Goal: Task Accomplishment & Management: Manage account settings

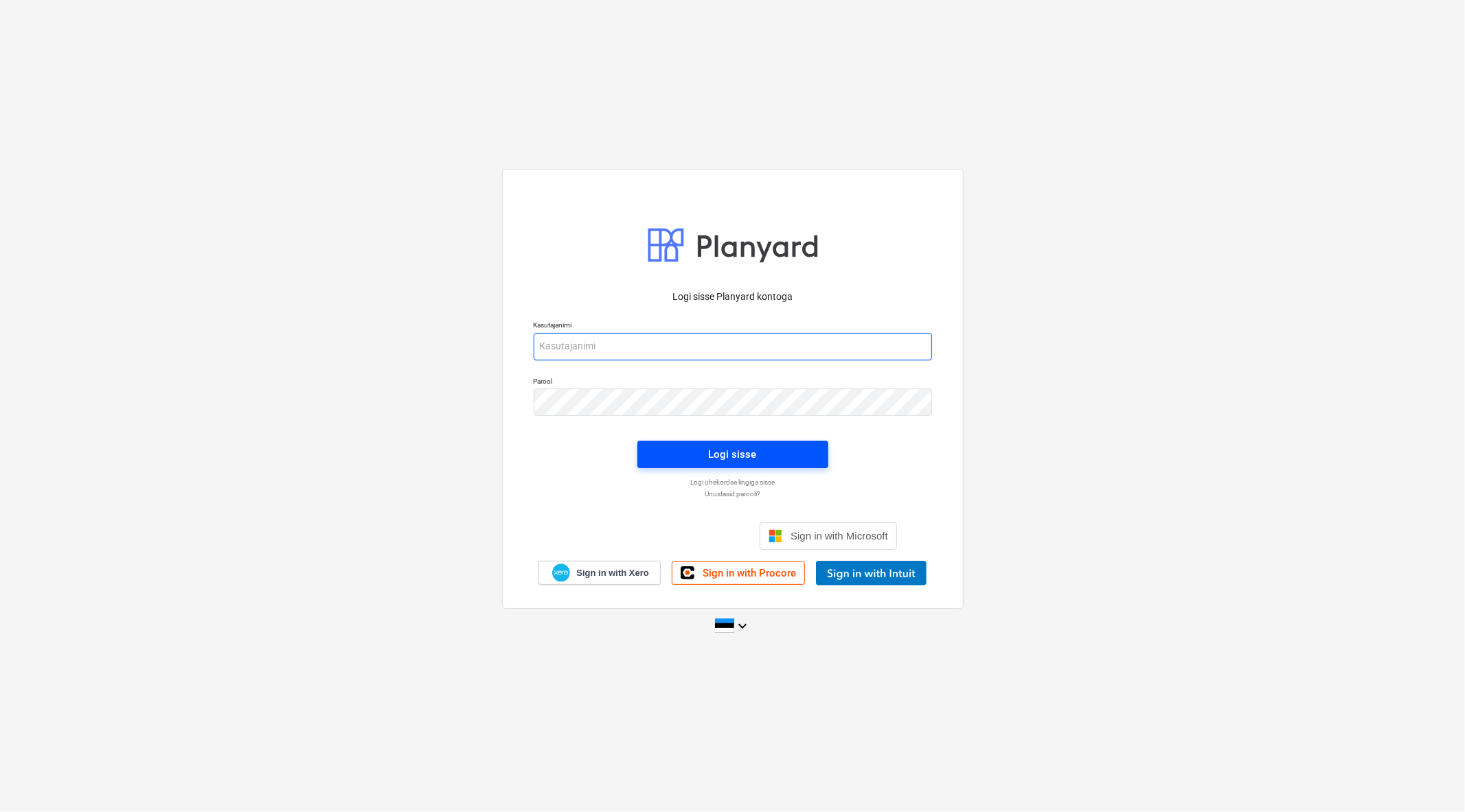
type input "[EMAIL_ADDRESS][DOMAIN_NAME]"
click at [786, 449] on span "Logi sisse" at bounding box center [732, 454] width 158 height 18
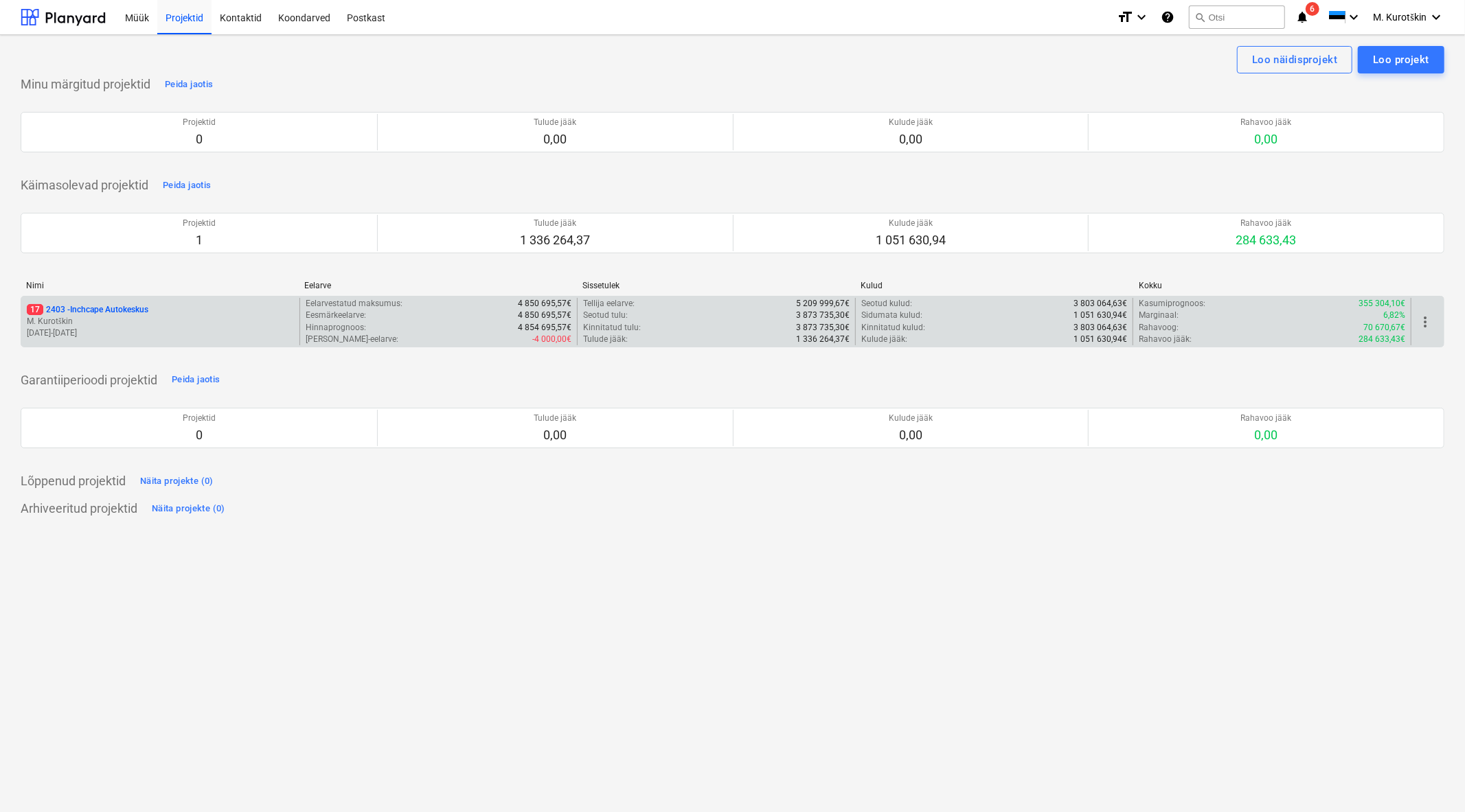
click at [199, 304] on div "17 2403 - Inchcape Autokeskus" at bounding box center [160, 310] width 267 height 12
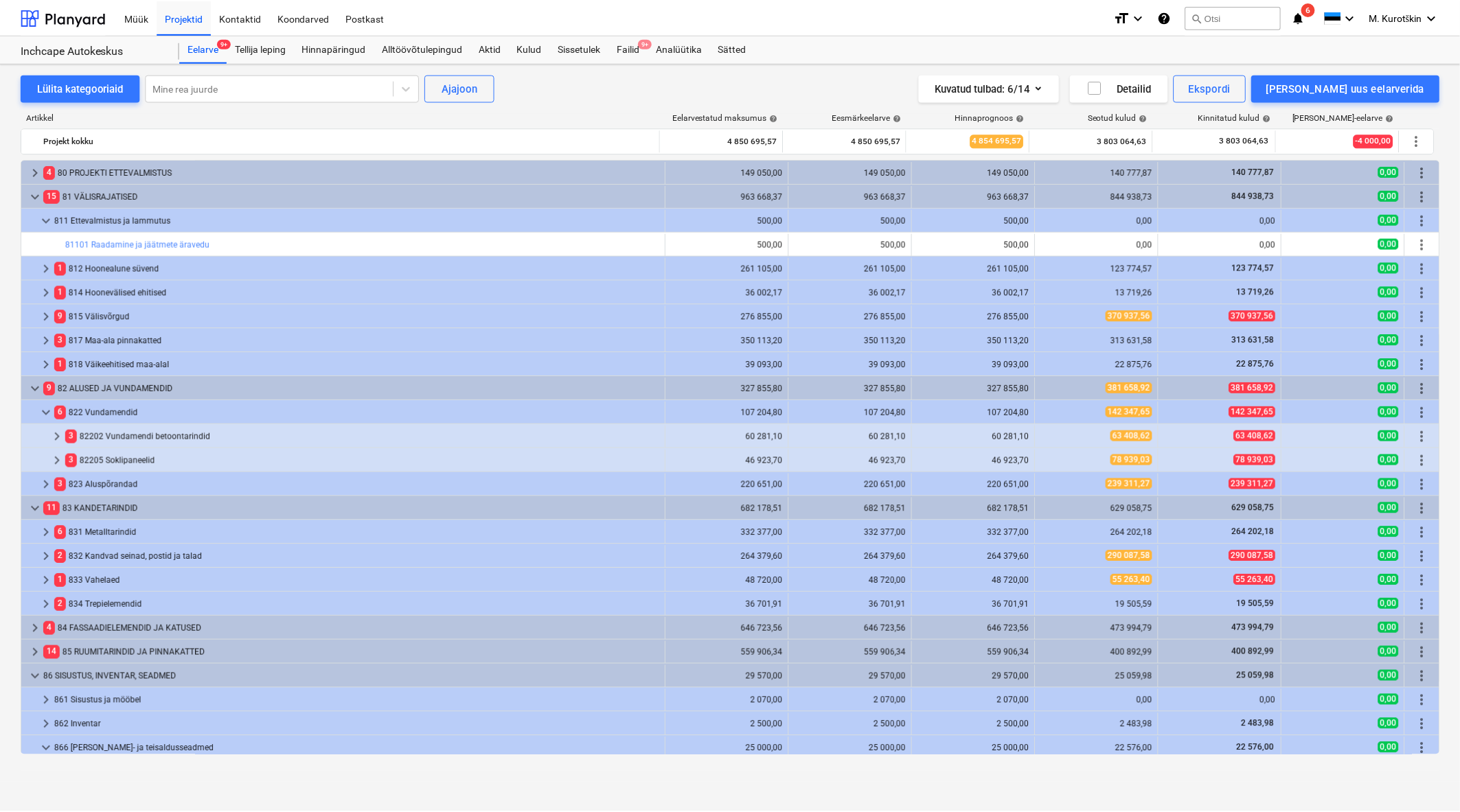
scroll to position [68, 0]
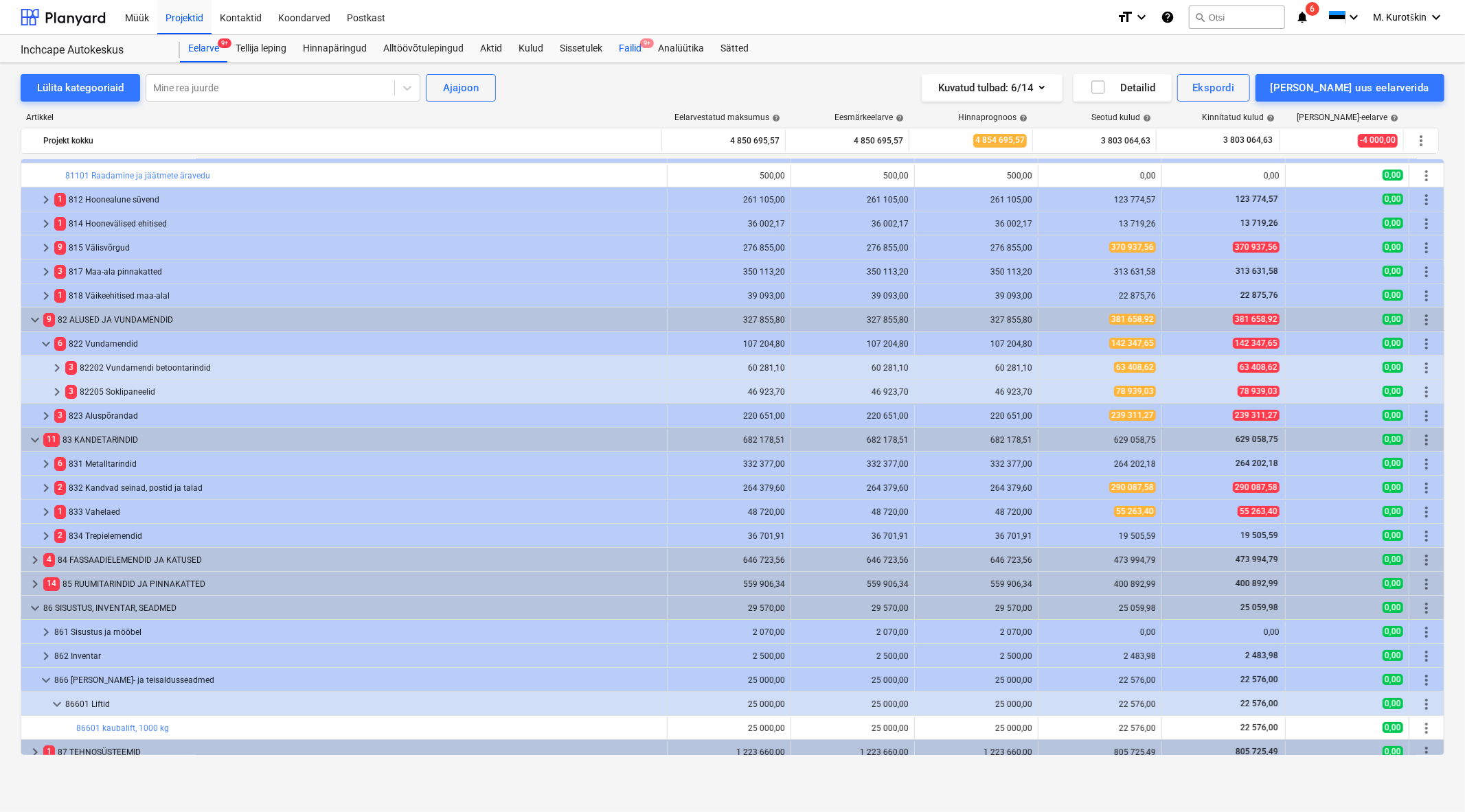
click at [638, 45] on div "Failid 9+" at bounding box center [630, 49] width 39 height 27
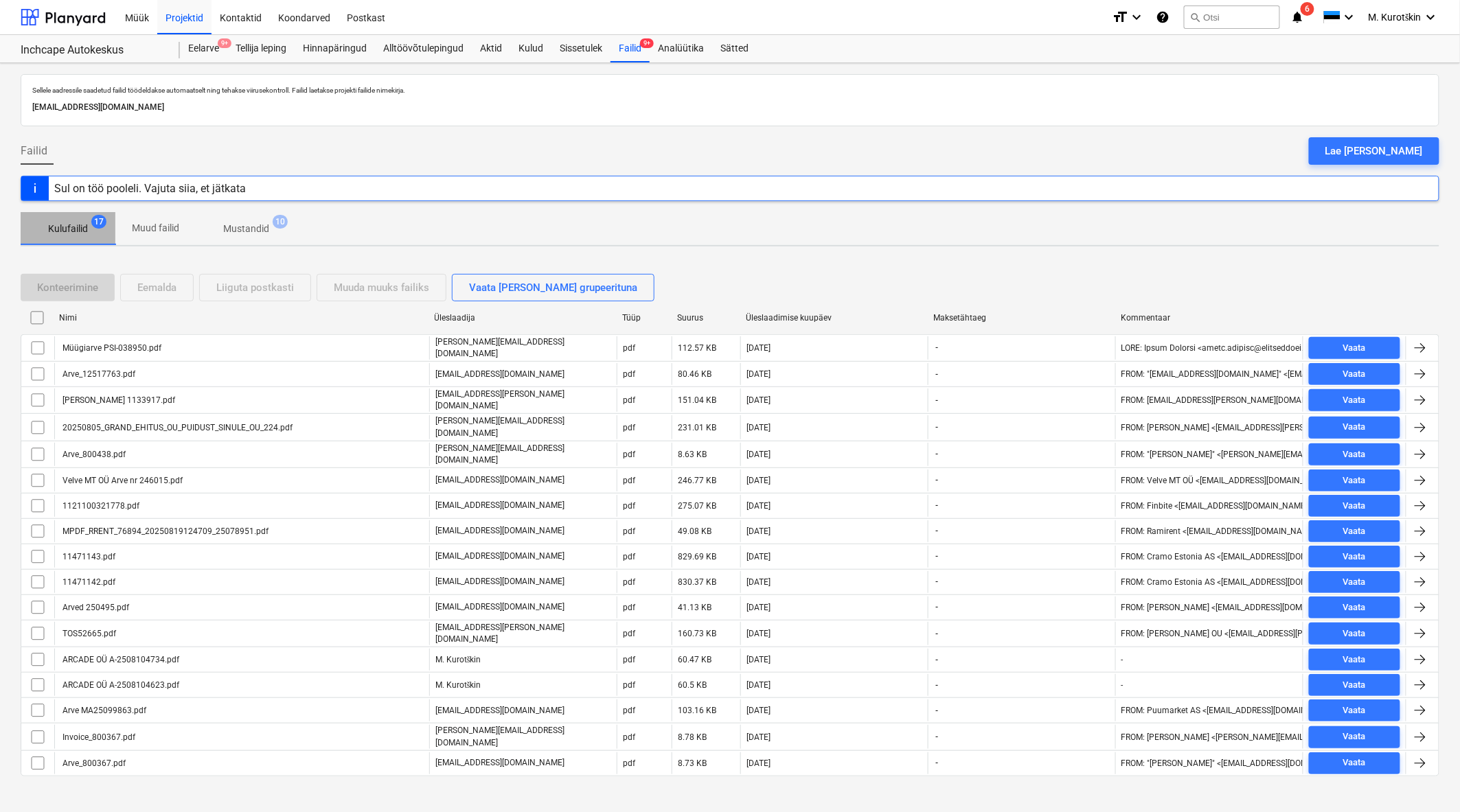
click at [76, 221] on span "Kulufailid 17" at bounding box center [68, 228] width 95 height 25
click at [534, 50] on div "Kulud" at bounding box center [531, 49] width 41 height 27
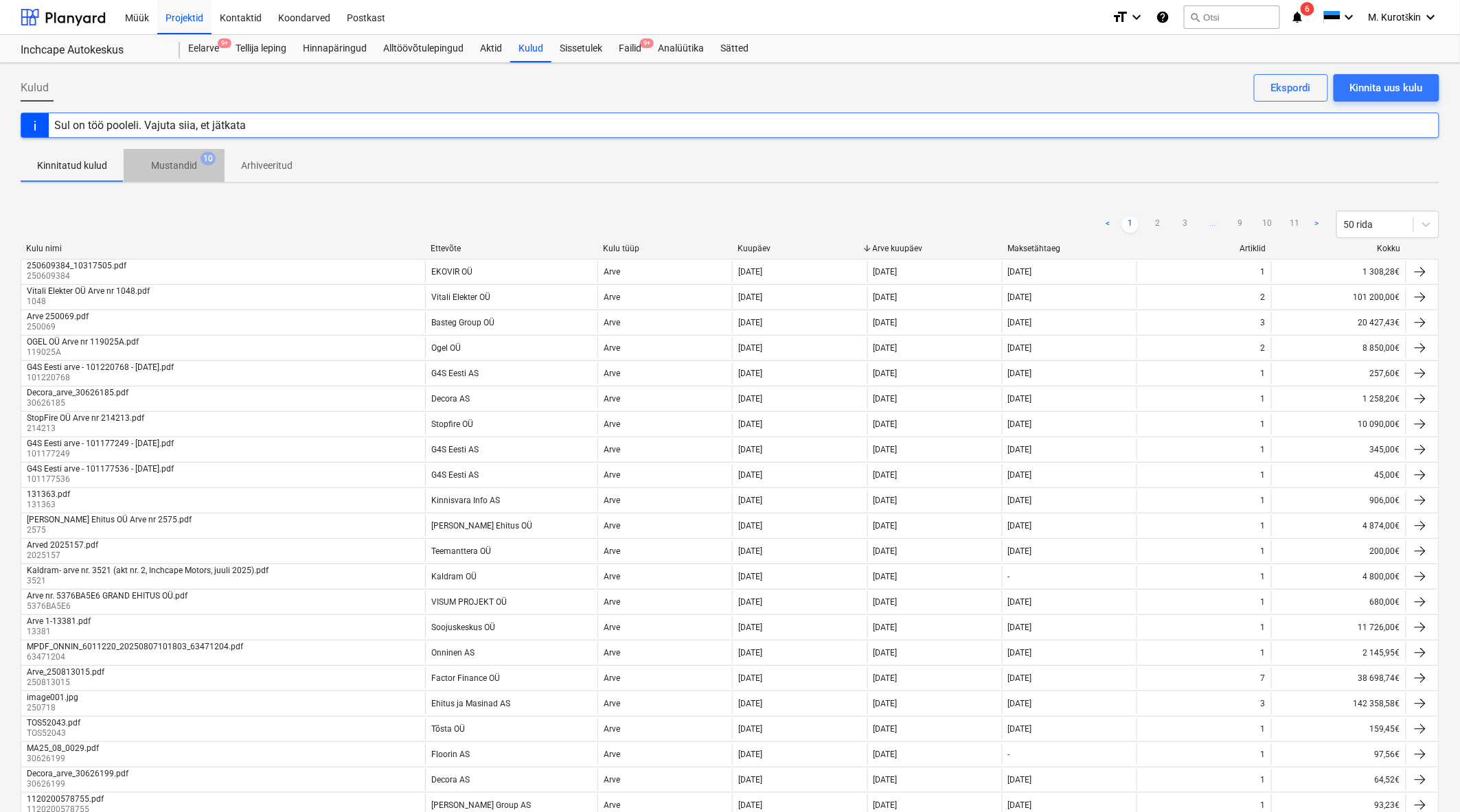
click at [172, 159] on p "Mustandid" at bounding box center [175, 165] width 46 height 15
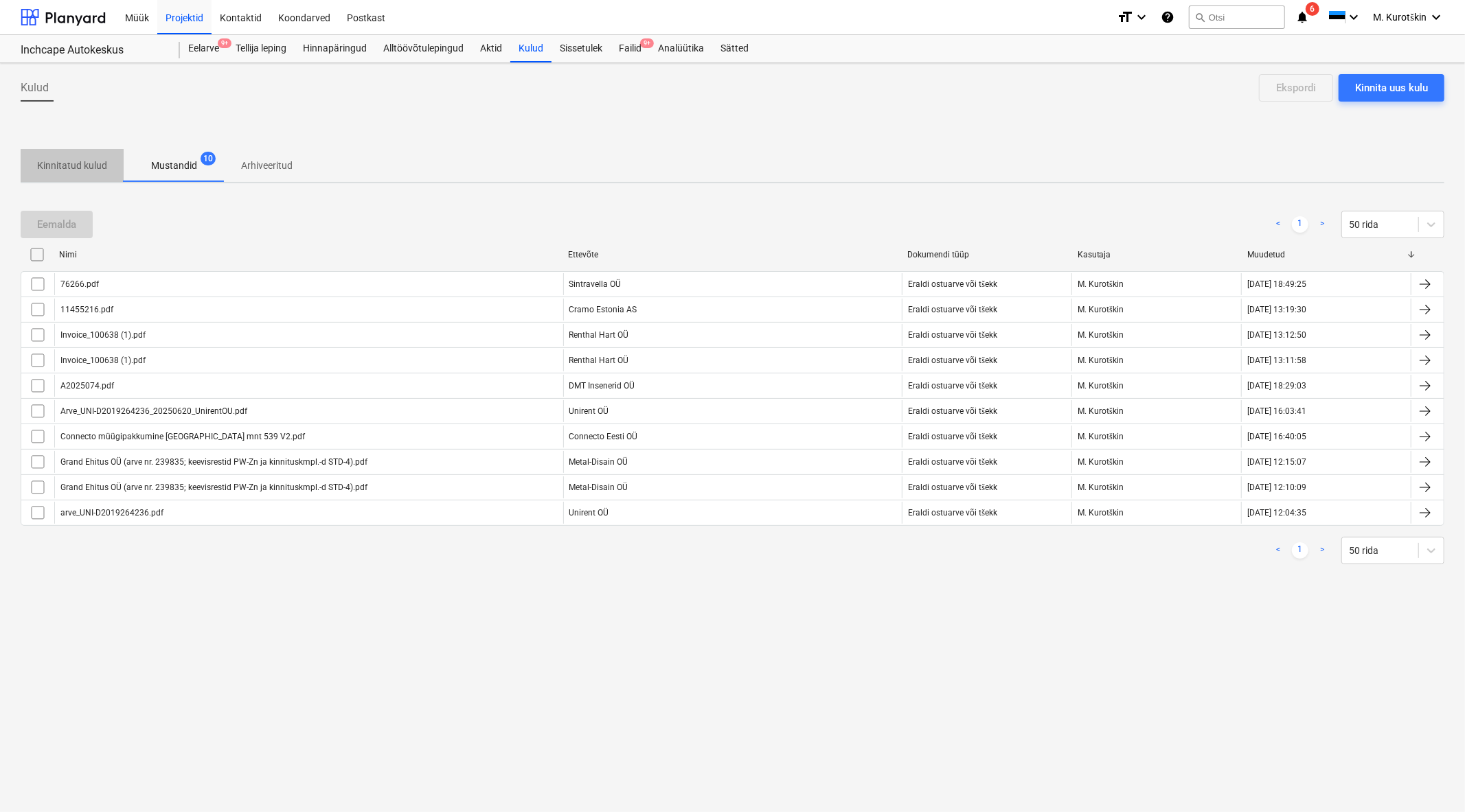
click at [99, 163] on p "Kinnitatud kulud" at bounding box center [72, 165] width 70 height 15
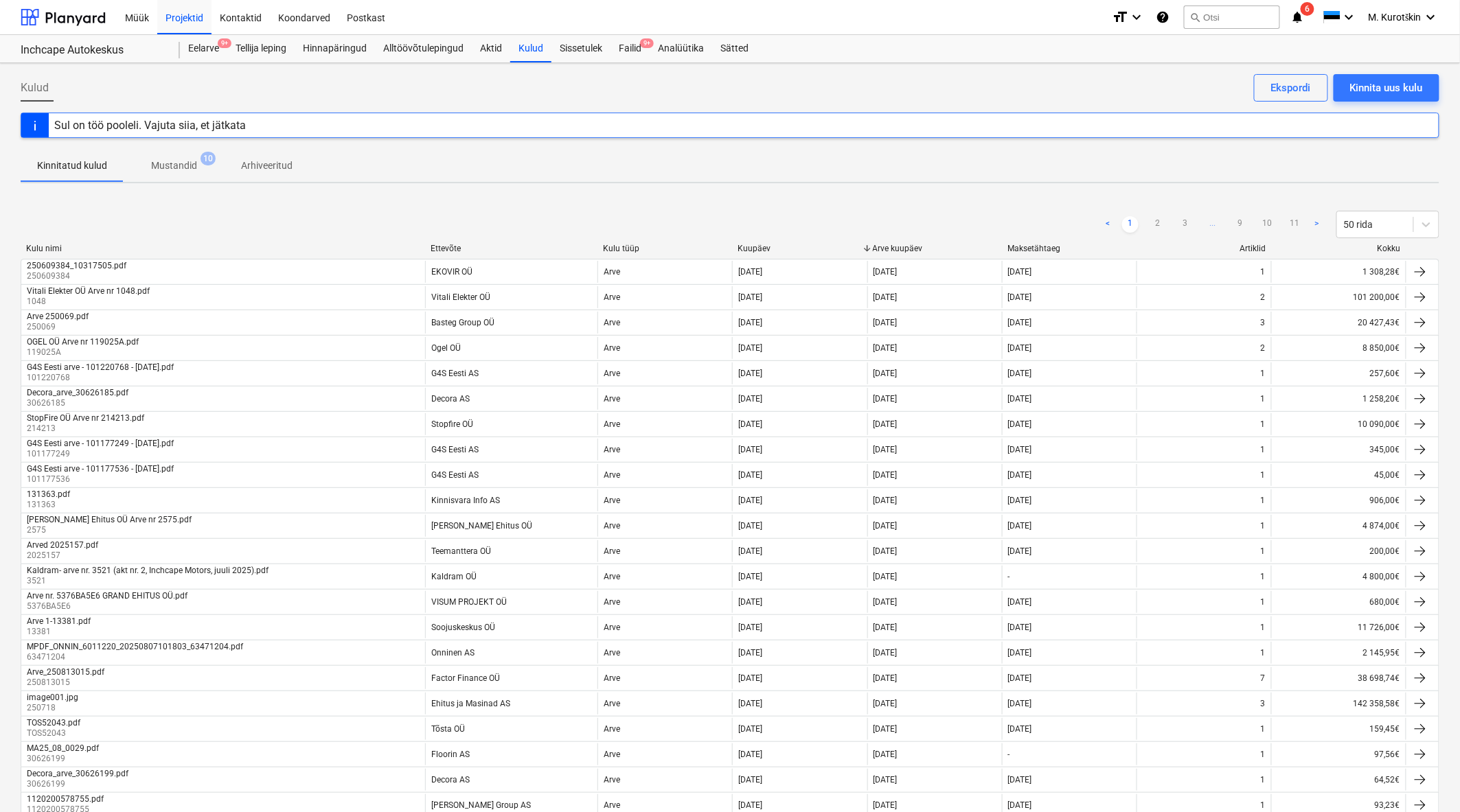
click at [303, 92] on div "[PERSON_NAME] uus kulu Ekspordi" at bounding box center [730, 93] width 1419 height 39
click at [642, 52] on div "Failid 9+" at bounding box center [630, 49] width 39 height 27
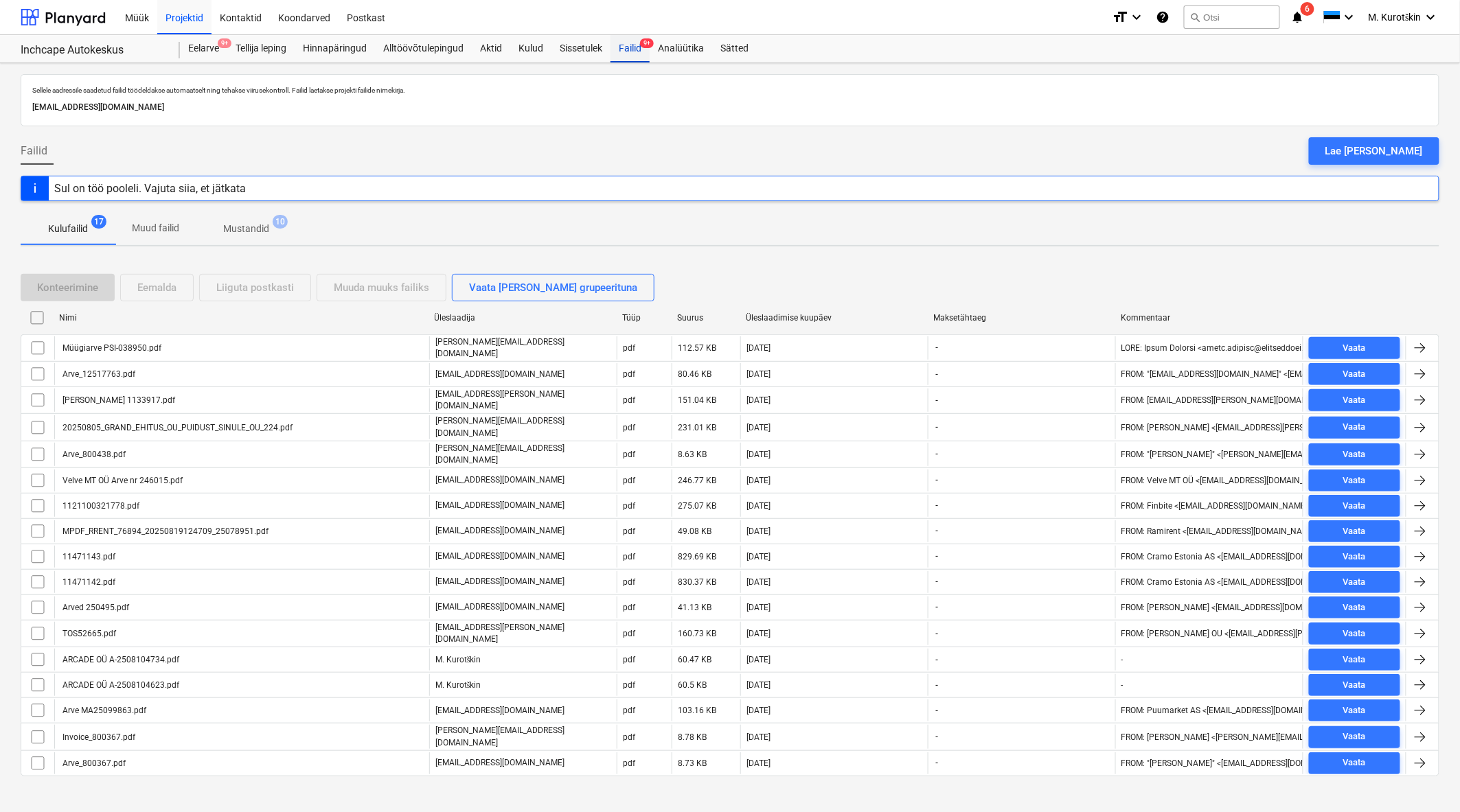
click at [635, 44] on div "Failid 9+" at bounding box center [630, 49] width 39 height 27
click at [539, 44] on div "Kulud" at bounding box center [531, 49] width 41 height 27
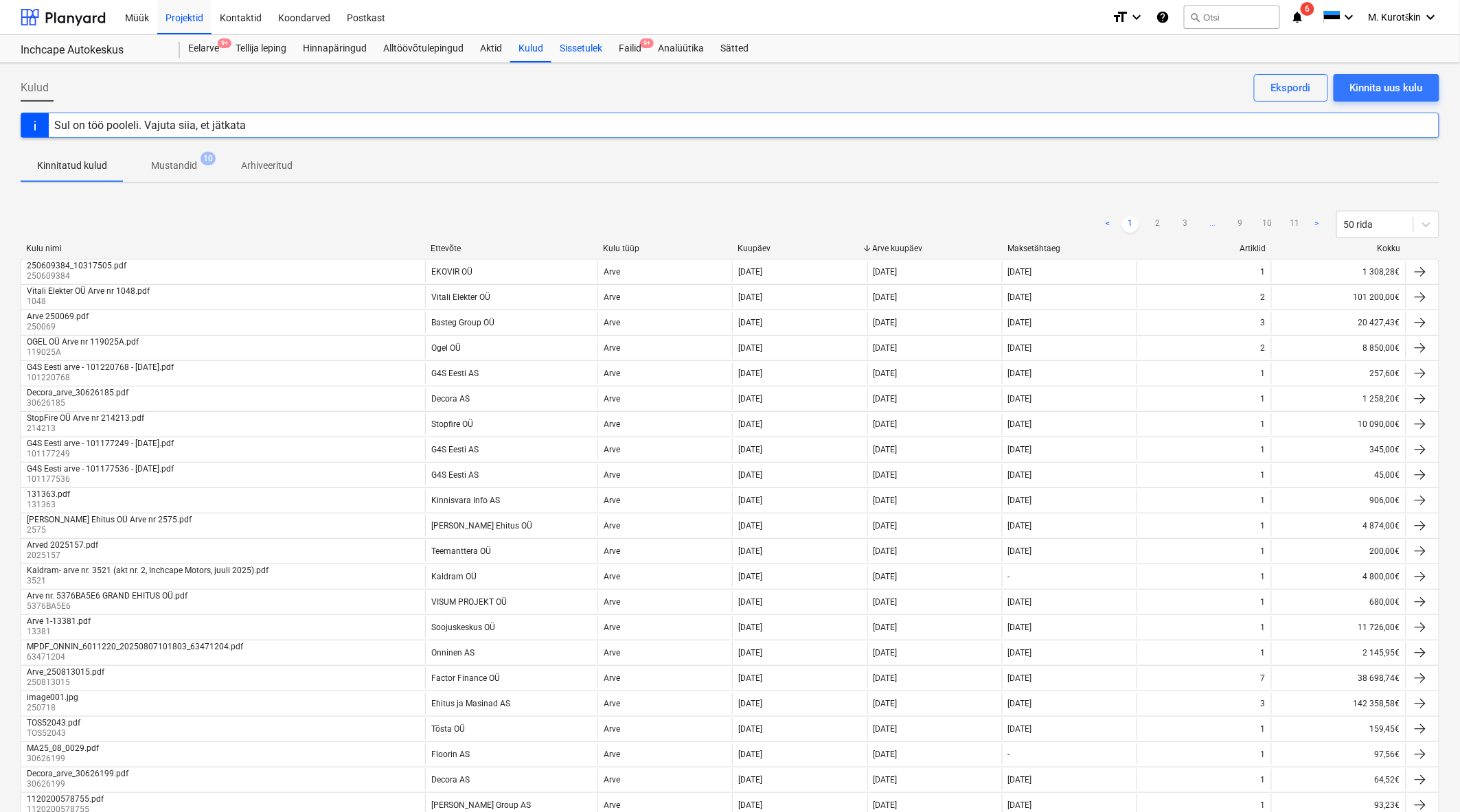
click at [582, 44] on div "Sissetulek" at bounding box center [580, 49] width 59 height 27
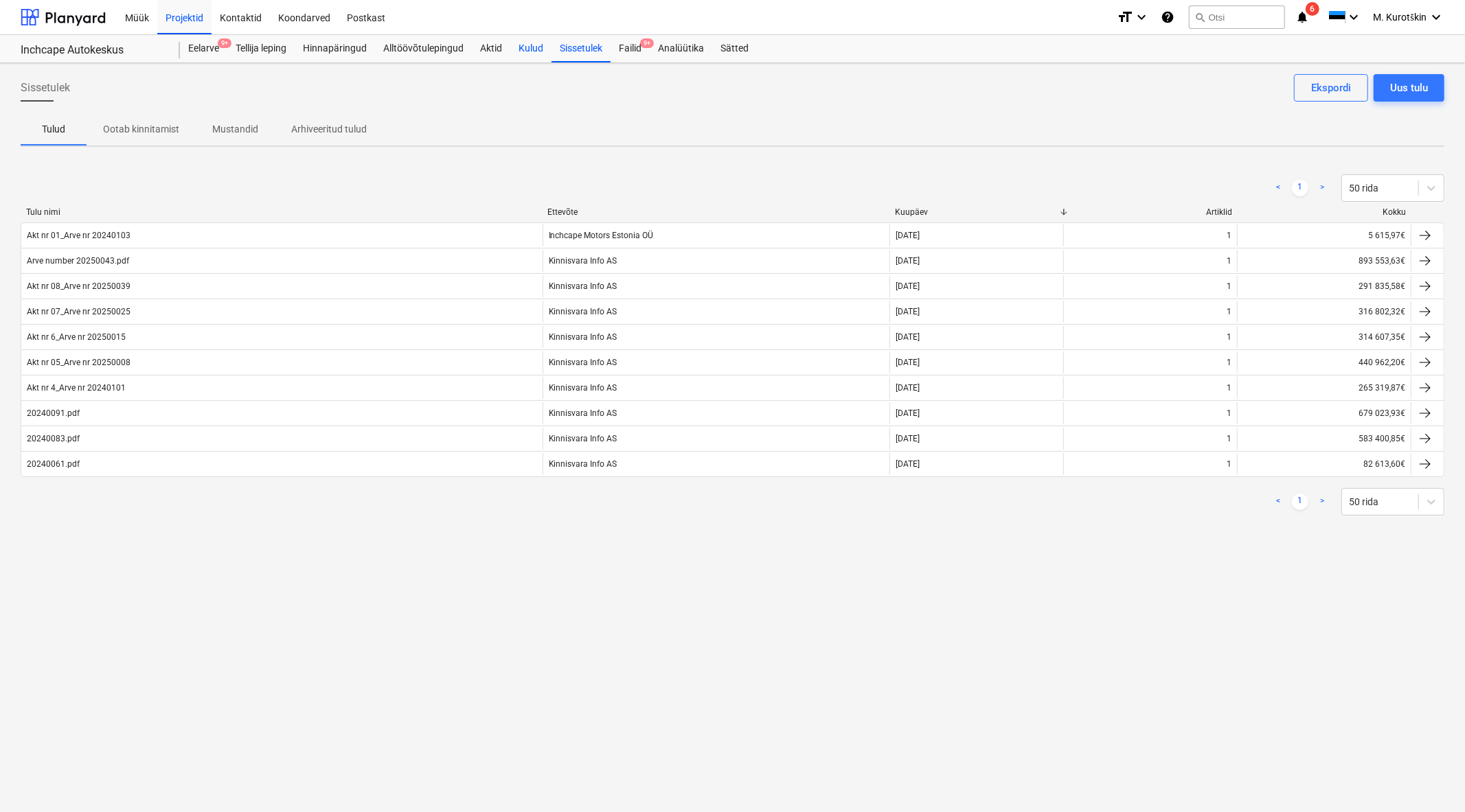
click at [511, 42] on div "Kulud" at bounding box center [531, 49] width 41 height 27
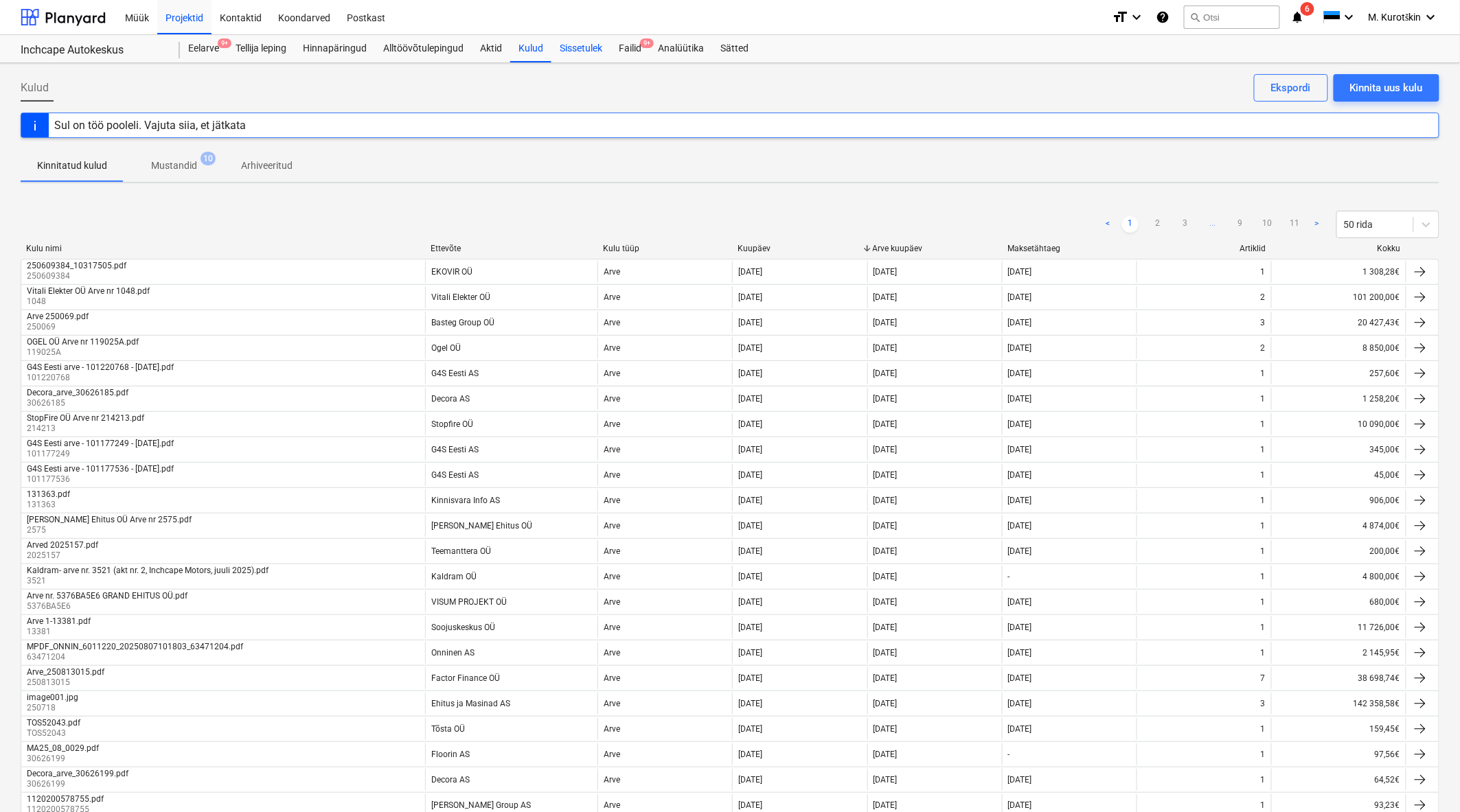
click at [574, 39] on div "Sissetulek" at bounding box center [580, 49] width 59 height 27
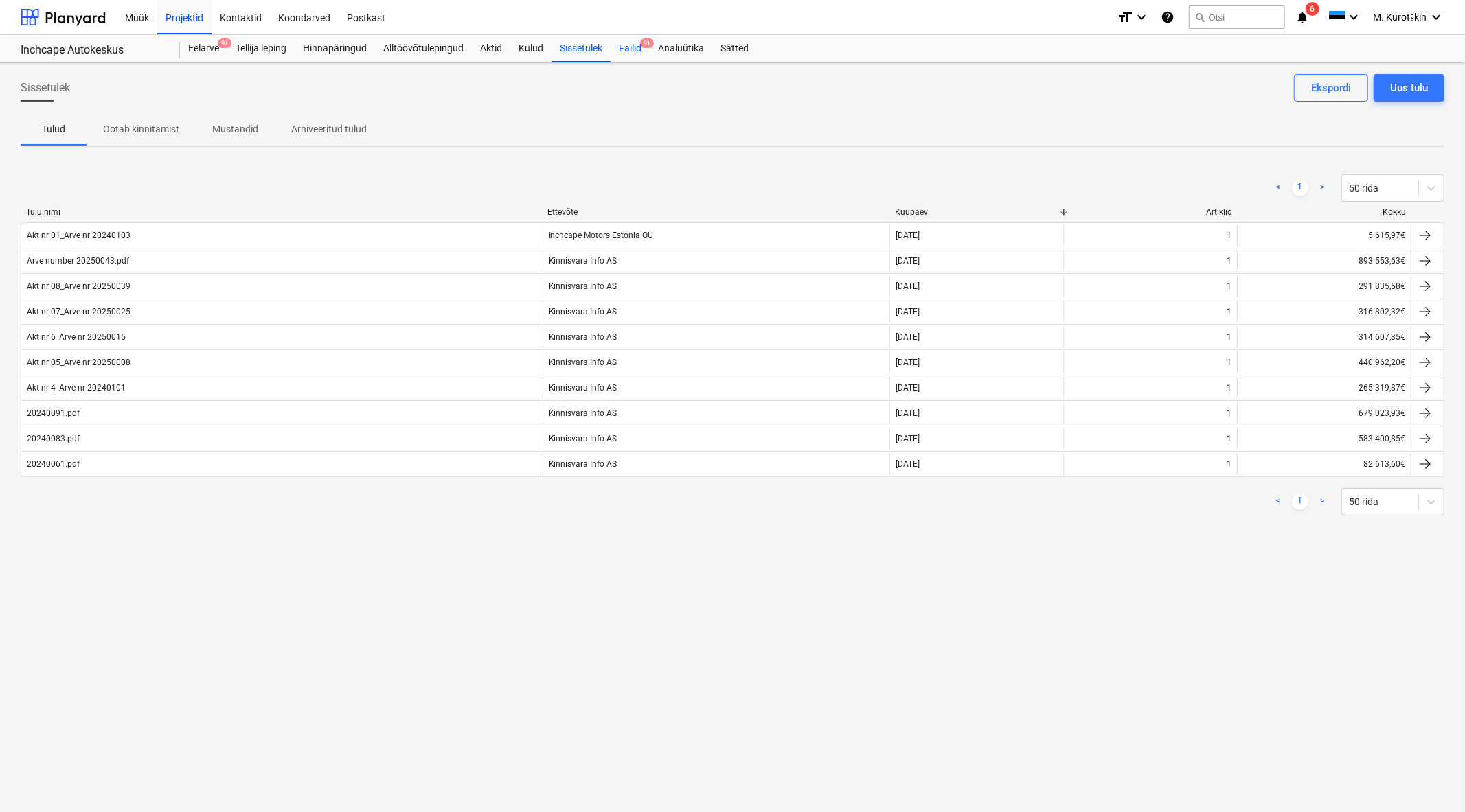
click at [633, 46] on div "Failid 9+" at bounding box center [630, 49] width 39 height 27
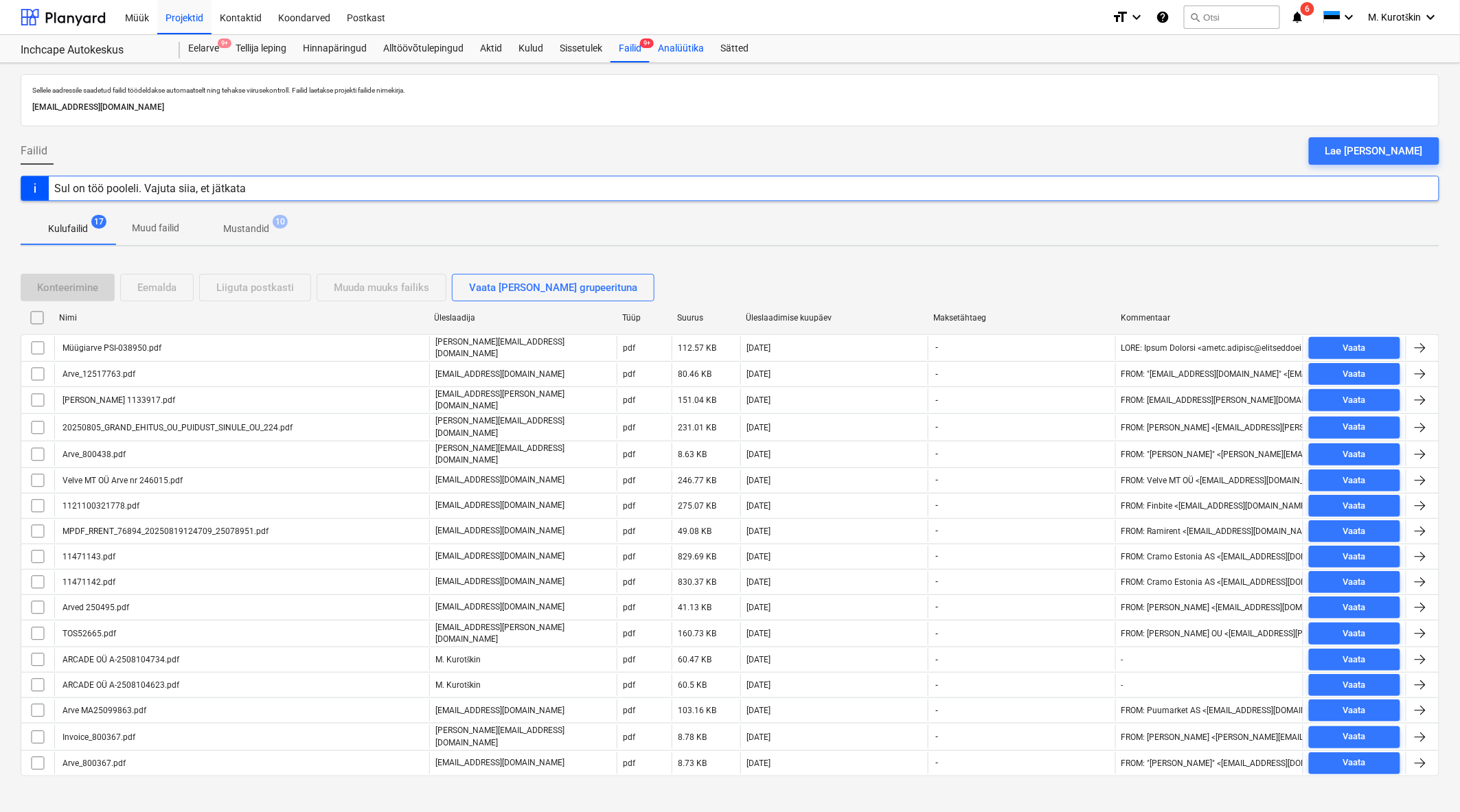
click at [685, 49] on div "Analüütika" at bounding box center [680, 49] width 62 height 27
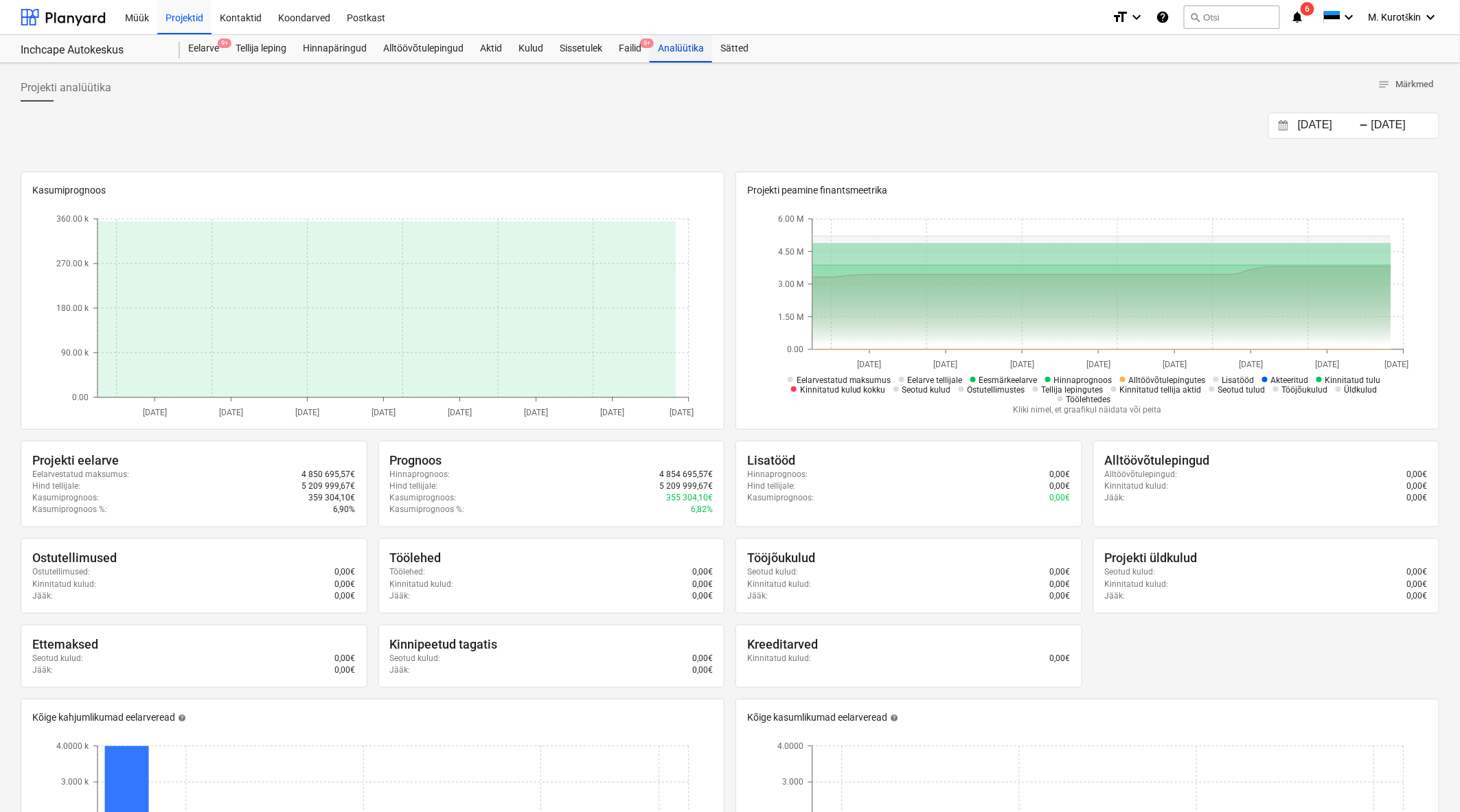
click at [685, 49] on div "Analüütika" at bounding box center [680, 49] width 62 height 27
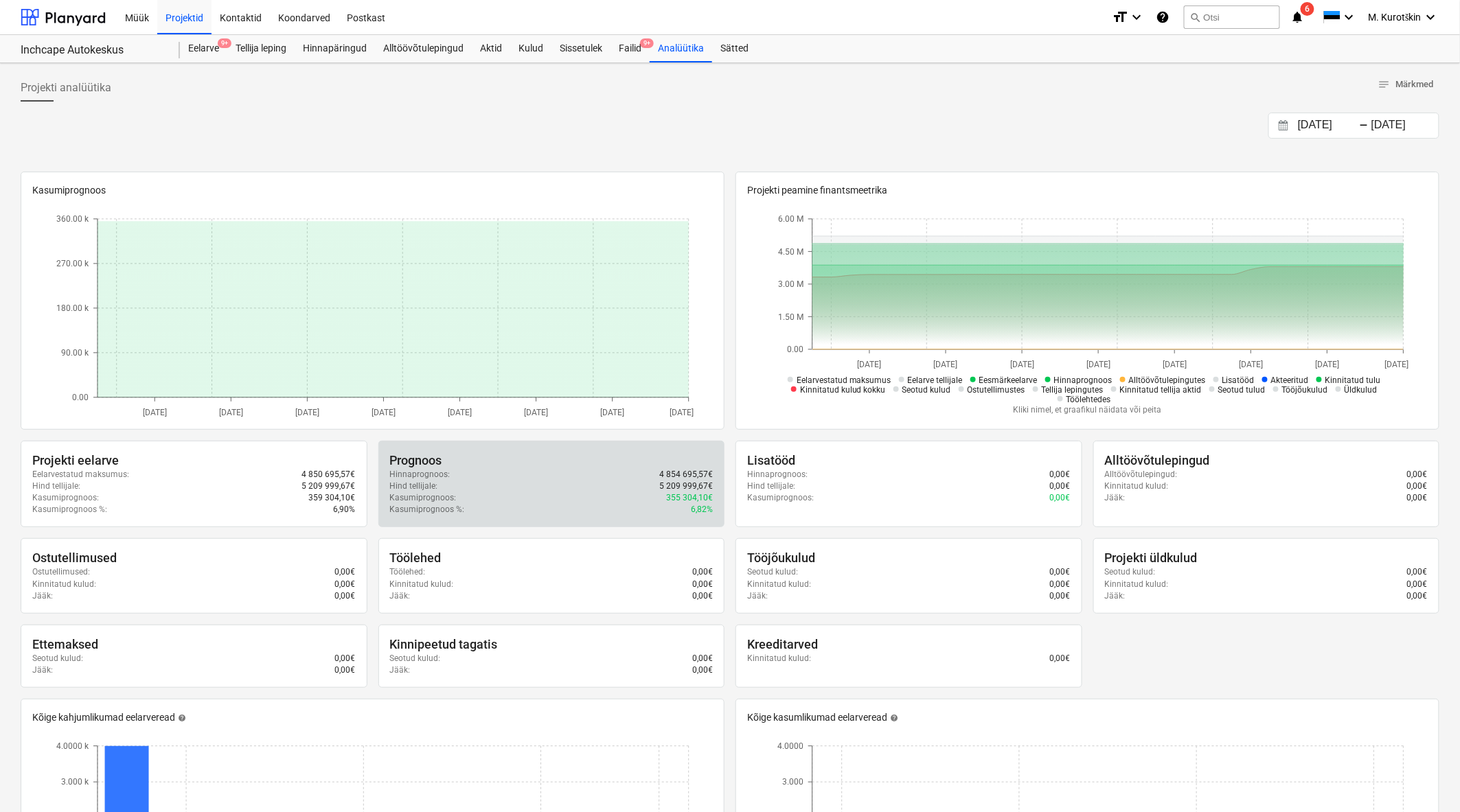
click at [690, 488] on p "5 209 999,67€" at bounding box center [685, 487] width 54 height 12
drag, startPoint x: 691, startPoint y: 502, endPoint x: 703, endPoint y: 493, distance: 15.0
click at [703, 493] on p "355 304,10€" at bounding box center [689, 498] width 47 height 12
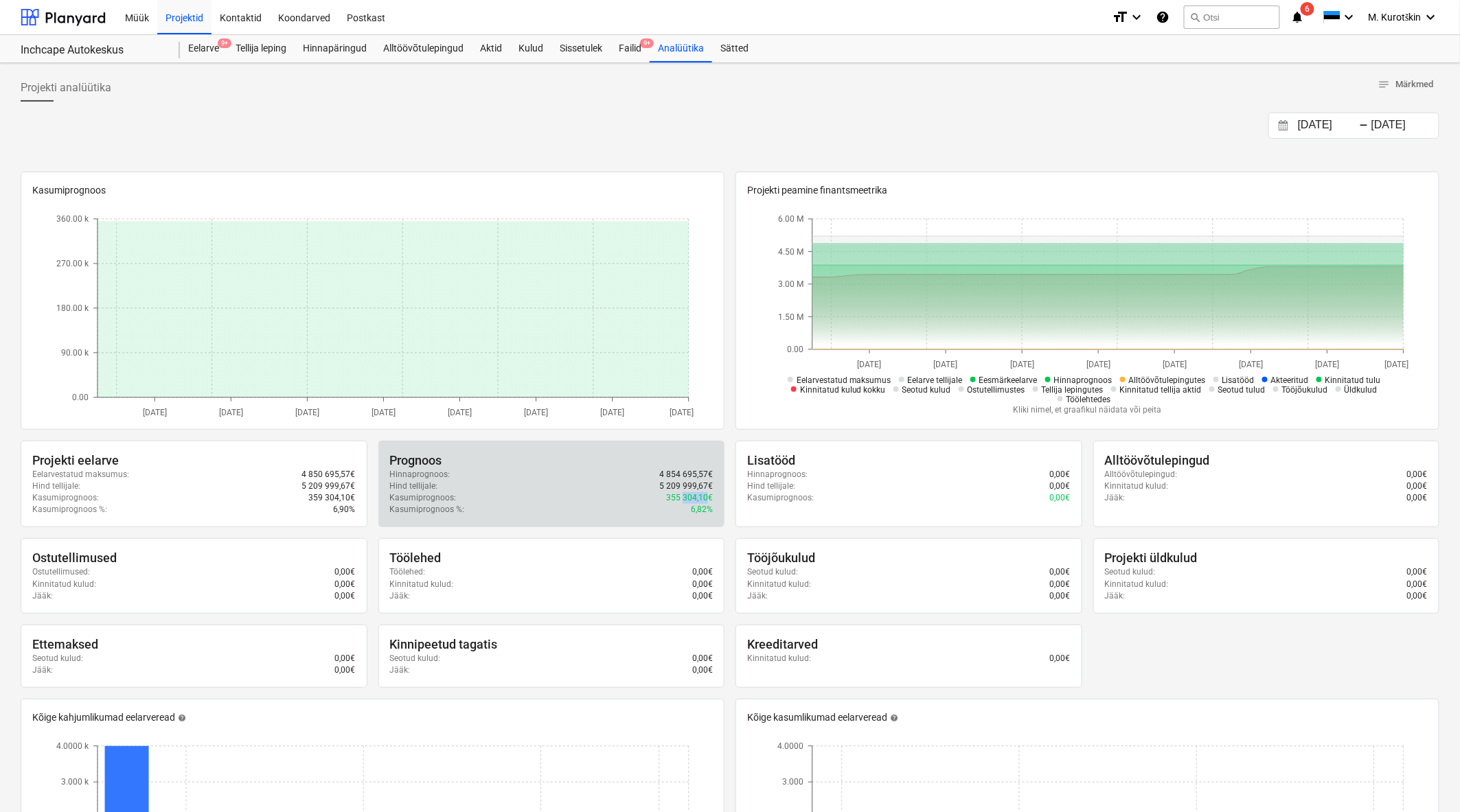
click at [703, 493] on p "355 304,10€" at bounding box center [689, 498] width 47 height 12
click at [652, 509] on div "Kasumiprognoos % : 6,82%" at bounding box center [552, 510] width 323 height 12
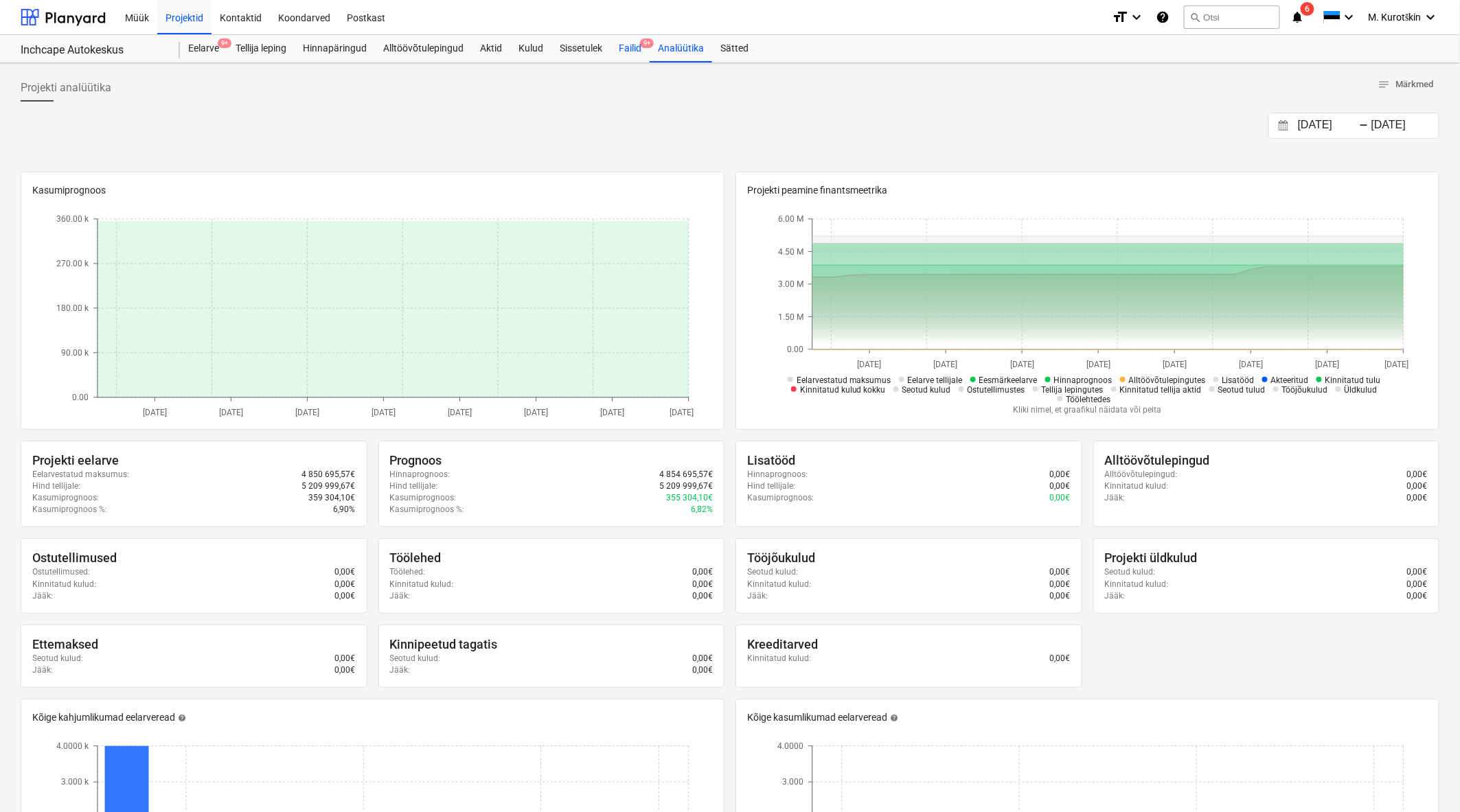
click at [636, 57] on div "Failid 9+" at bounding box center [630, 49] width 39 height 27
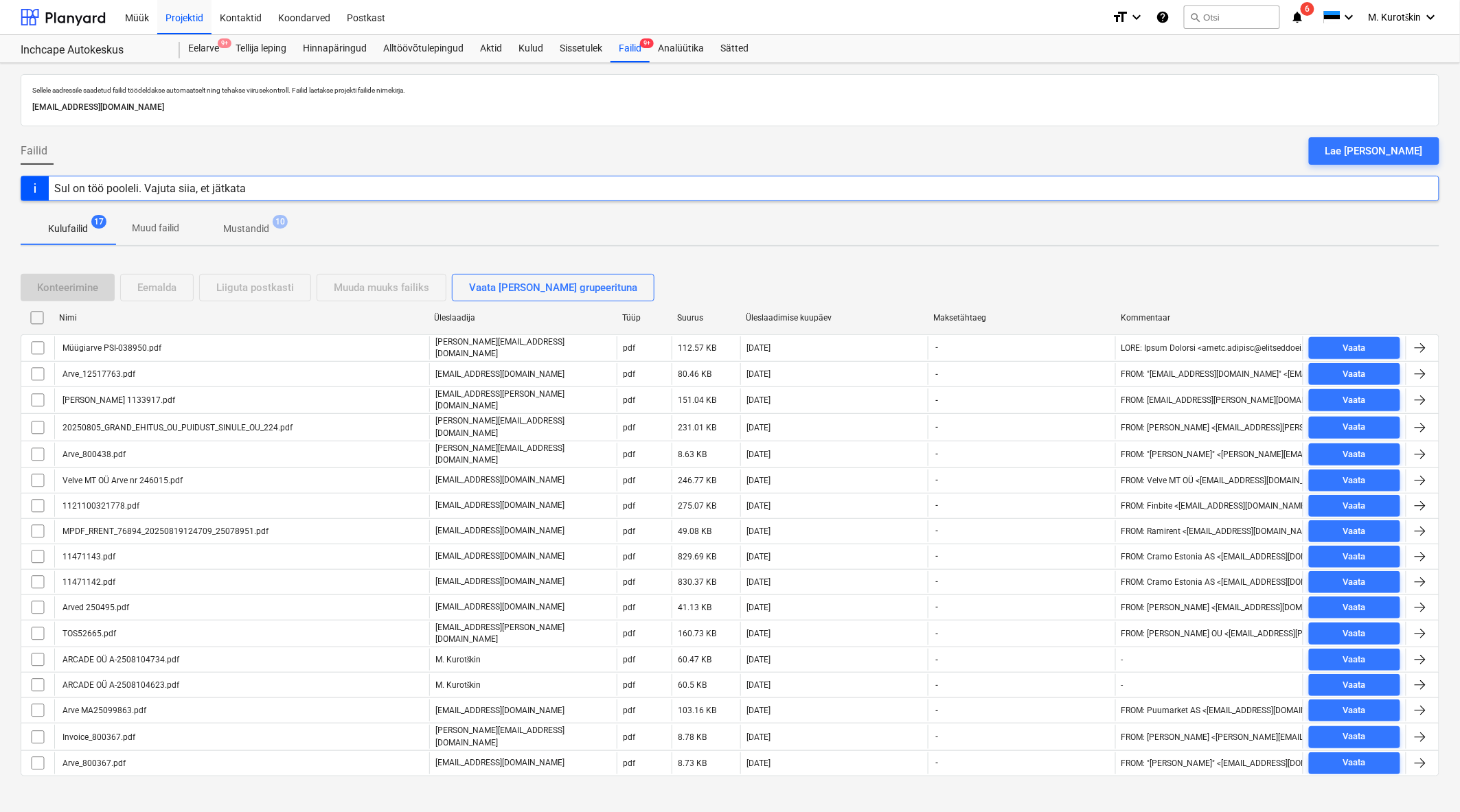
scroll to position [5, 0]
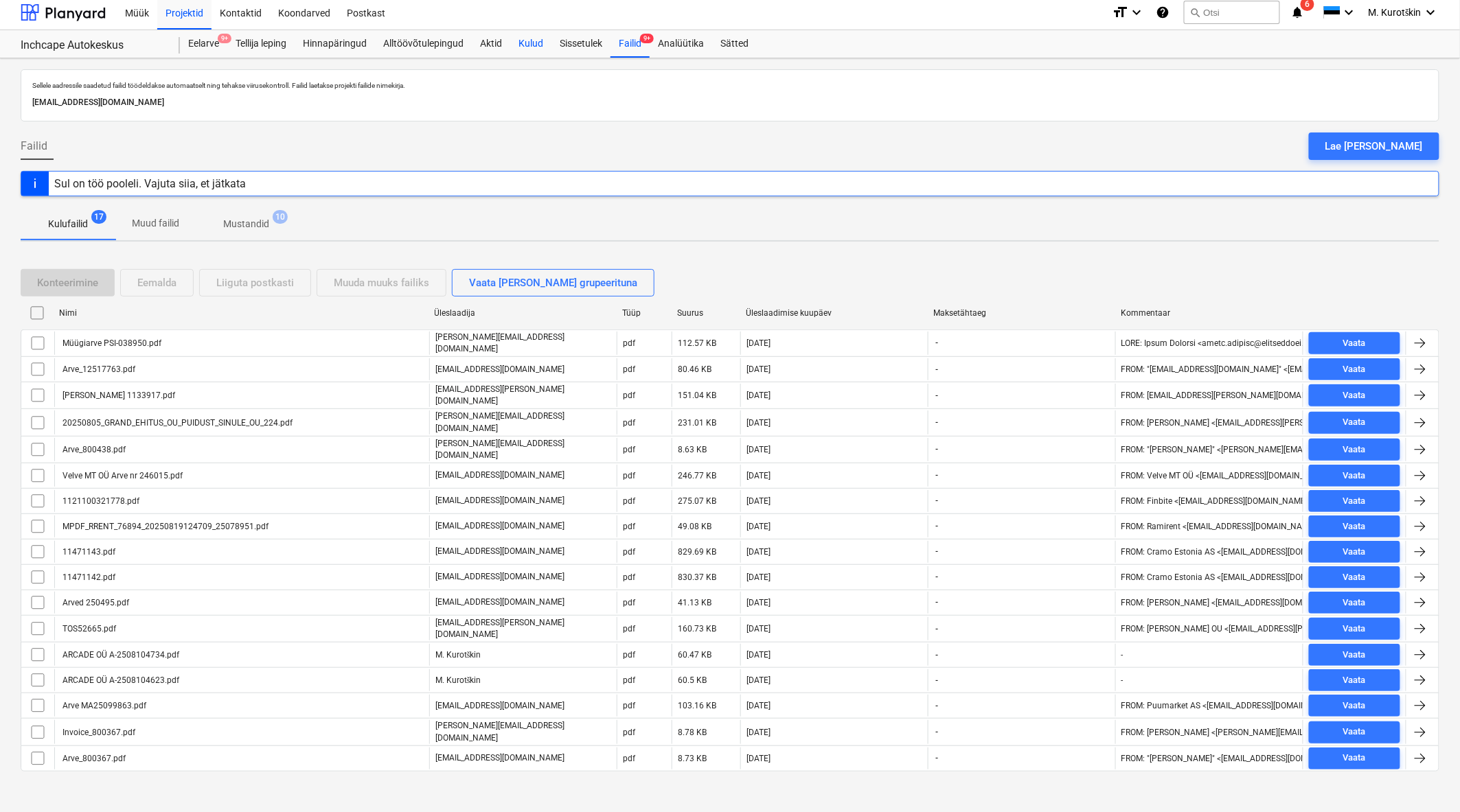
click at [533, 40] on div "Kulud" at bounding box center [531, 44] width 41 height 27
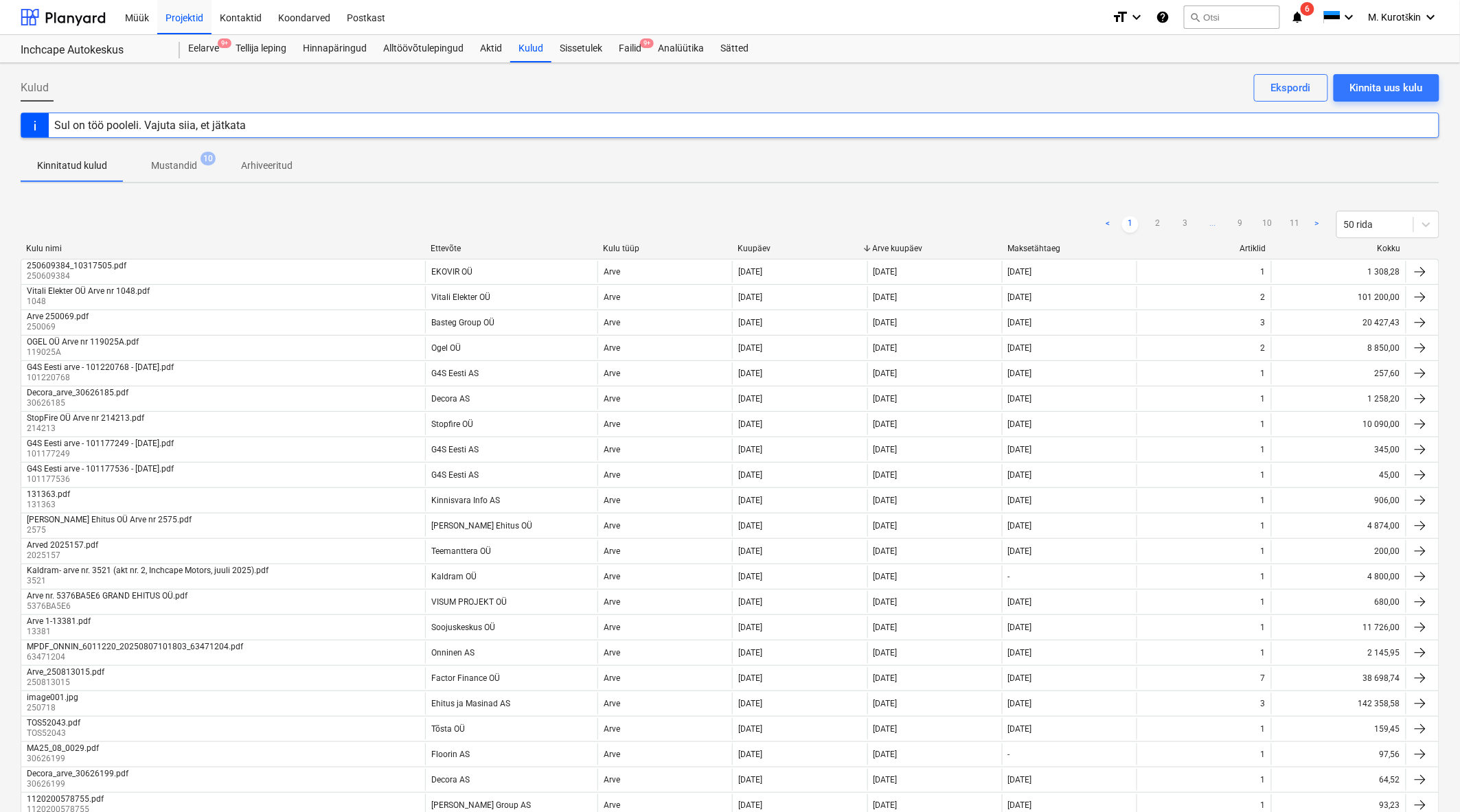
drag, startPoint x: 903, startPoint y: 139, endPoint x: 804, endPoint y: 145, distance: 99.2
click at [903, 139] on div at bounding box center [730, 143] width 1419 height 11
click at [637, 48] on div "Failid 9+" at bounding box center [630, 49] width 39 height 27
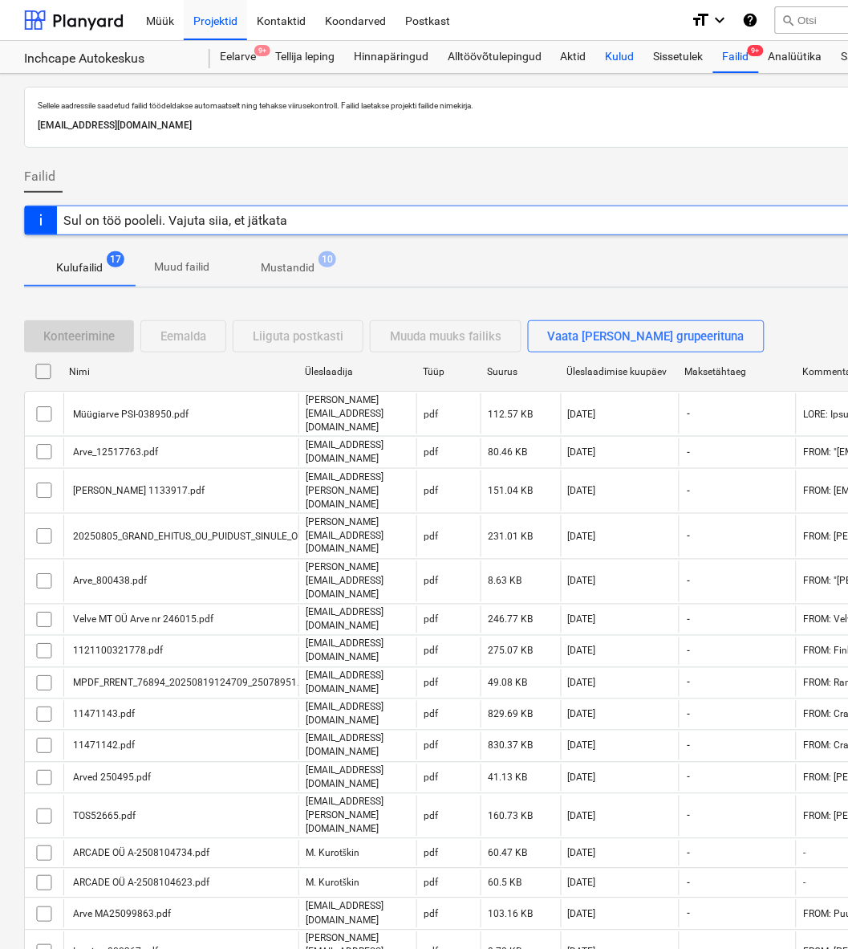
click at [620, 60] on div "Kulud" at bounding box center [620, 57] width 48 height 32
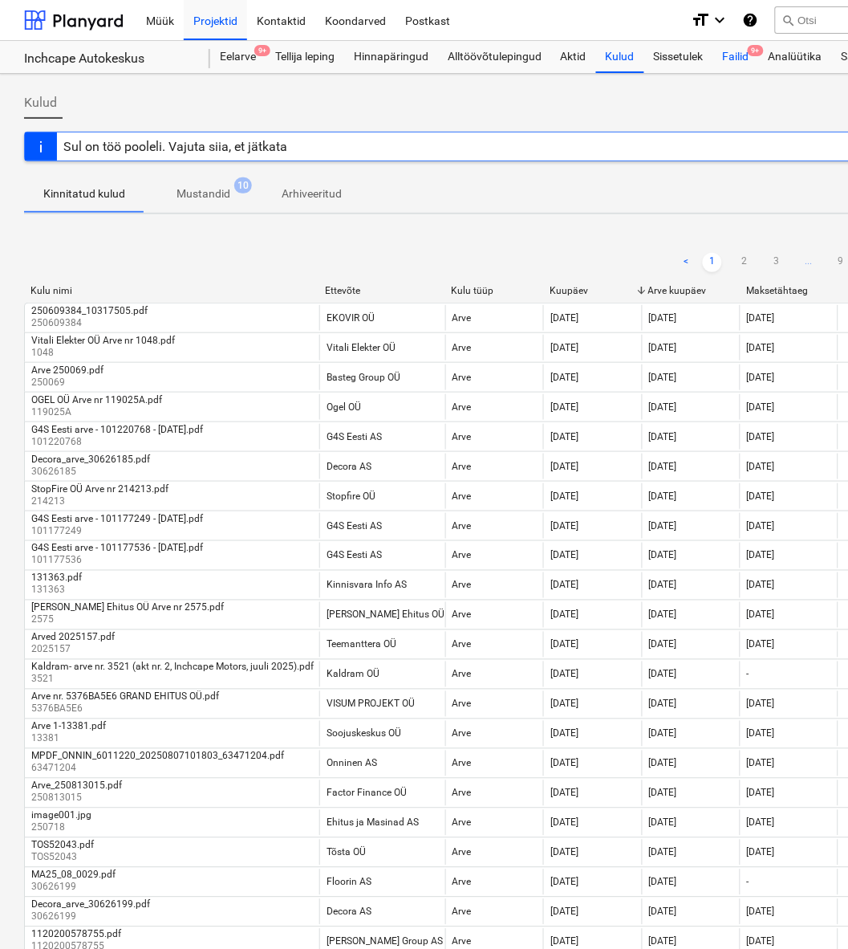
click at [755, 67] on div "Failid 9+" at bounding box center [736, 57] width 46 height 32
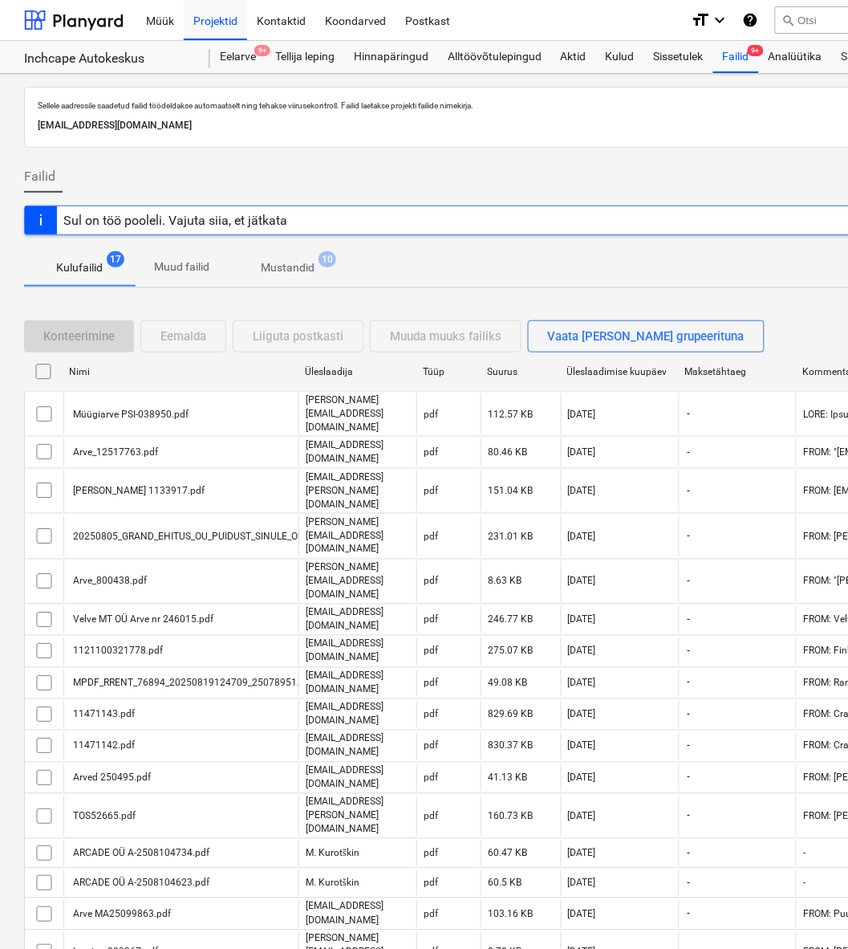
drag, startPoint x: 831, startPoint y: 71, endPoint x: 604, endPoint y: 174, distance: 248.9
click at [604, 174] on div "Failid Lae [PERSON_NAME]" at bounding box center [549, 182] width 1050 height 45
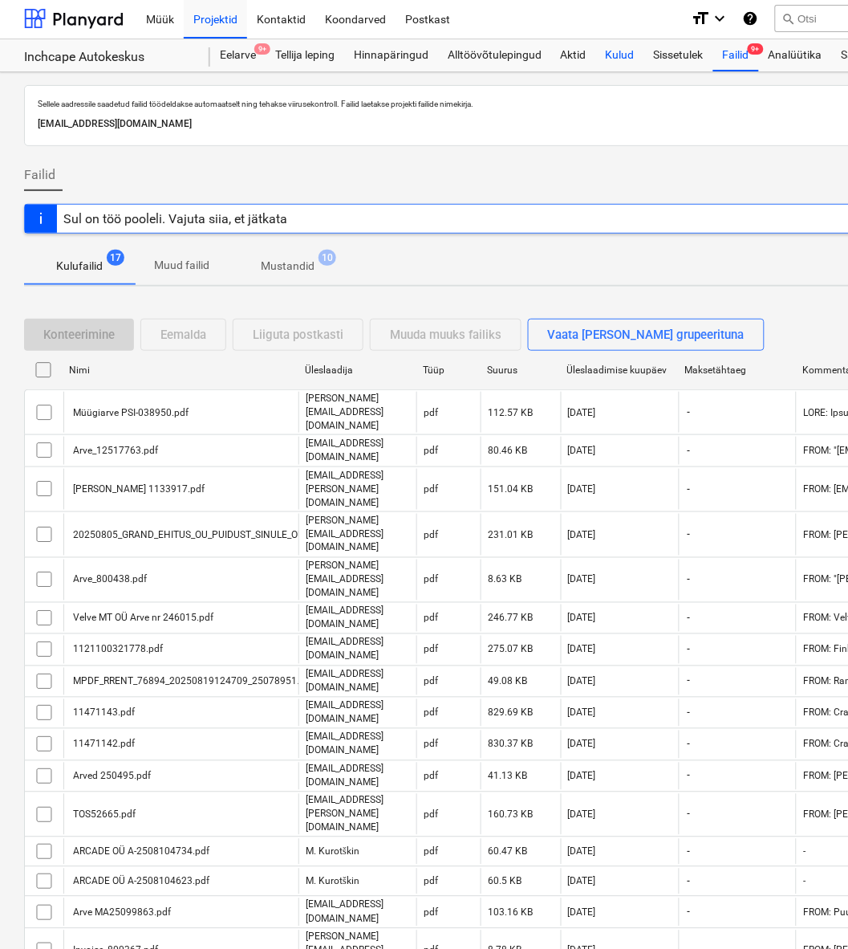
click at [630, 61] on div "Kulud" at bounding box center [620, 55] width 48 height 32
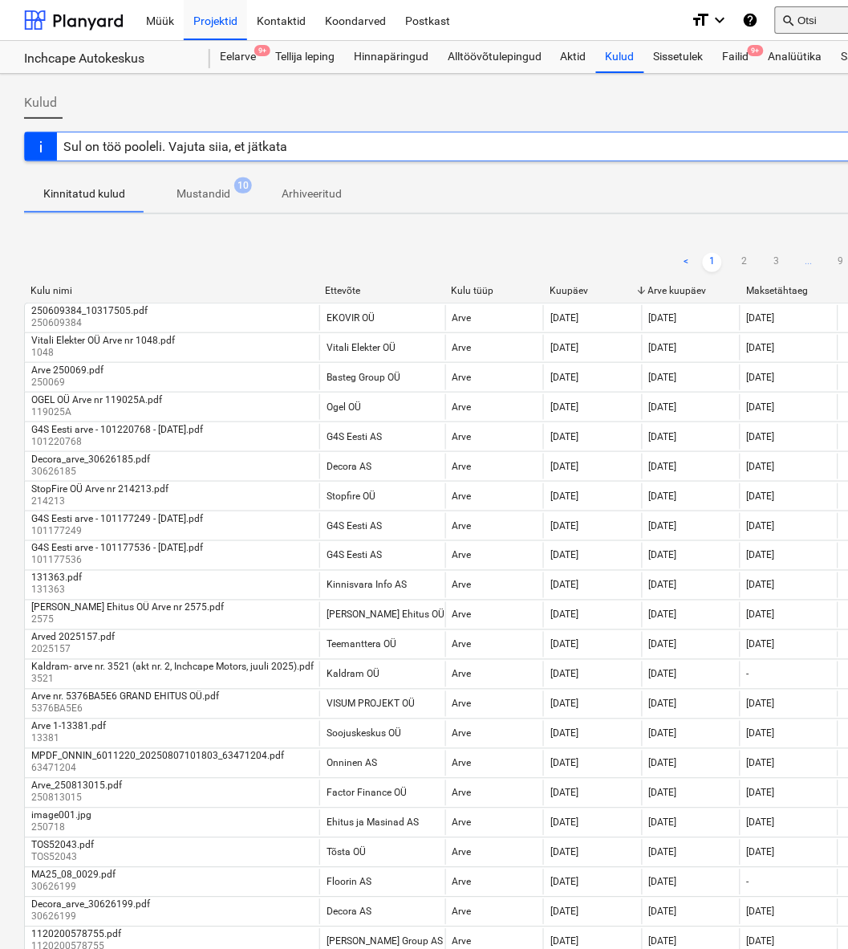
click at [797, 29] on button "search Otsi" at bounding box center [831, 19] width 112 height 27
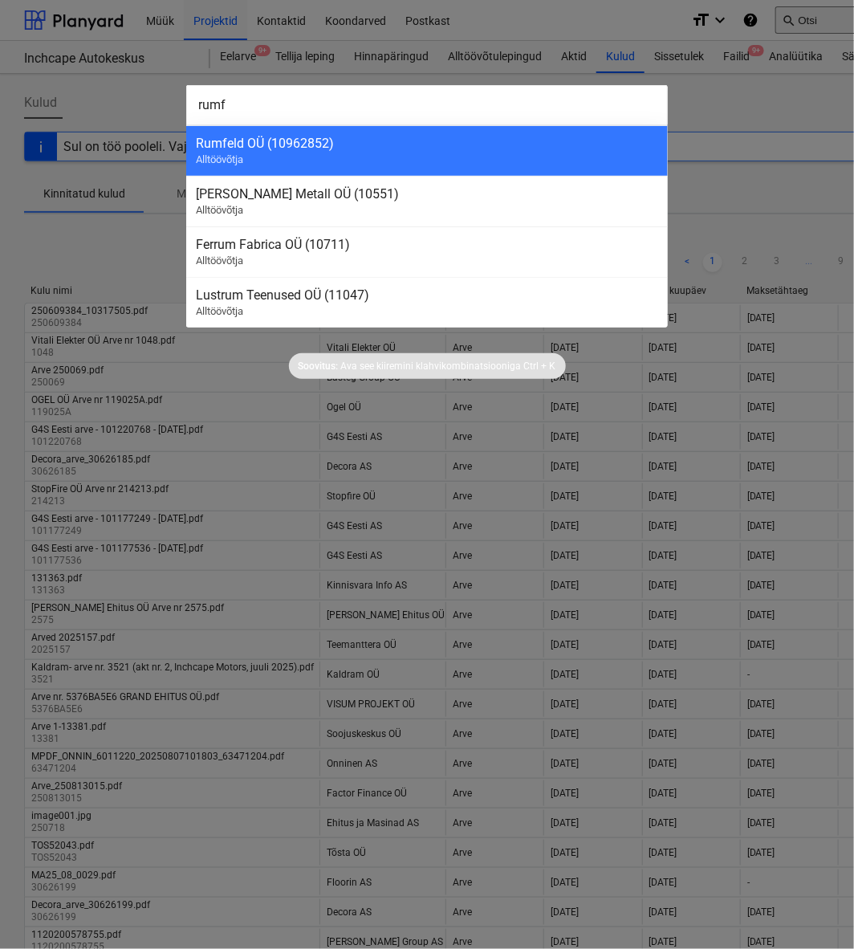
type input "rumfe"
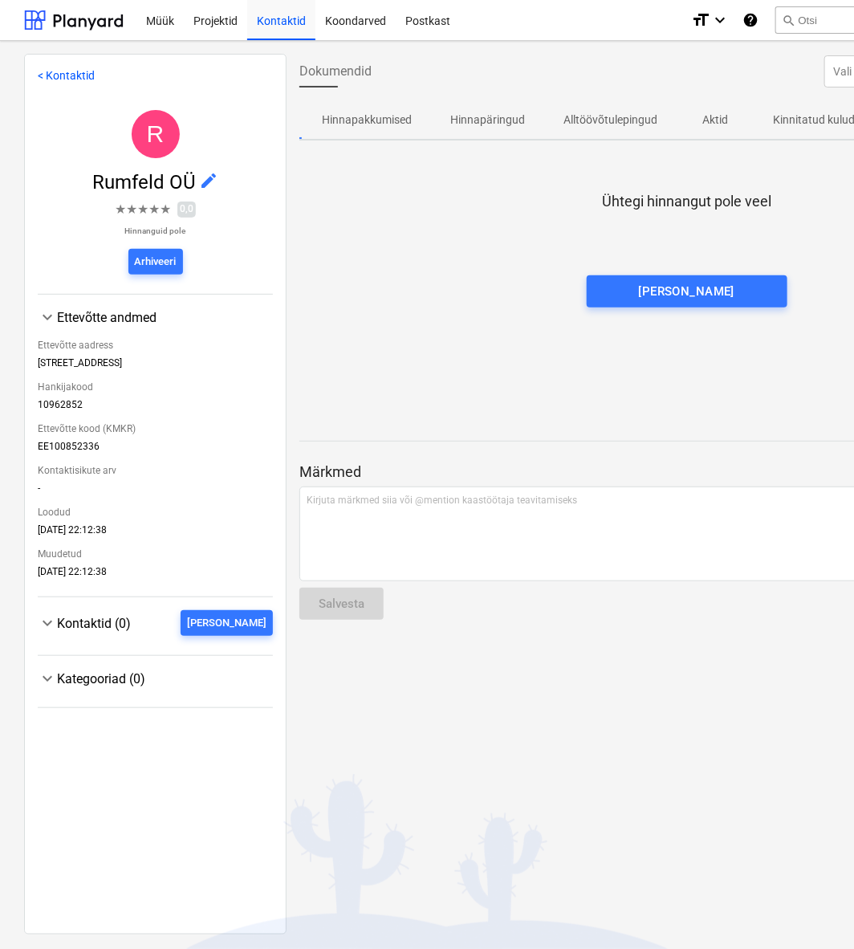
scroll to position [0, 243]
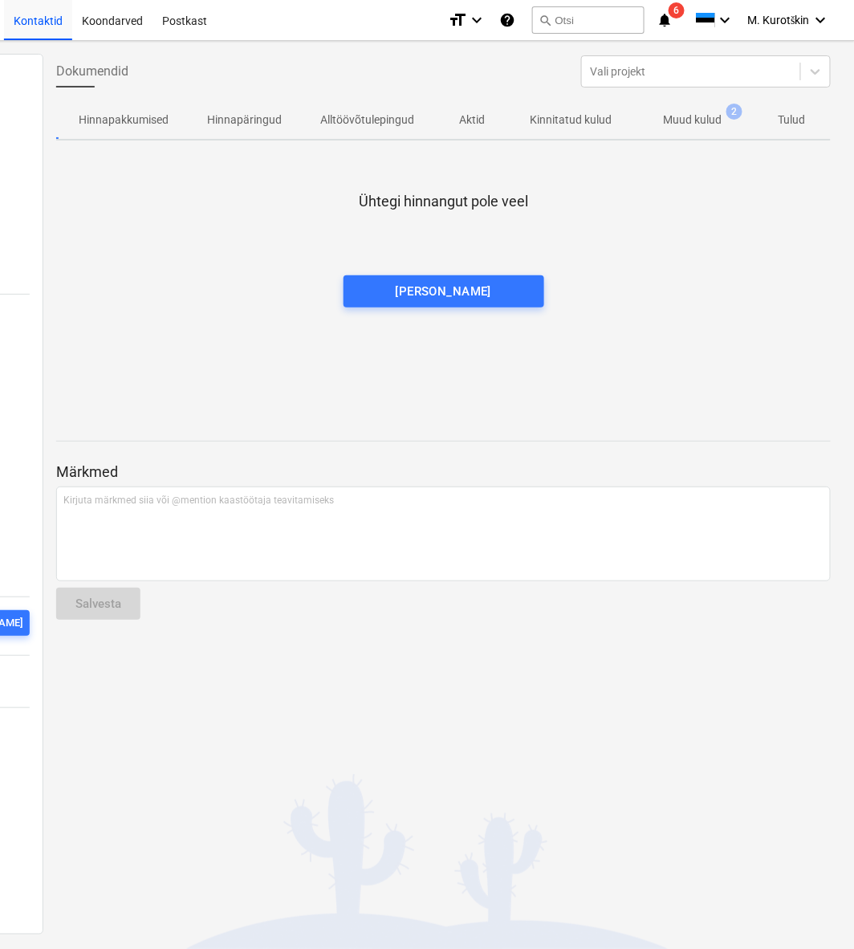
click at [679, 124] on p "Muud kulud" at bounding box center [692, 120] width 59 height 17
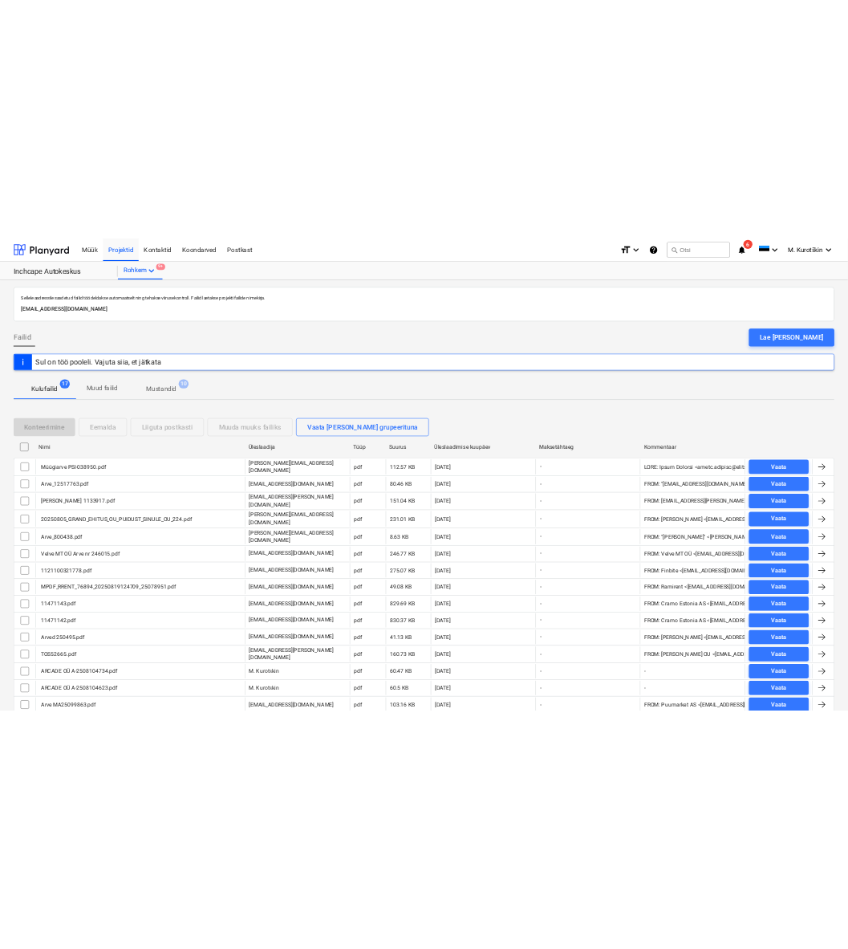
scroll to position [2, 0]
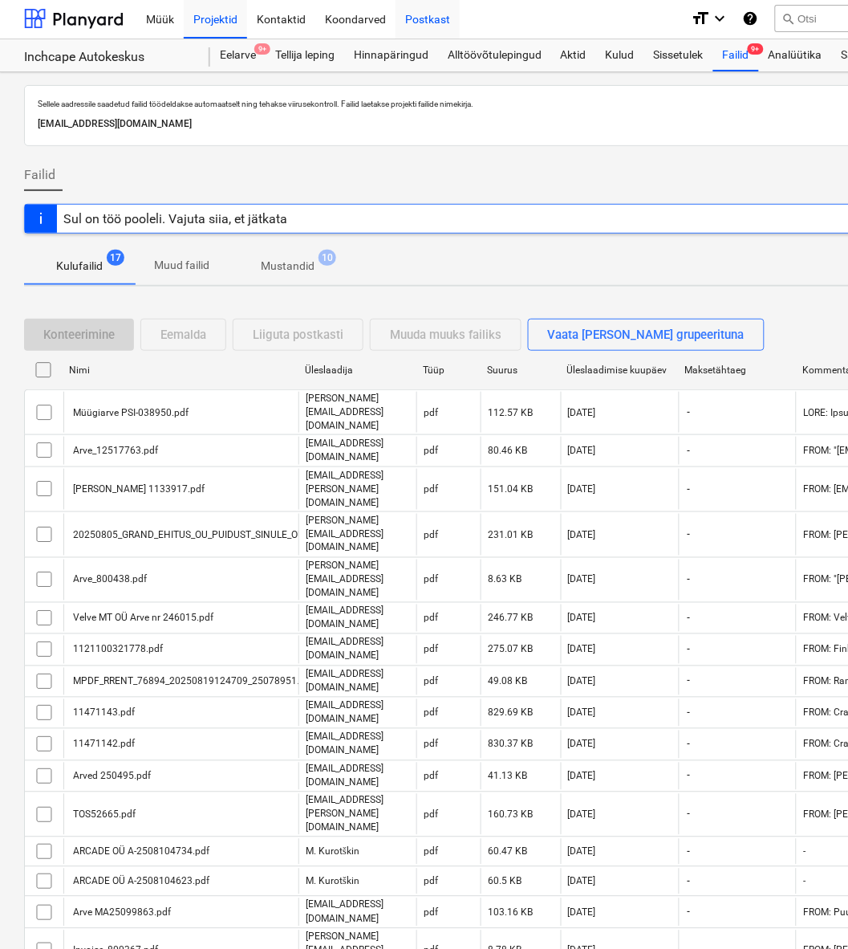
click at [437, 17] on div "Postkast" at bounding box center [428, 18] width 64 height 41
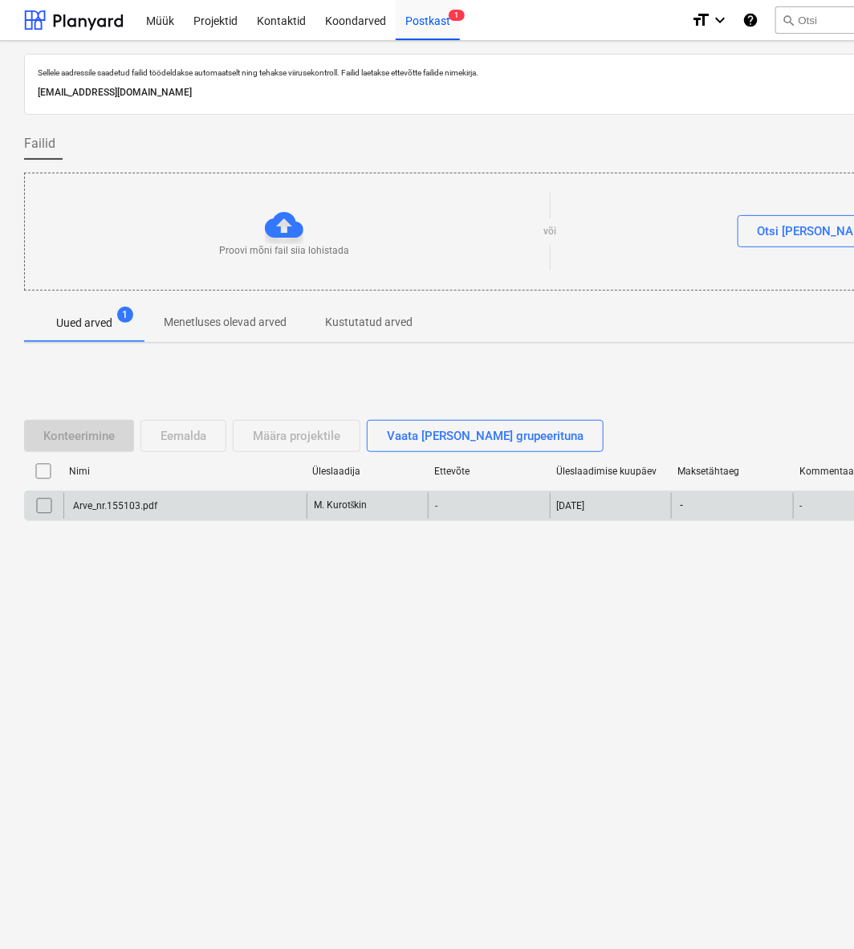
click at [53, 504] on input "checkbox" at bounding box center [44, 506] width 26 height 26
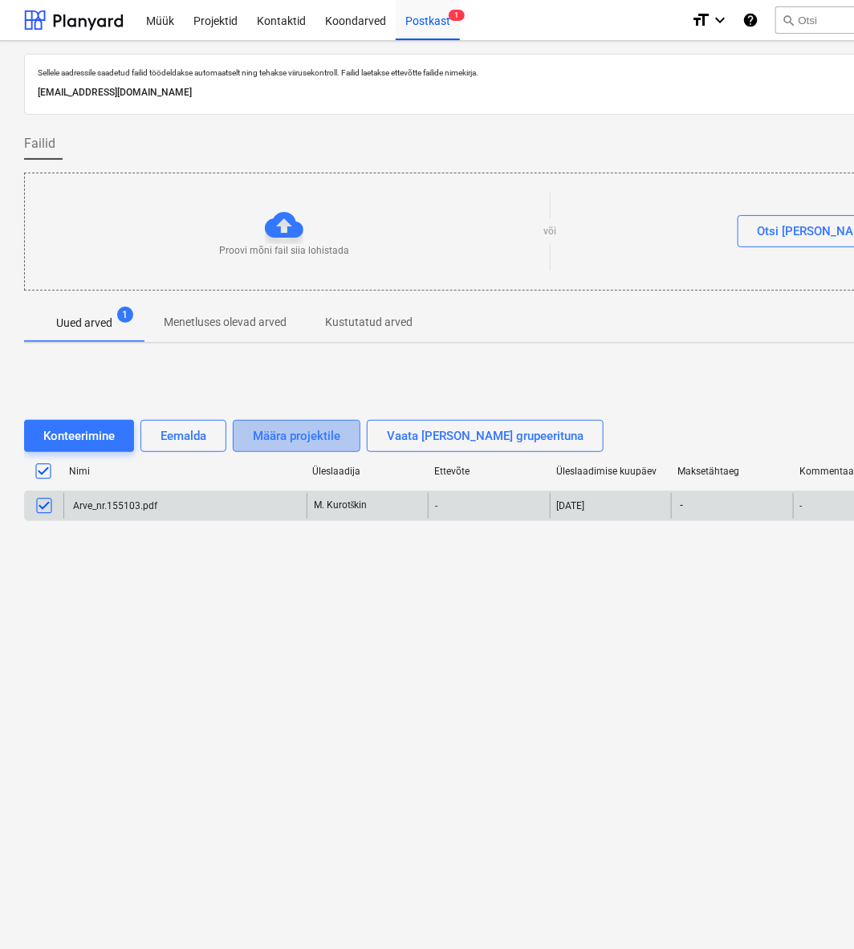
click at [307, 436] on div "Määra projektile" at bounding box center [296, 435] width 87 height 21
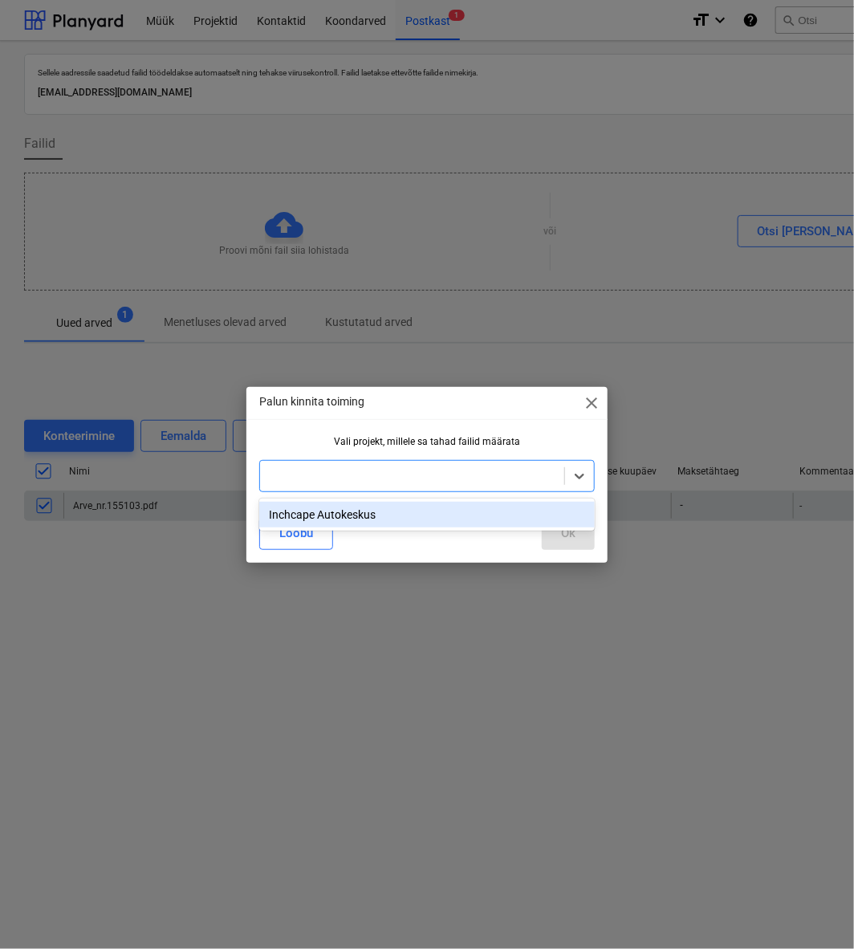
click at [544, 469] on div at bounding box center [412, 476] width 288 height 16
click at [490, 518] on div "Inchcape Autokeskus" at bounding box center [426, 515] width 335 height 26
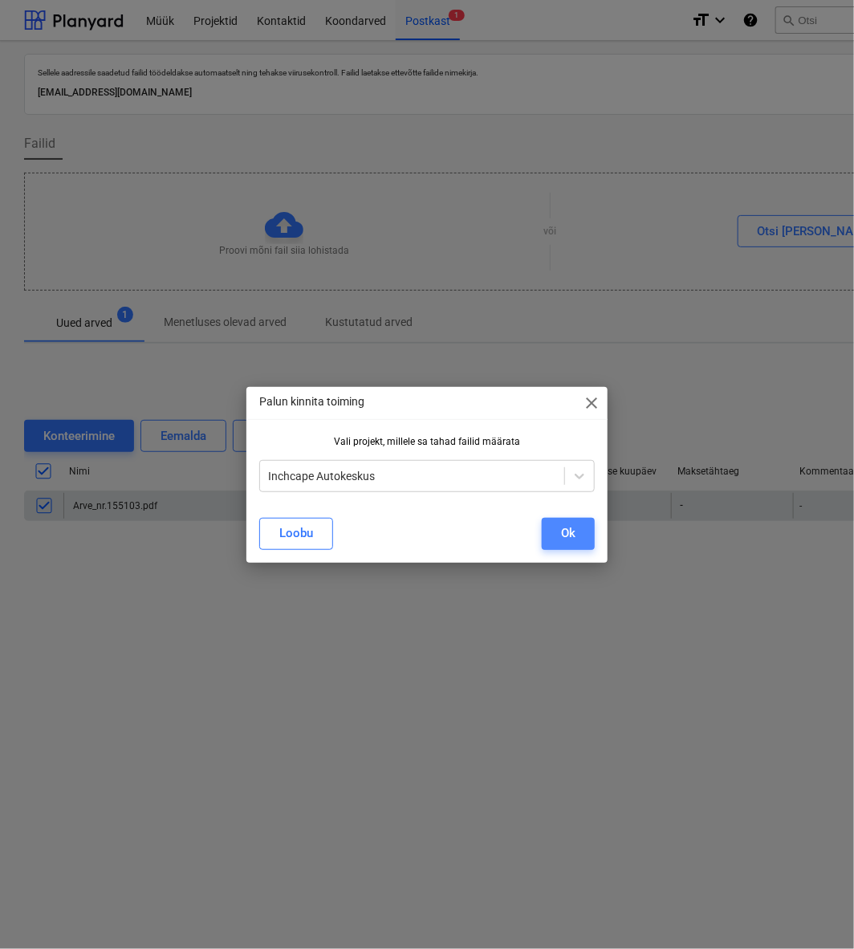
click at [556, 534] on button "Ok" at bounding box center [568, 534] width 53 height 32
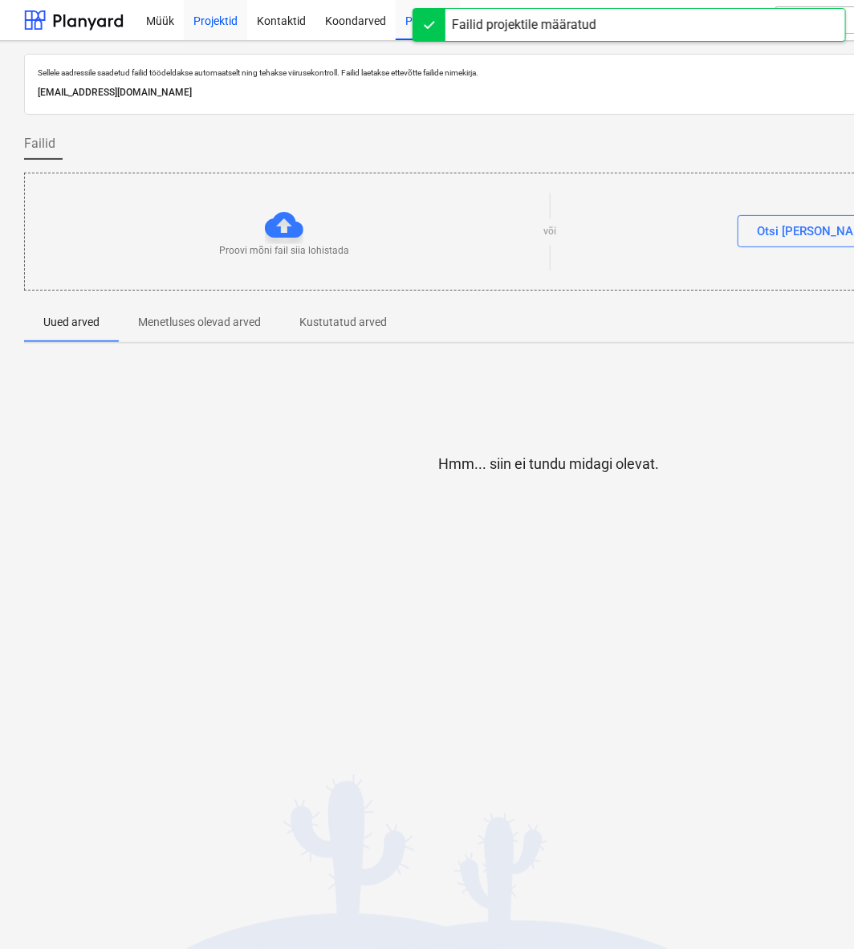
click at [225, 13] on div "Projektid" at bounding box center [215, 19] width 63 height 41
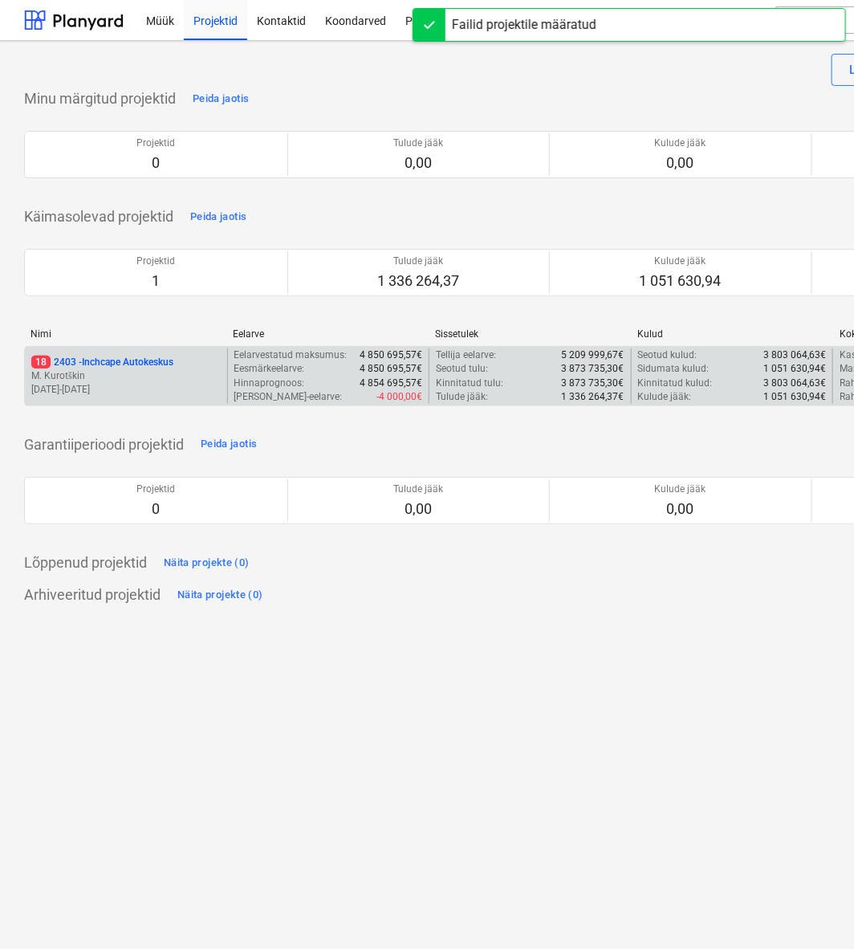
click at [138, 359] on p "18 2403 - Inchcape Autokeskus" at bounding box center [102, 362] width 142 height 14
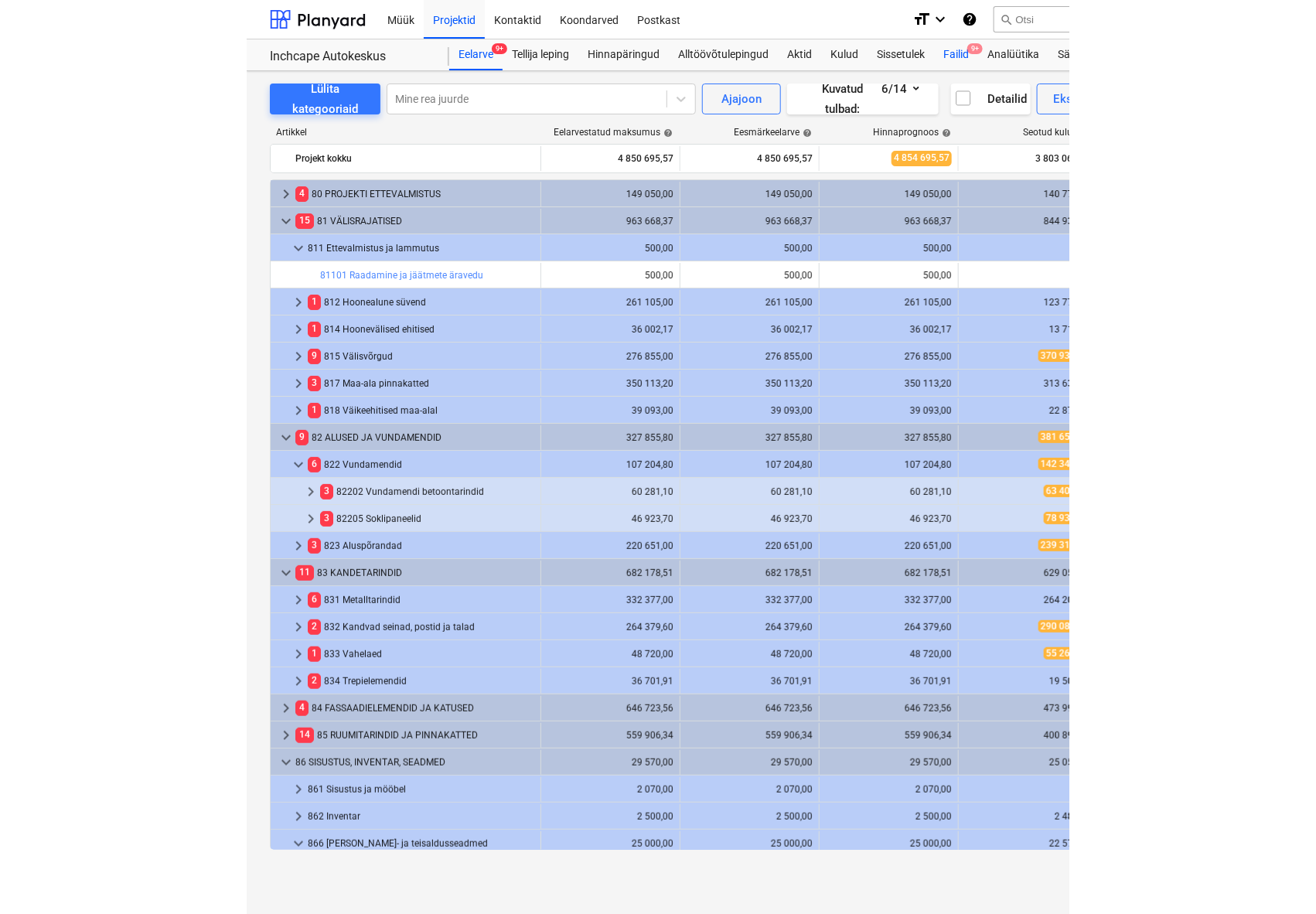
scroll to position [77, 0]
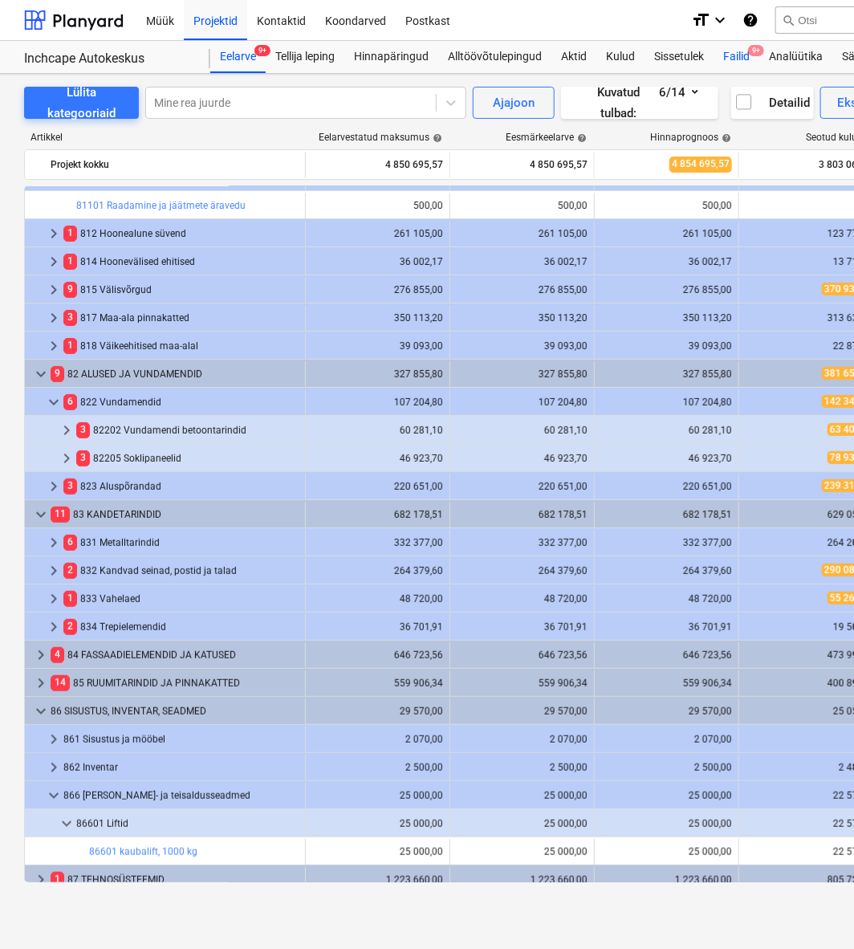
click at [744, 45] on div "Failid 9+" at bounding box center [736, 57] width 46 height 32
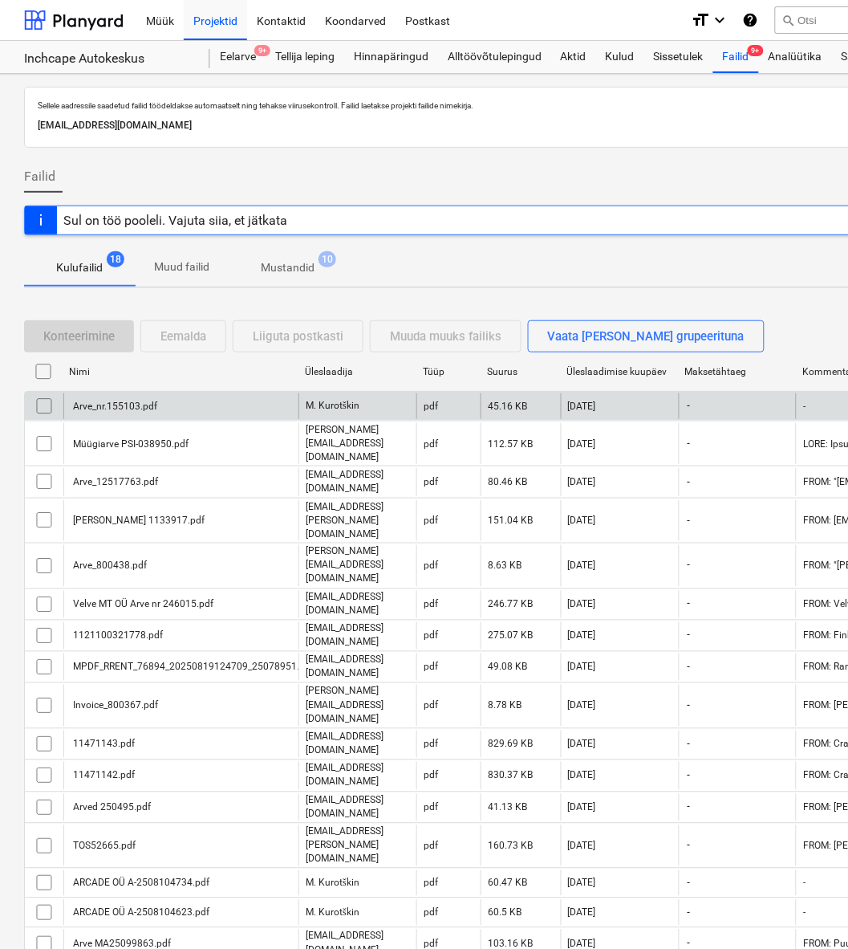
click at [351, 393] on div "M. Kurotškin" at bounding box center [358, 406] width 118 height 26
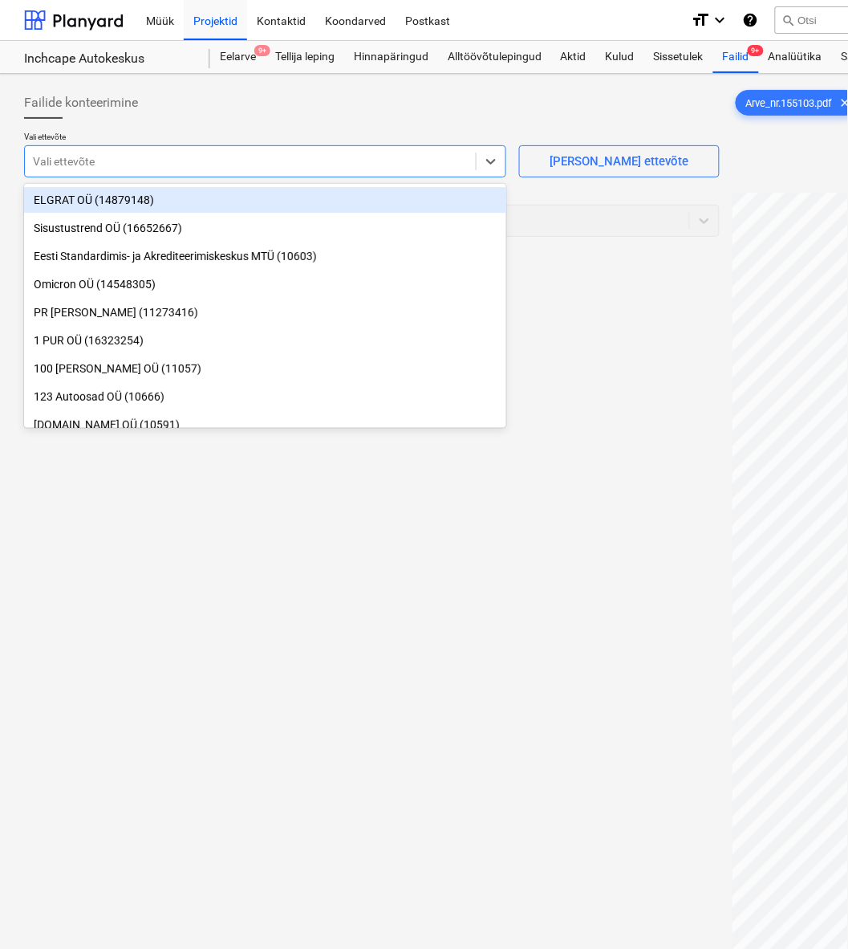
click at [324, 169] on div at bounding box center [250, 161] width 435 height 16
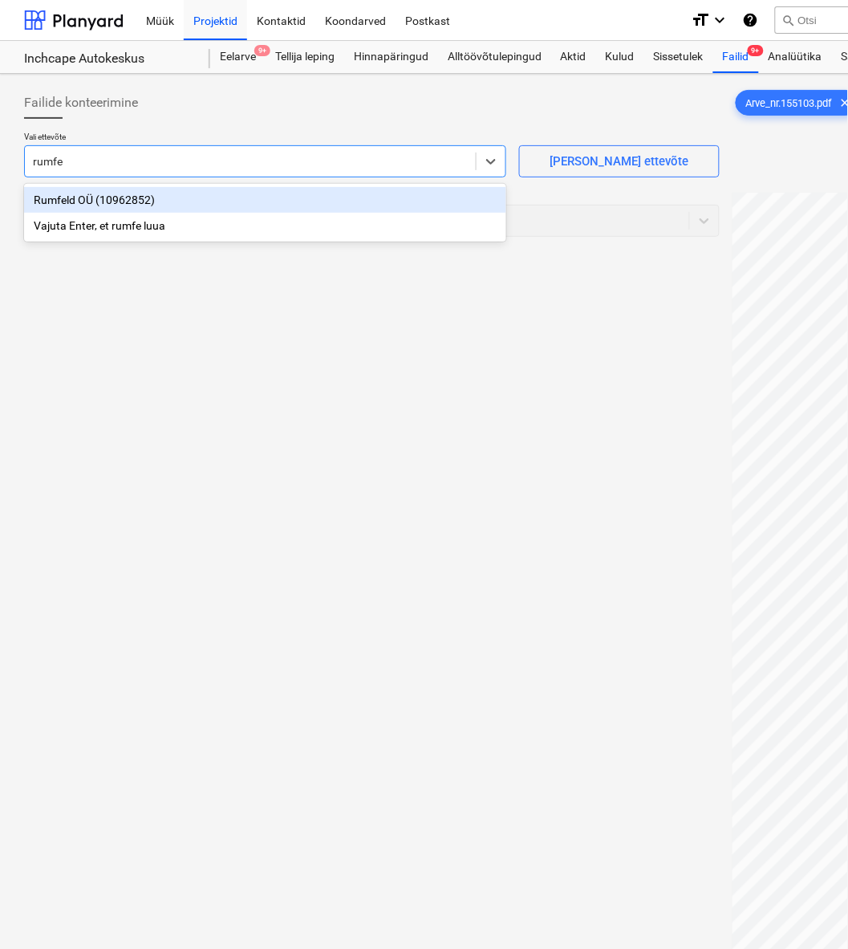
type input "rumfel"
click at [301, 201] on div "Rumfeld OÜ (10962852)" at bounding box center [265, 200] width 482 height 26
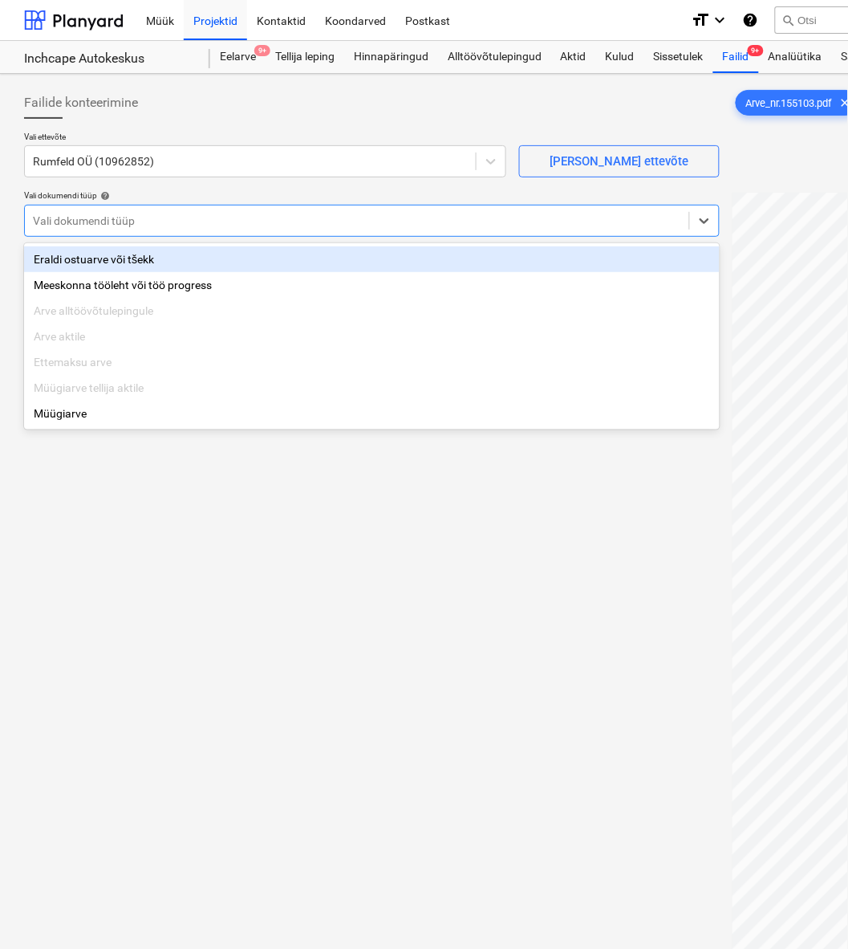
click at [453, 227] on div at bounding box center [357, 221] width 648 height 16
click at [437, 260] on div "Eraldi ostuarve või tšekk" at bounding box center [372, 259] width 696 height 26
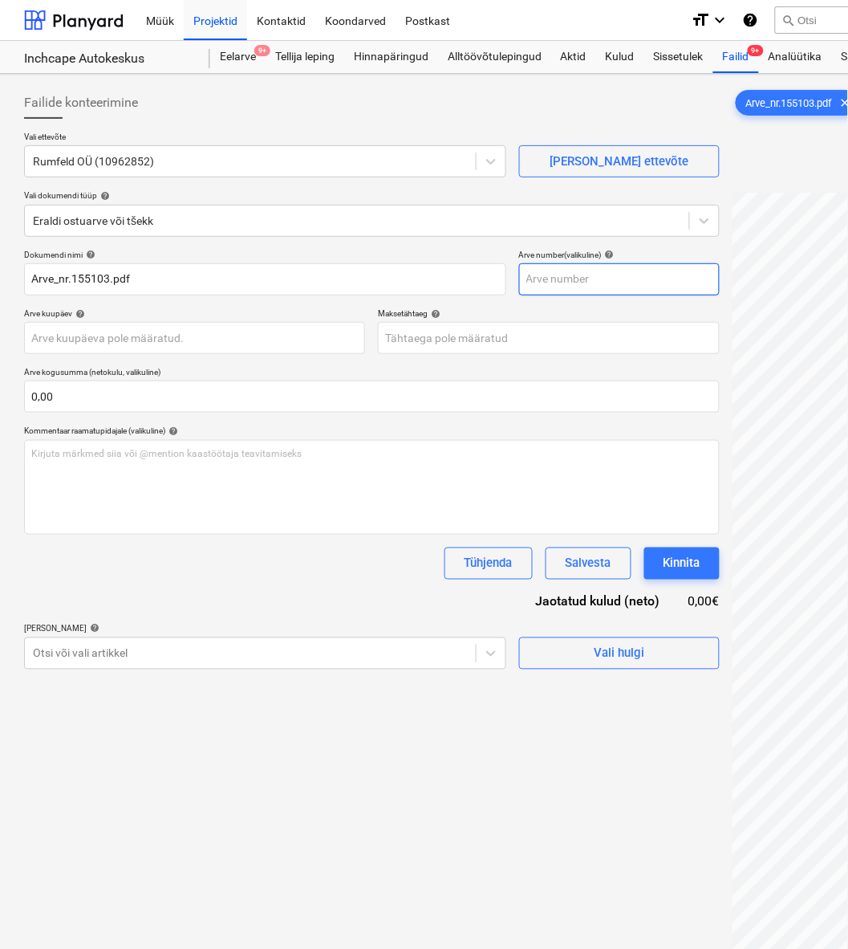
click at [595, 283] on input "text" at bounding box center [619, 279] width 201 height 32
type input "155103"
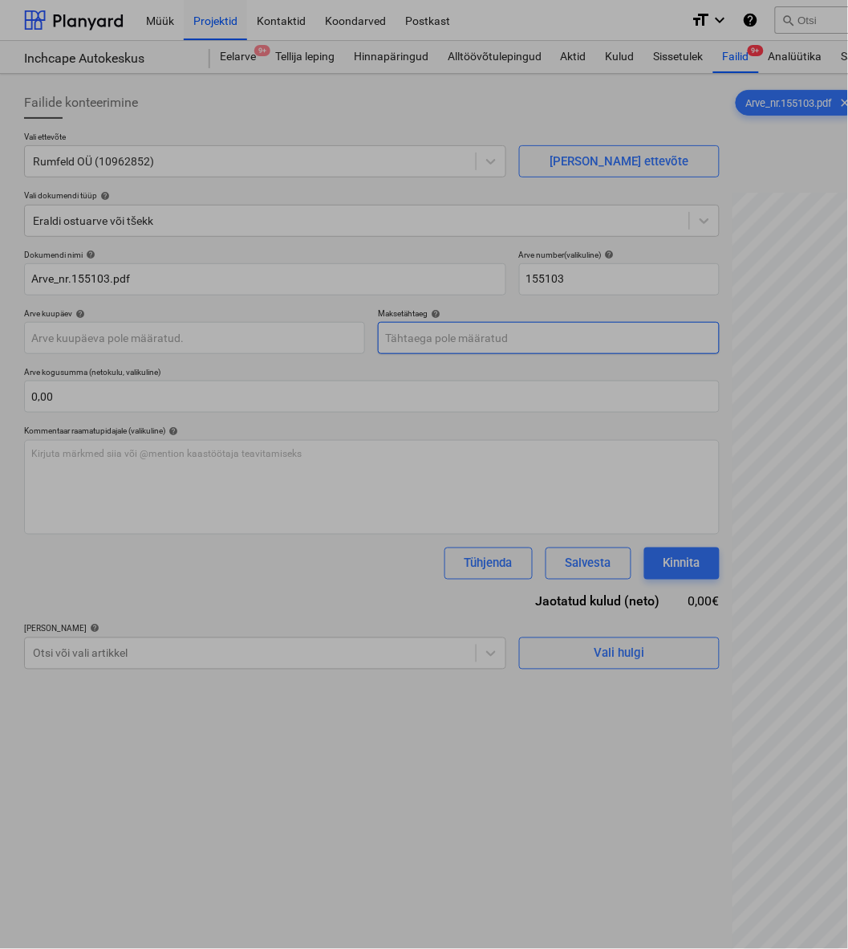
click at [509, 331] on body "Müük Projektid Kontaktid Koondarved Postkast format_size keyboard_arrow_down he…" at bounding box center [424, 474] width 848 height 949
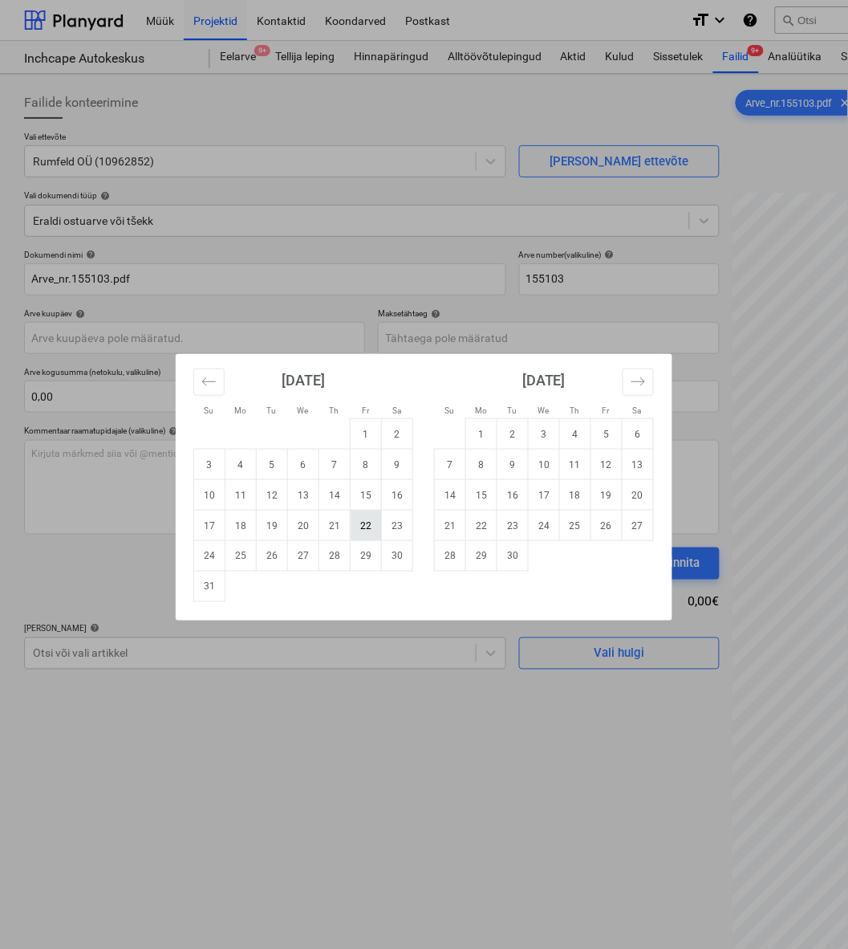
click at [365, 526] on td "22" at bounding box center [366, 525] width 31 height 30
type input "[DATE]"
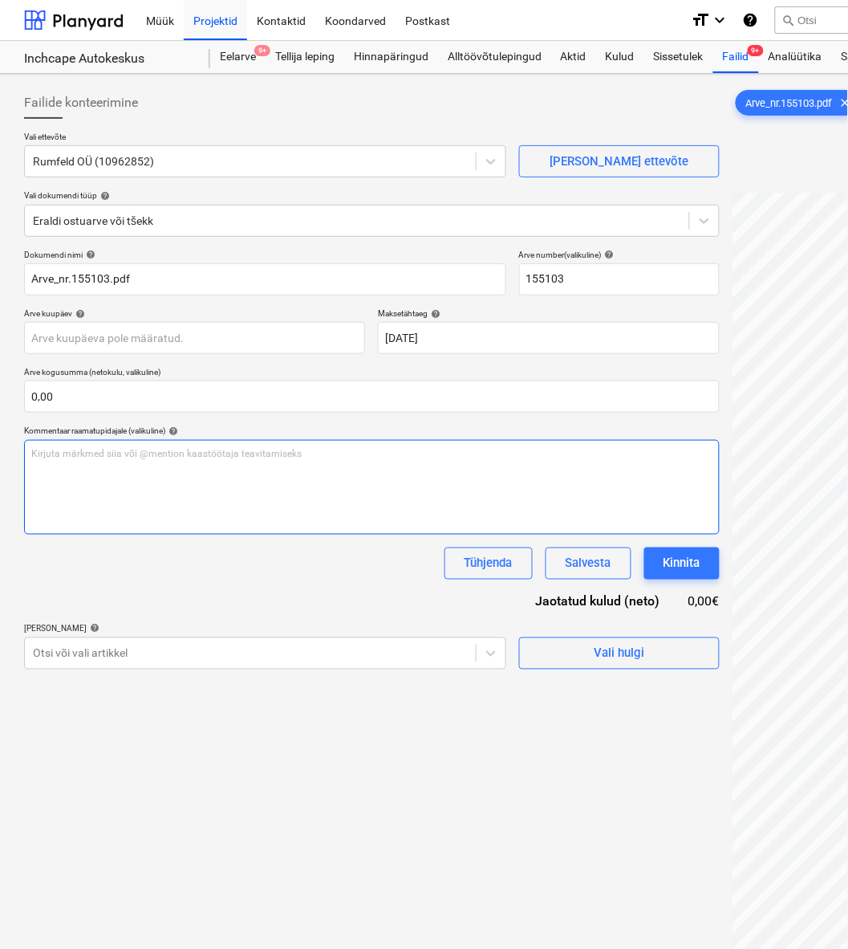
click at [180, 466] on div "Kirjuta märkmed siia või @mention kaastöötaja teavitamiseks ﻿" at bounding box center [372, 487] width 696 height 95
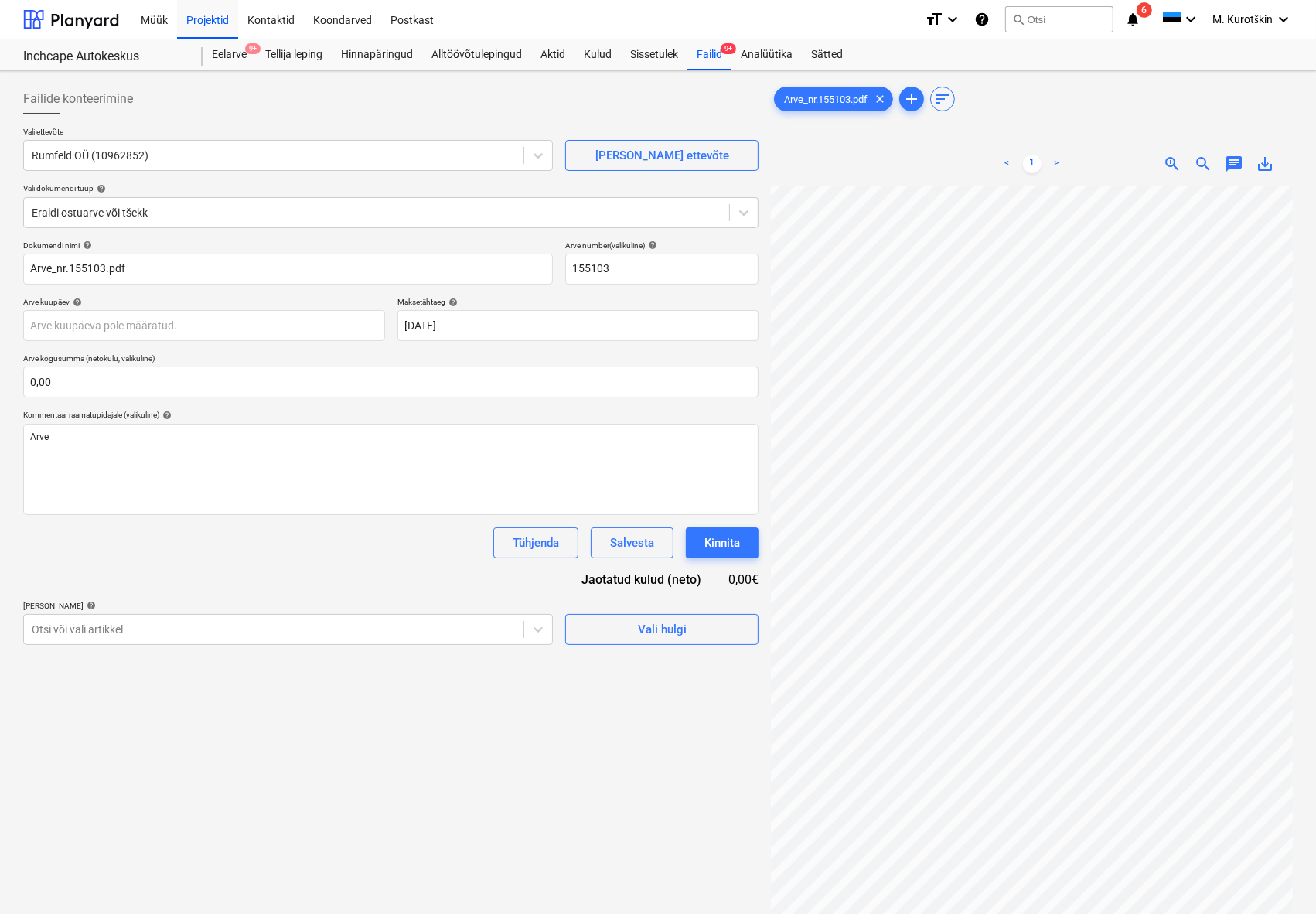
scroll to position [0, 47]
click at [488, 436] on p "Arve" at bounding box center [390, 437] width 722 height 13
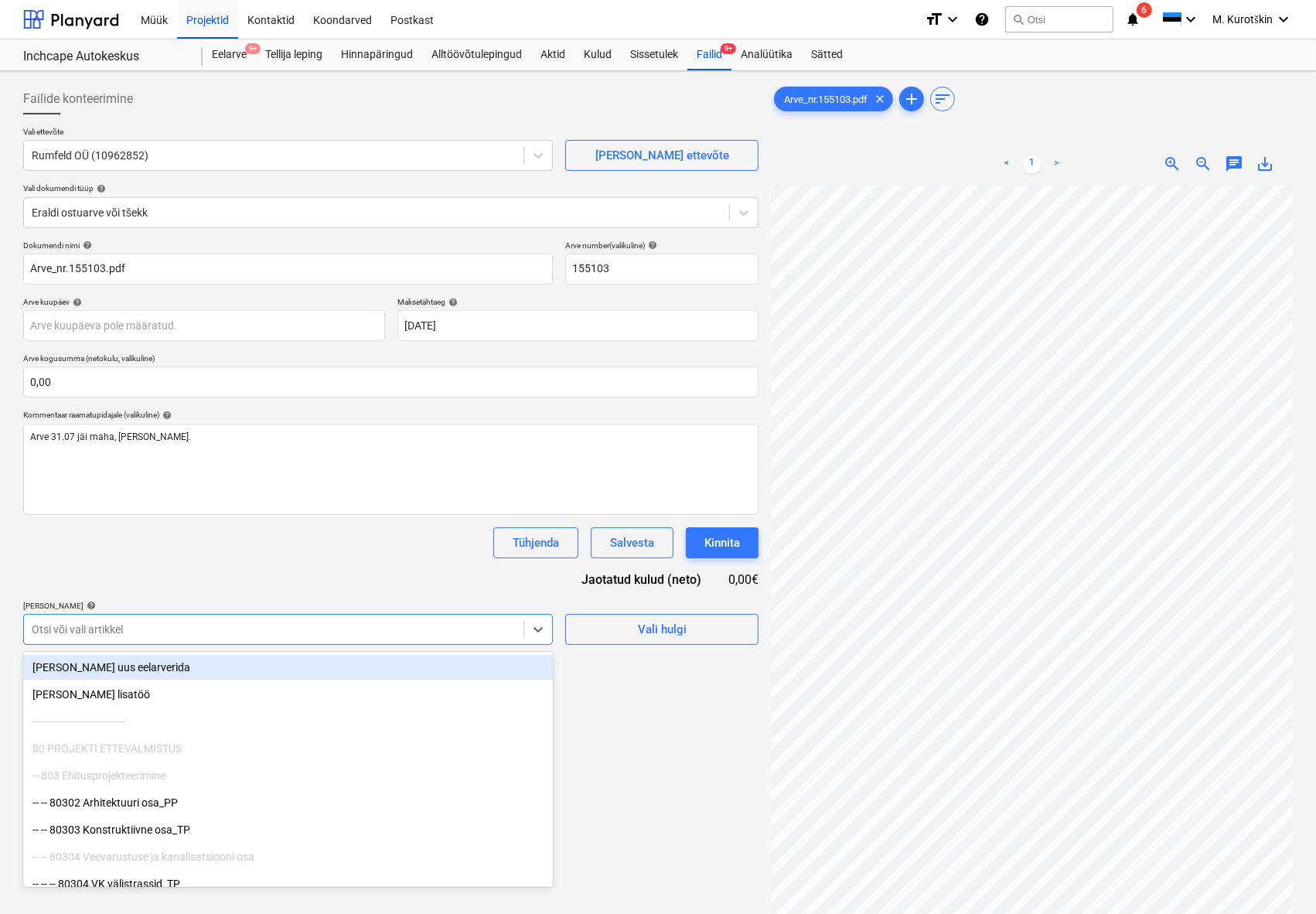
click at [384, 630] on div at bounding box center [274, 629] width 484 height 15
type input "a"
click at [379, 480] on div "Arve 31.07 jäi maha, [PERSON_NAME]." at bounding box center [390, 469] width 735 height 91
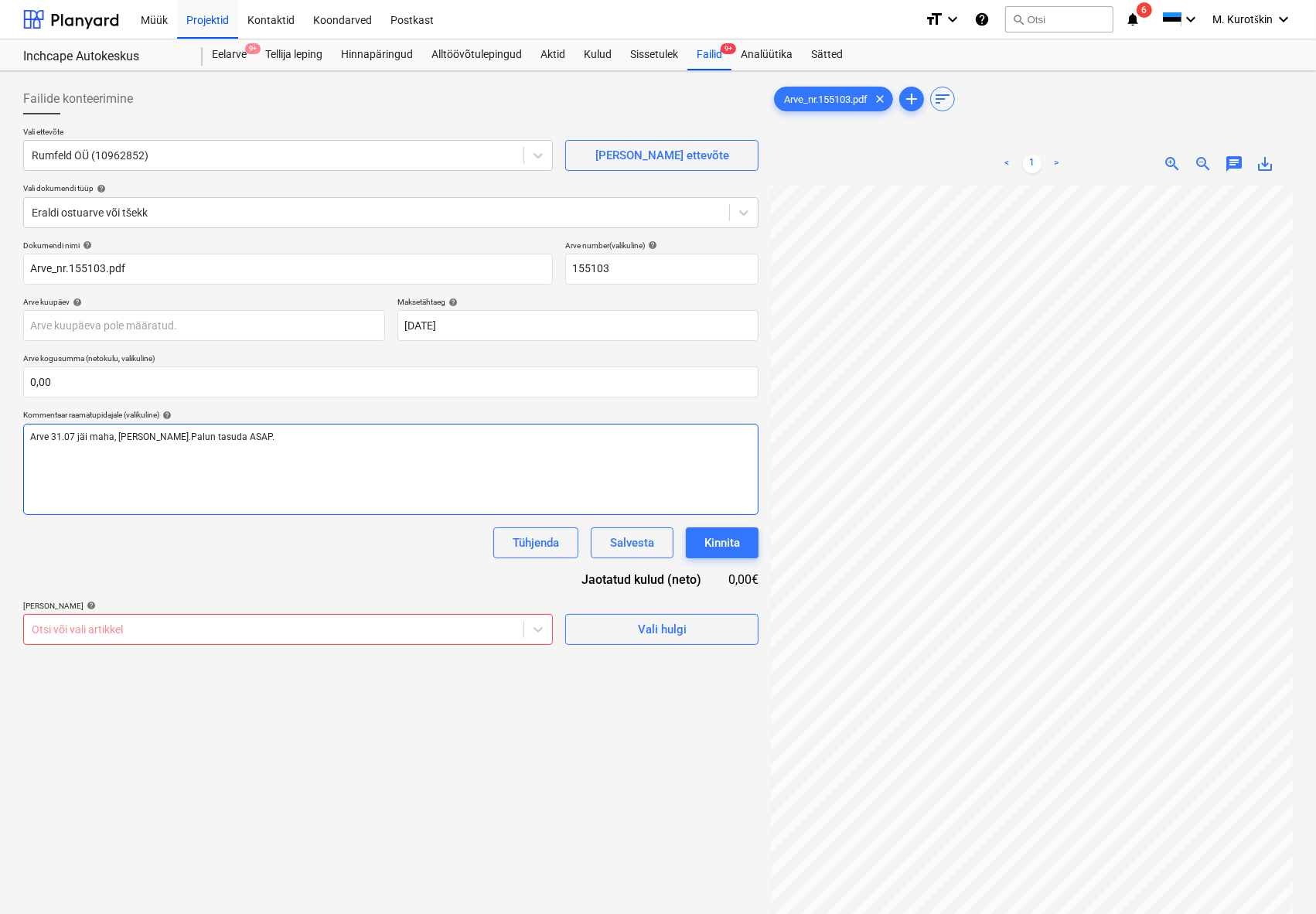
click at [396, 447] on div "Arve 31.07 jäi maha, [PERSON_NAME].Palun tasuda ASAP." at bounding box center [390, 469] width 735 height 91
click at [72, 437] on span "Arve 31.07 jäi maha, [PERSON_NAME].Palun tasuda ASAP." at bounding box center [152, 436] width 245 height 11
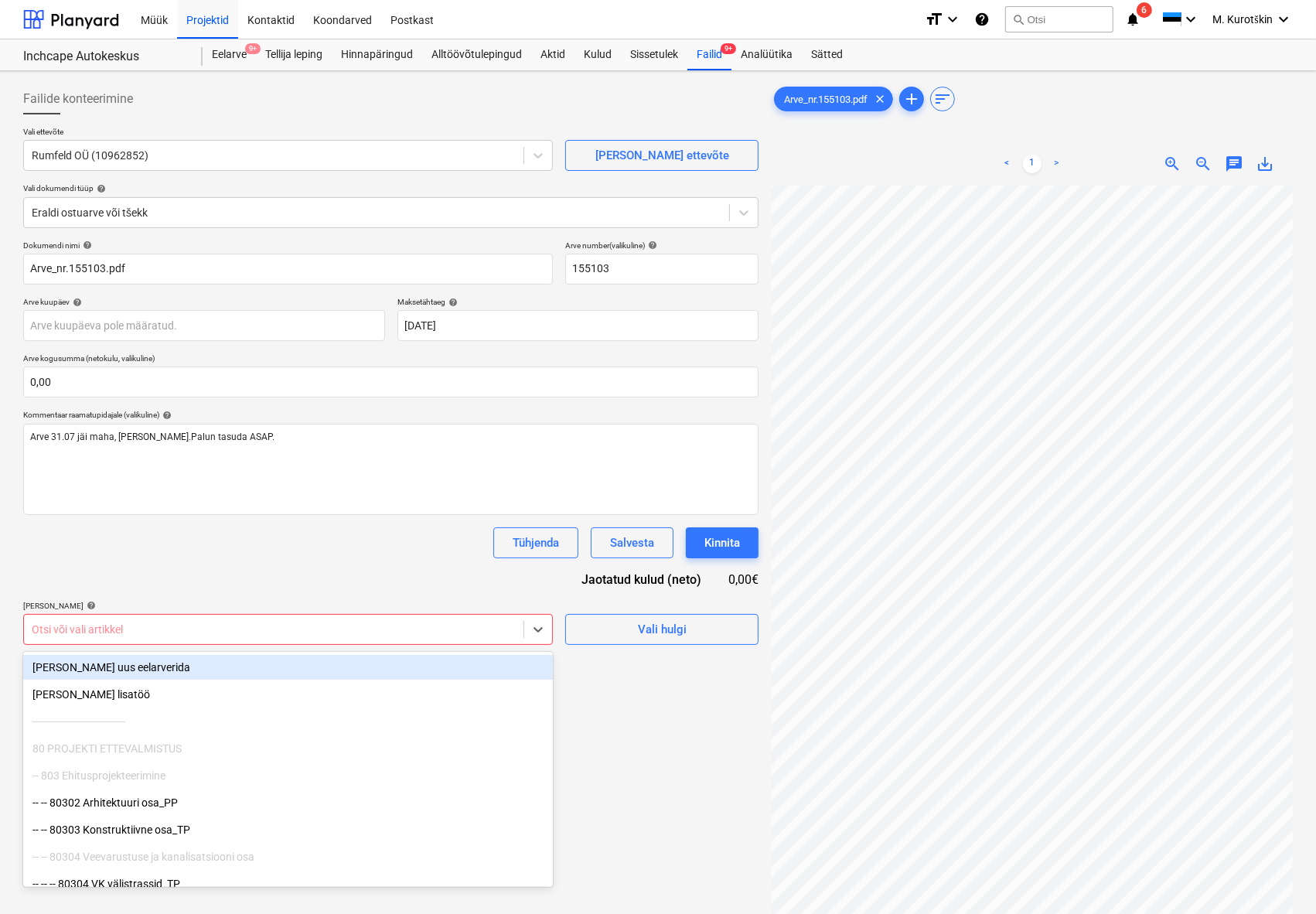
click at [157, 631] on div at bounding box center [274, 629] width 484 height 15
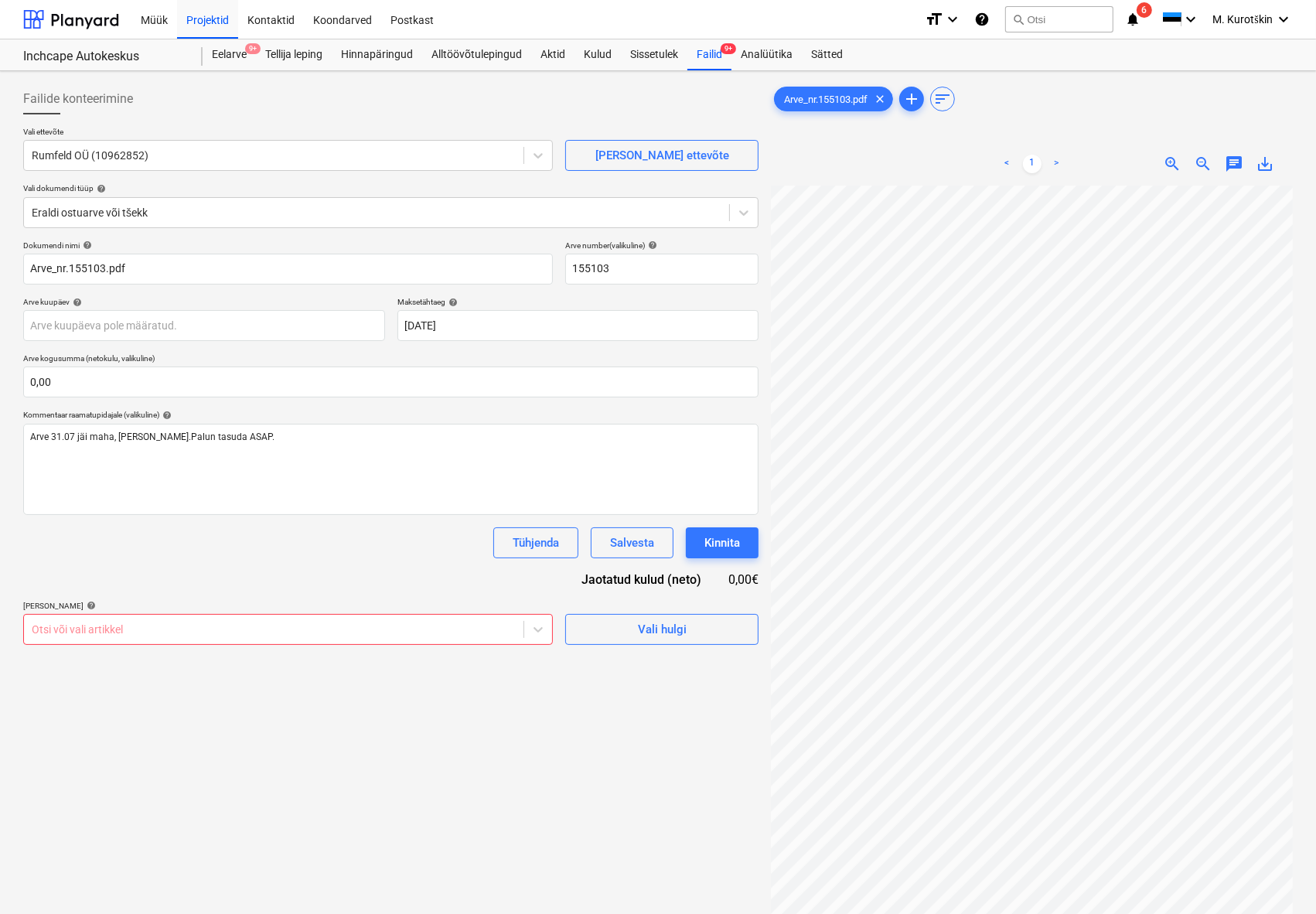
scroll to position [0, 119]
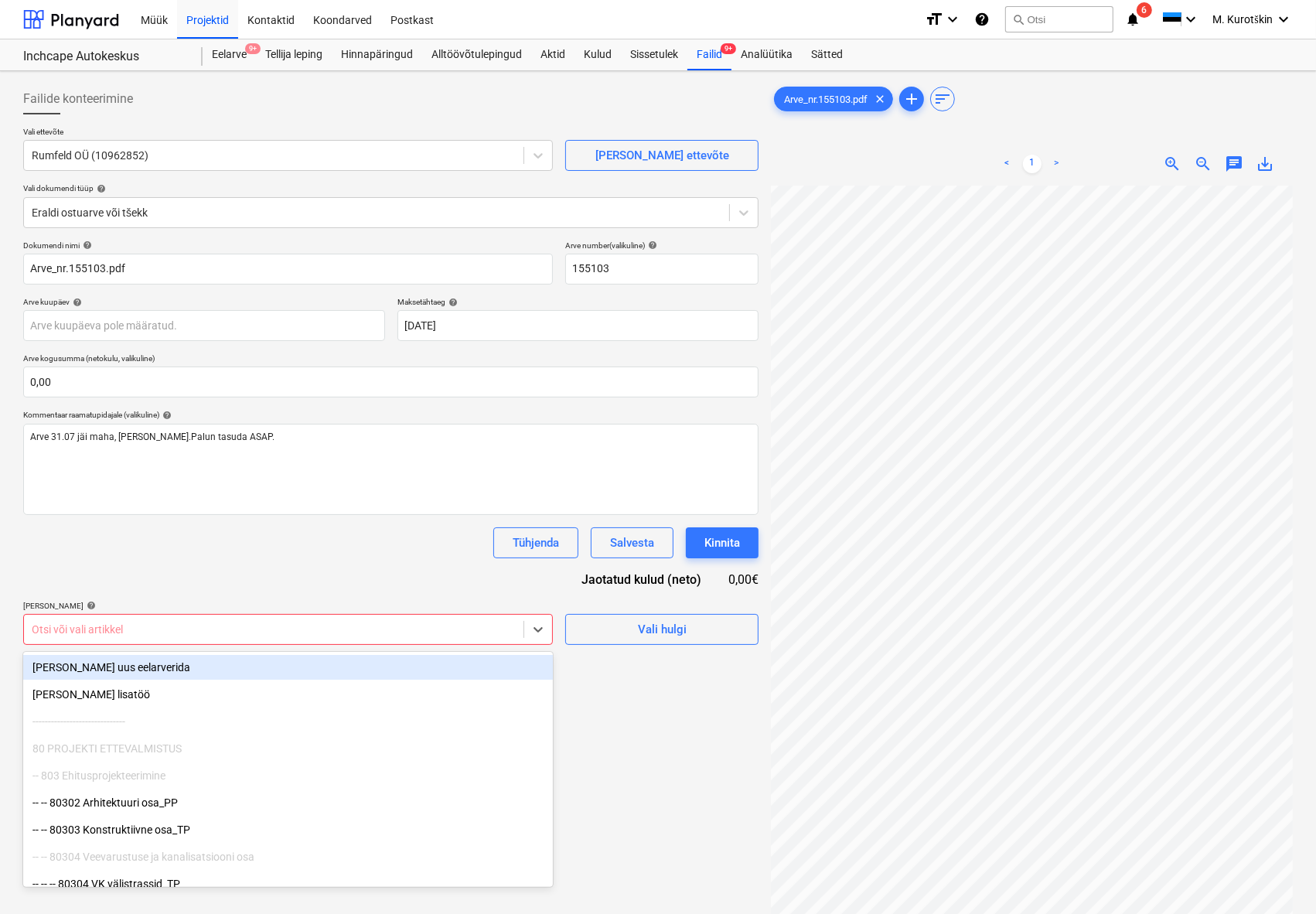
click at [358, 631] on div at bounding box center [274, 629] width 484 height 15
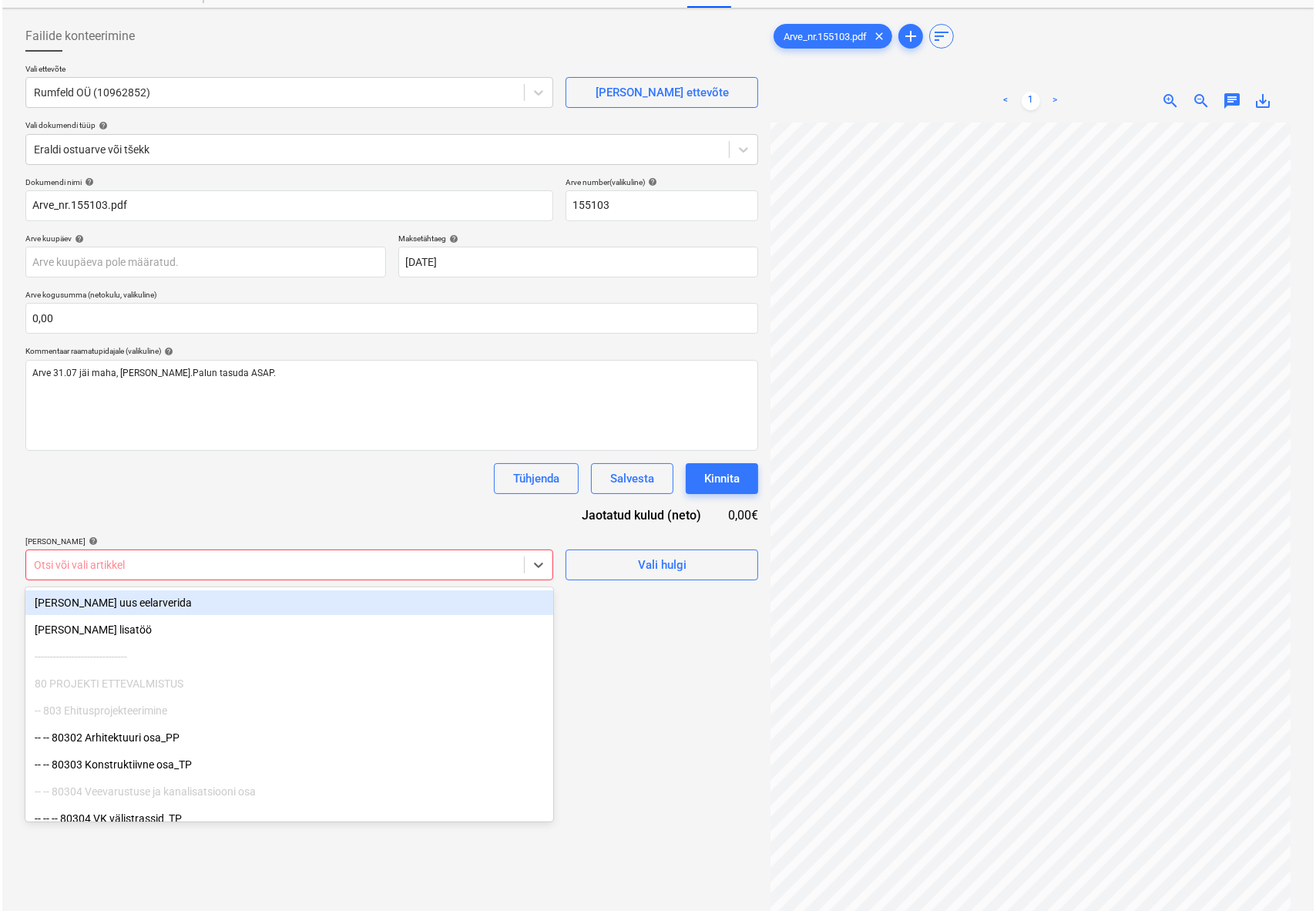
scroll to position [33, 0]
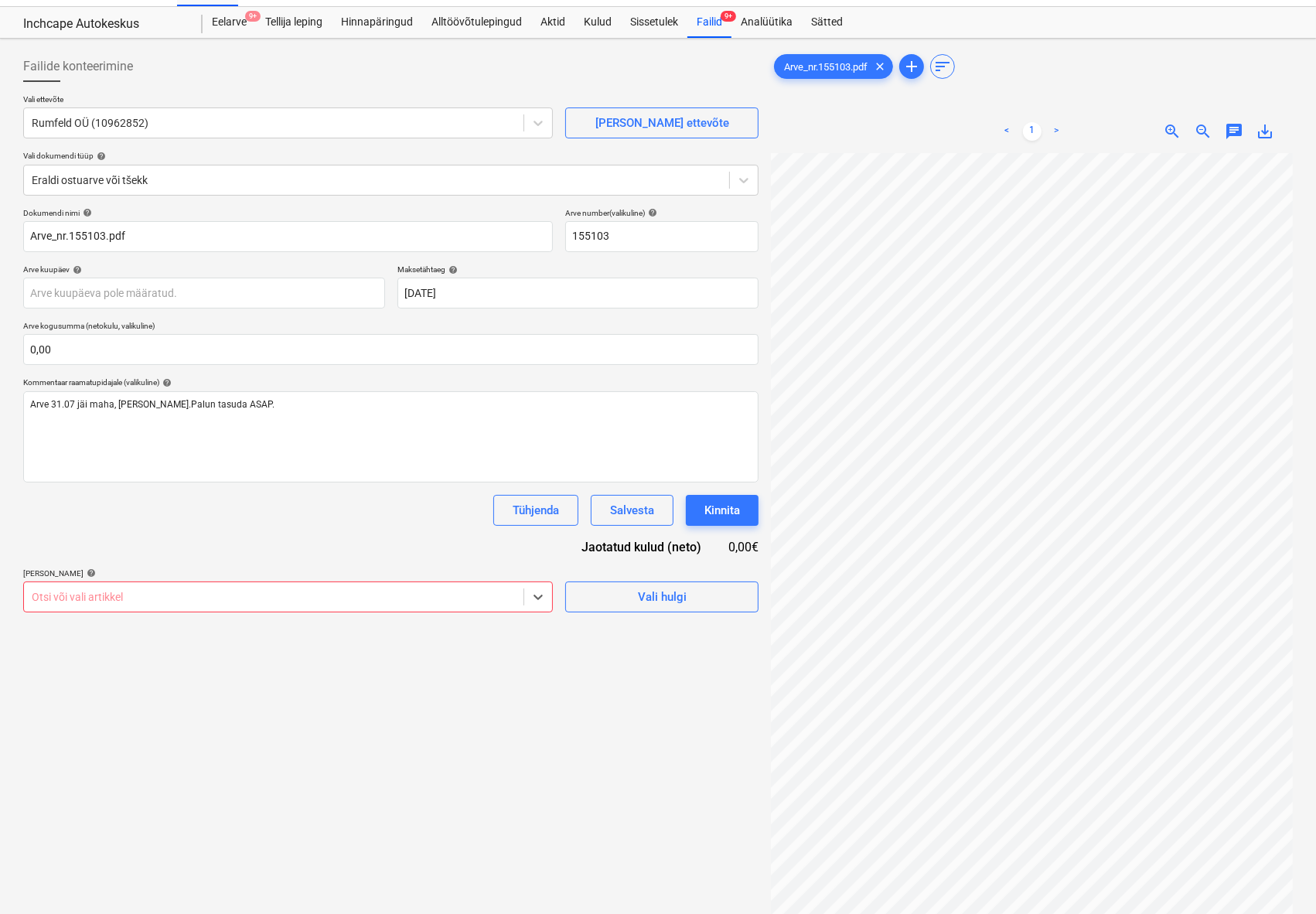
click at [374, 598] on div at bounding box center [274, 596] width 484 height 15
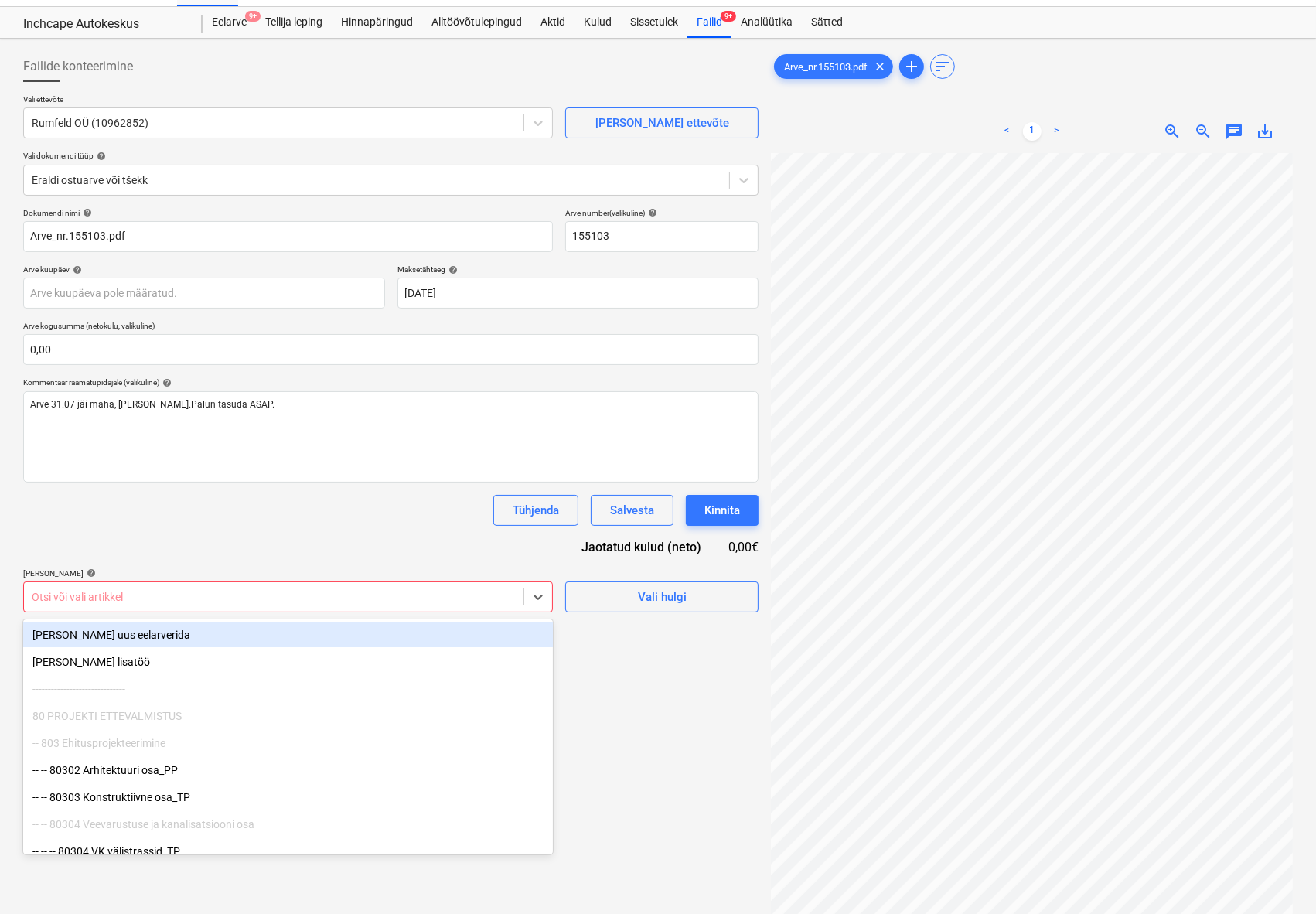
click at [374, 598] on div at bounding box center [274, 596] width 484 height 15
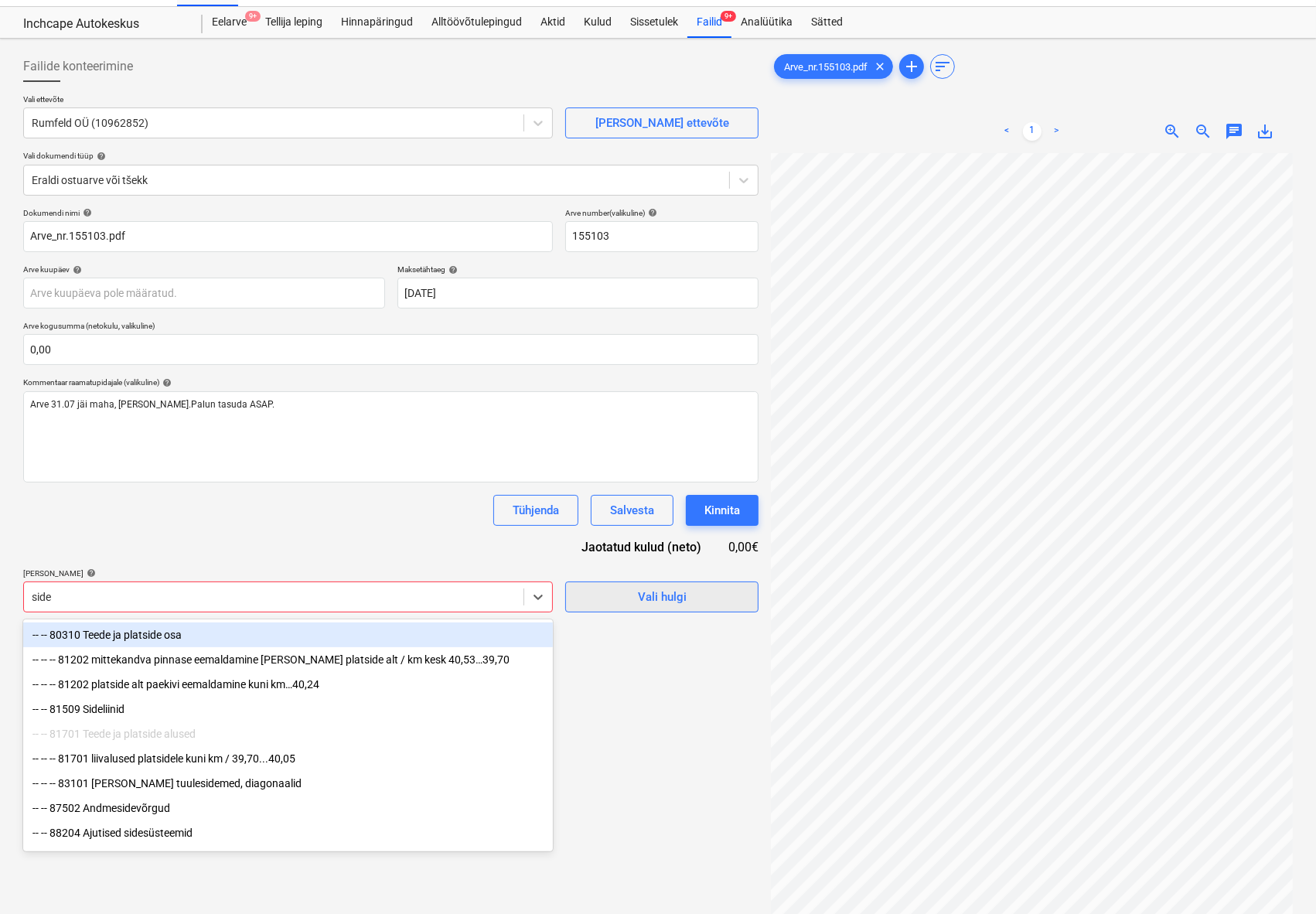
type input "side"
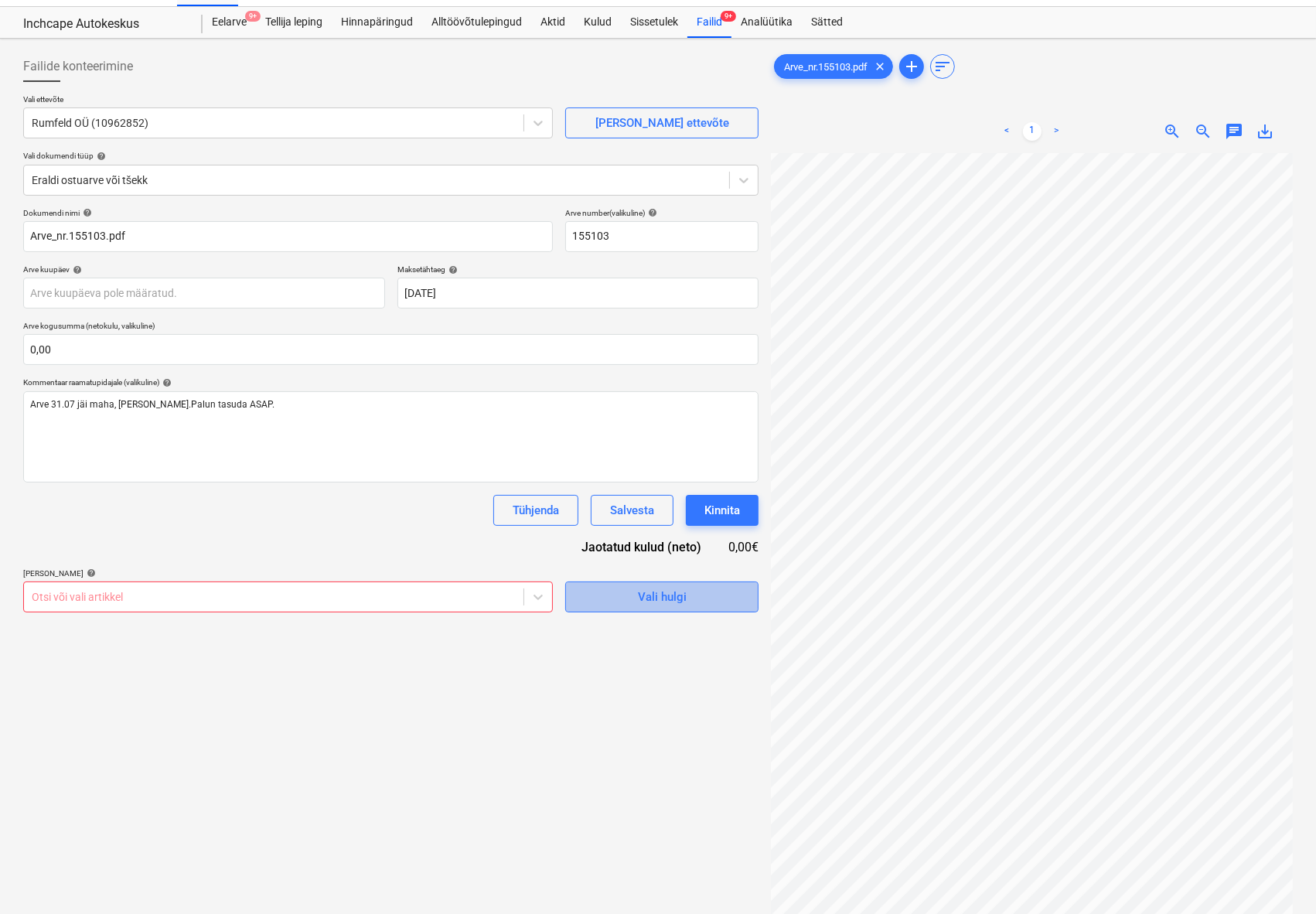
click at [720, 591] on span "Vali hulgi" at bounding box center [662, 596] width 154 height 20
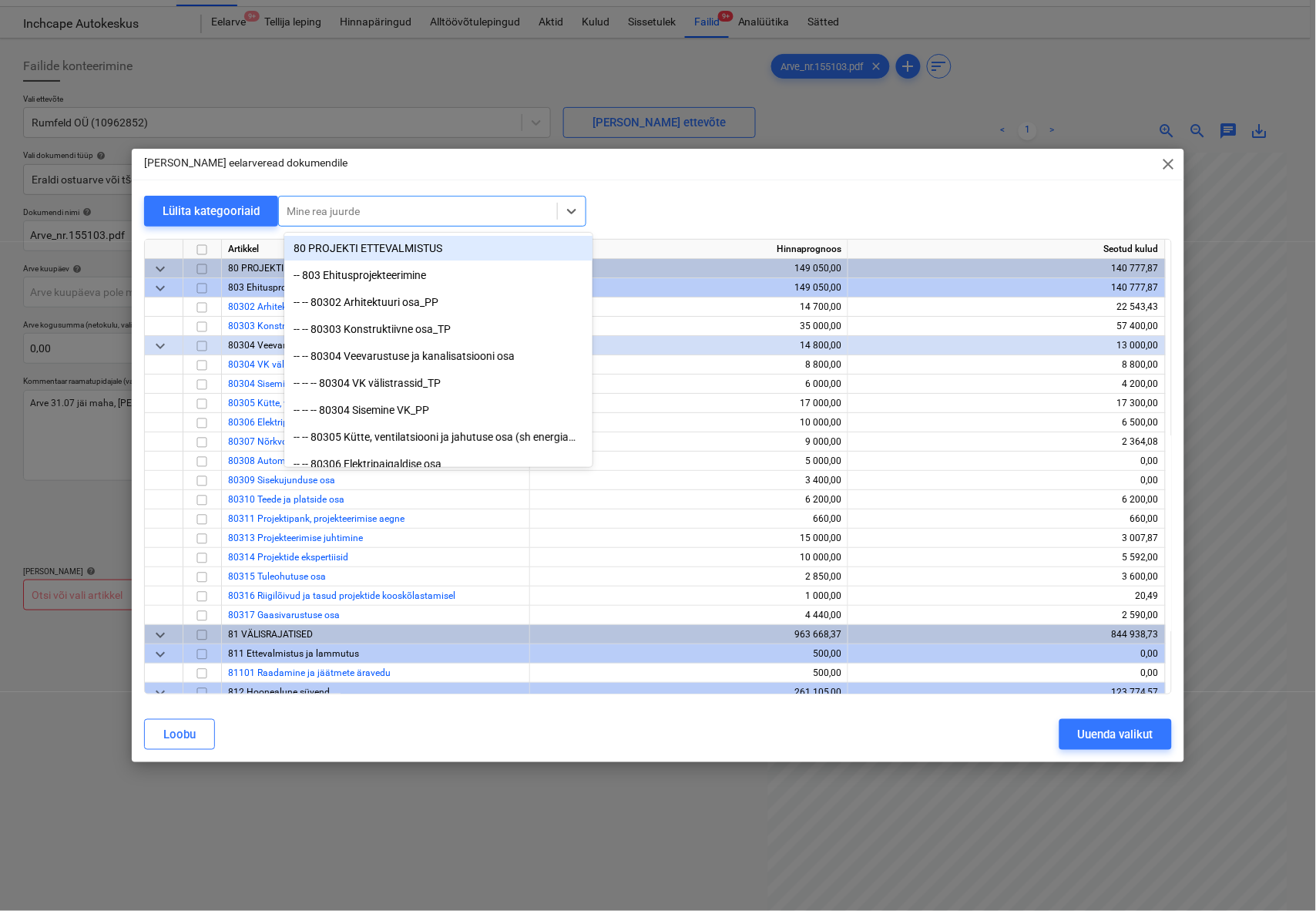
click at [443, 205] on div at bounding box center [419, 211] width 263 height 15
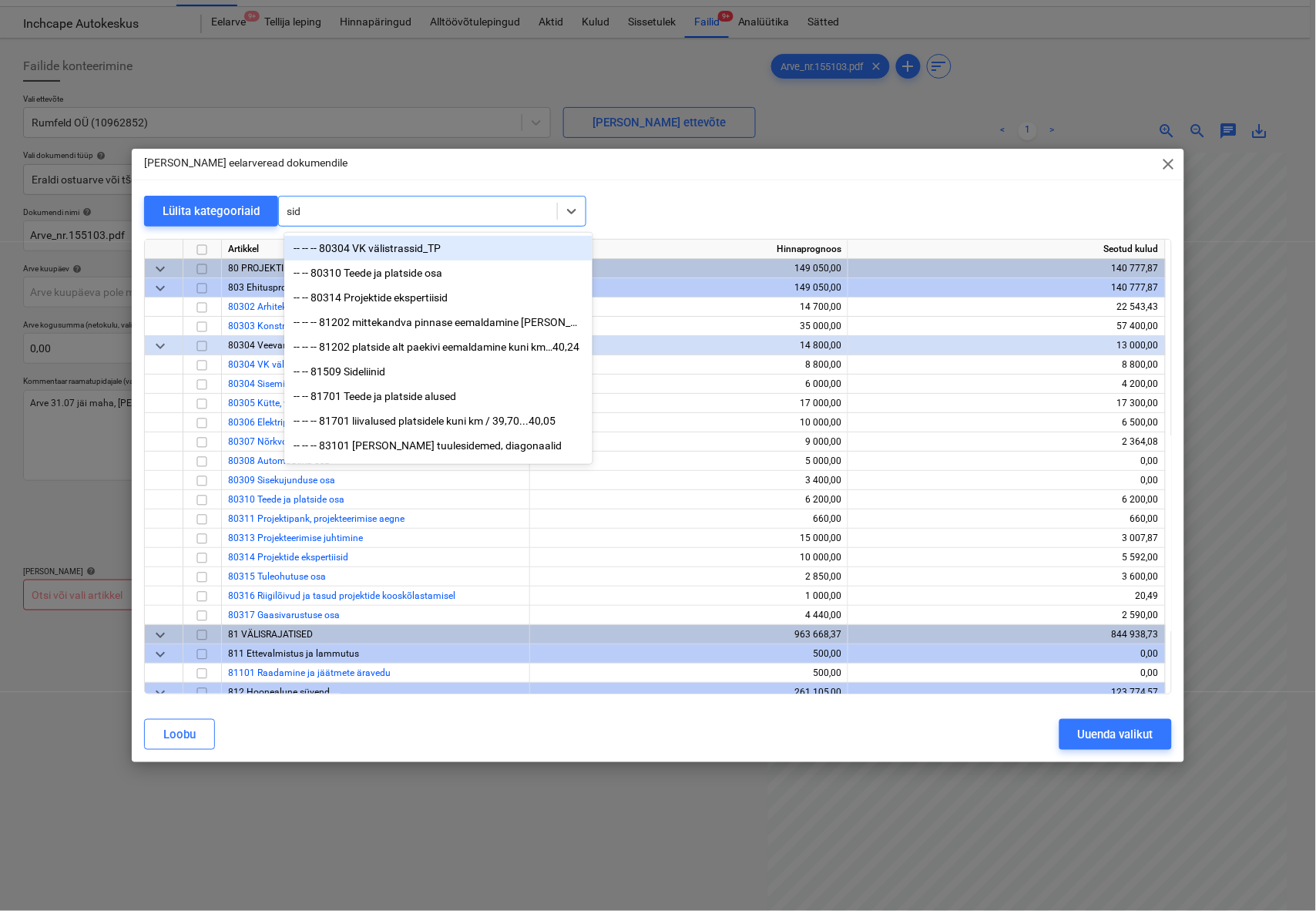
type input "side"
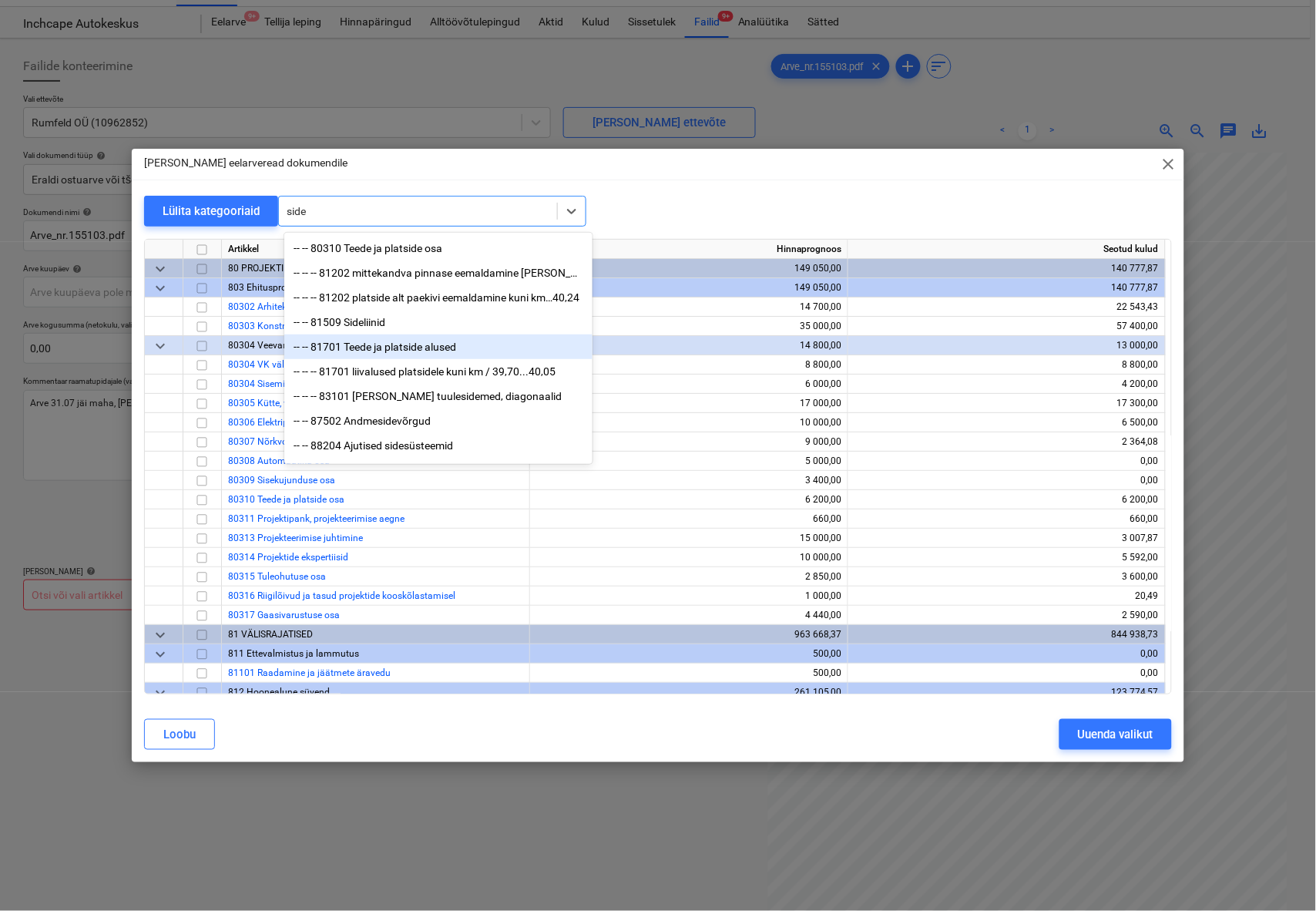
scroll to position [26, 0]
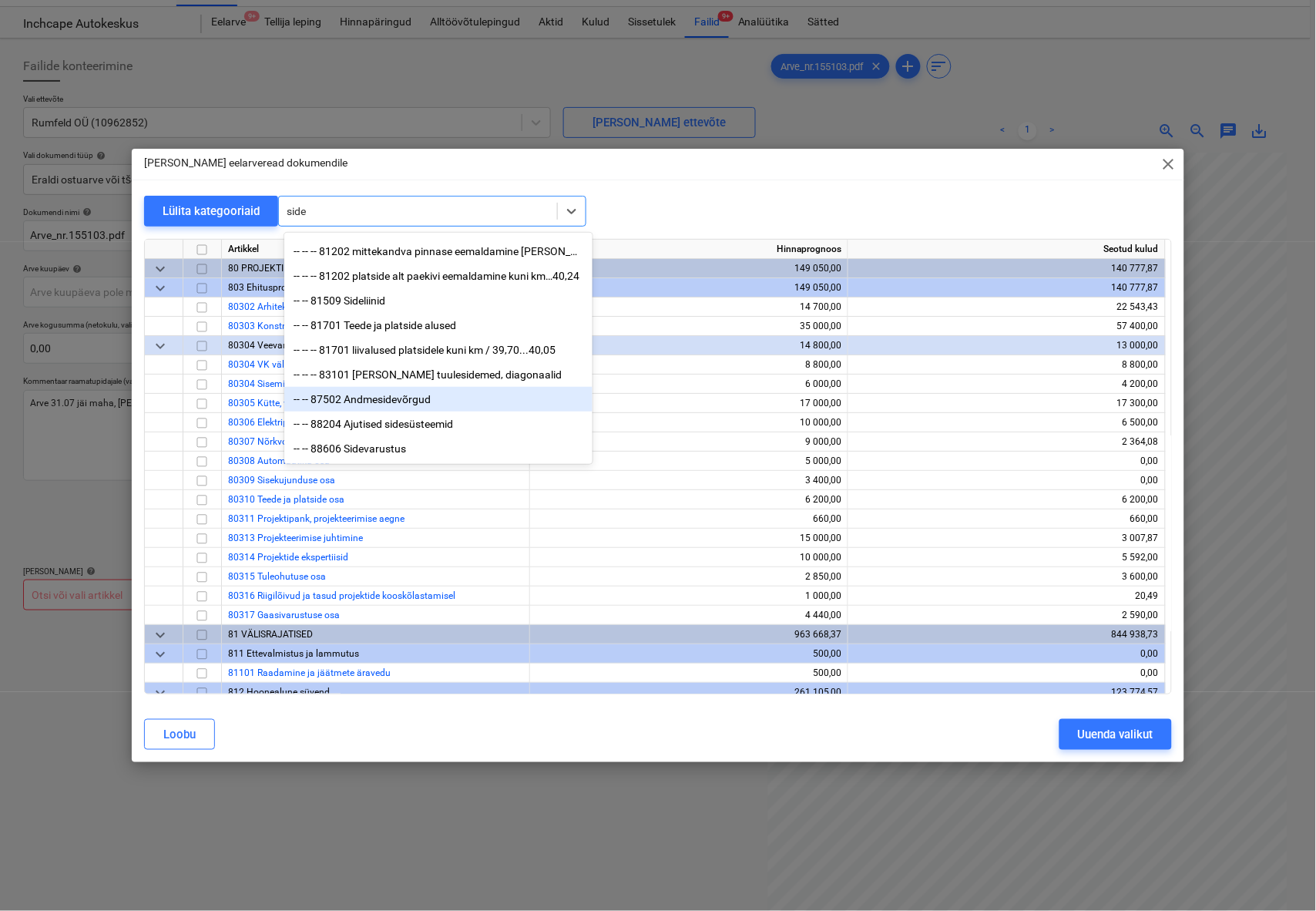
click at [449, 400] on div "-- -- 87502 Andmesidevõrgud" at bounding box center [438, 399] width 308 height 25
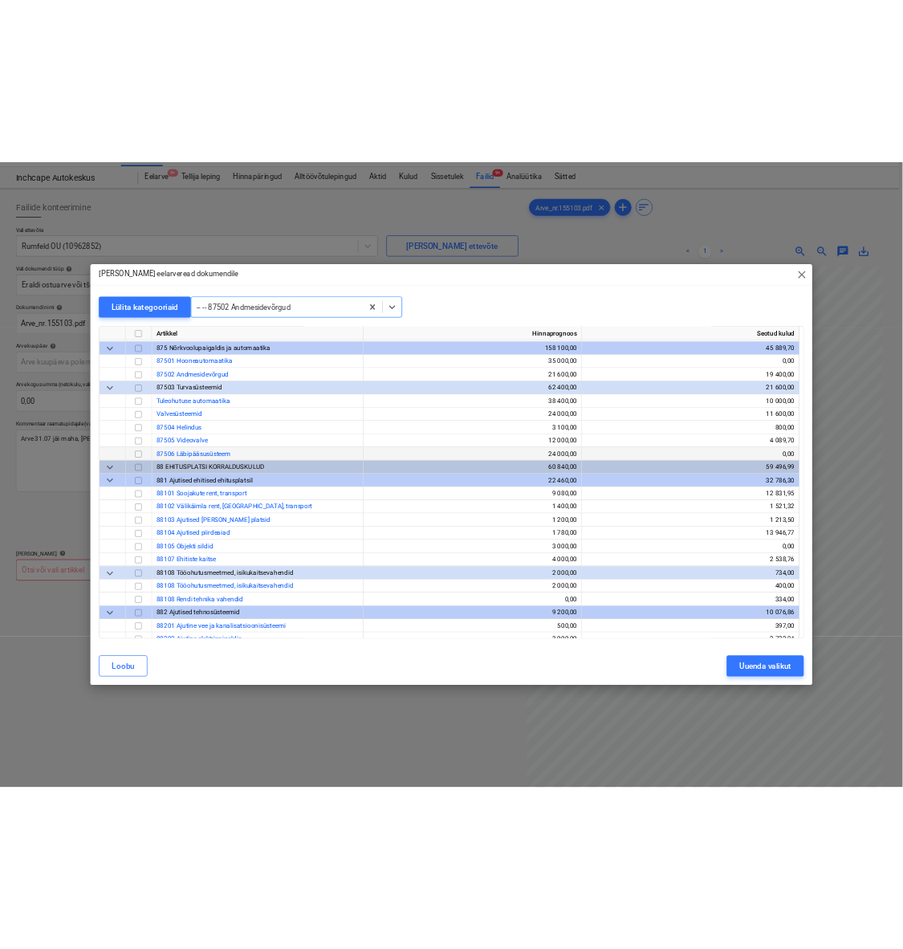
scroll to position [6316, 0]
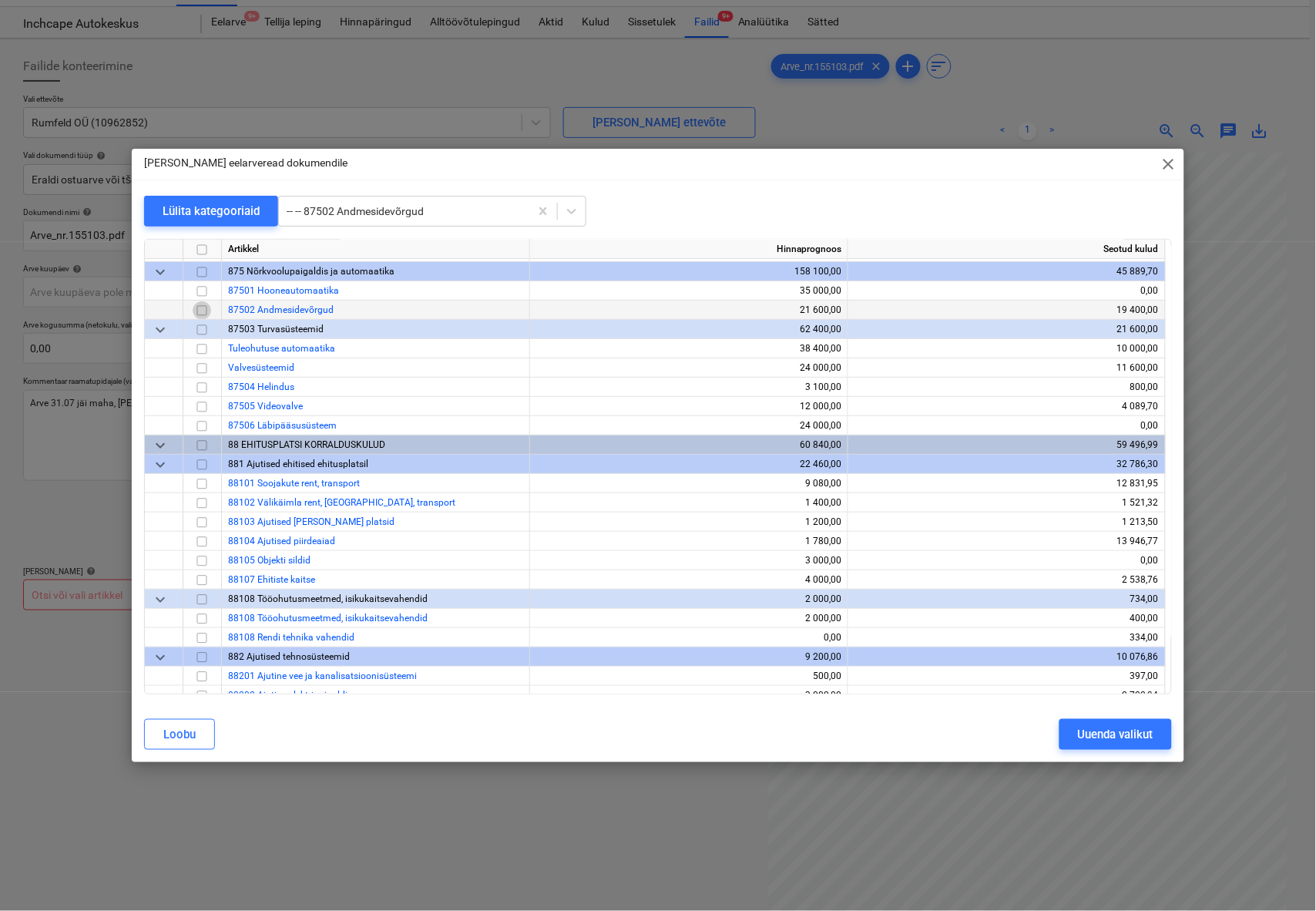
click at [196, 310] on input "checkbox" at bounding box center [202, 310] width 18 height 18
click at [204, 285] on input "checkbox" at bounding box center [202, 291] width 18 height 18
click at [201, 346] on input "checkbox" at bounding box center [202, 348] width 18 height 18
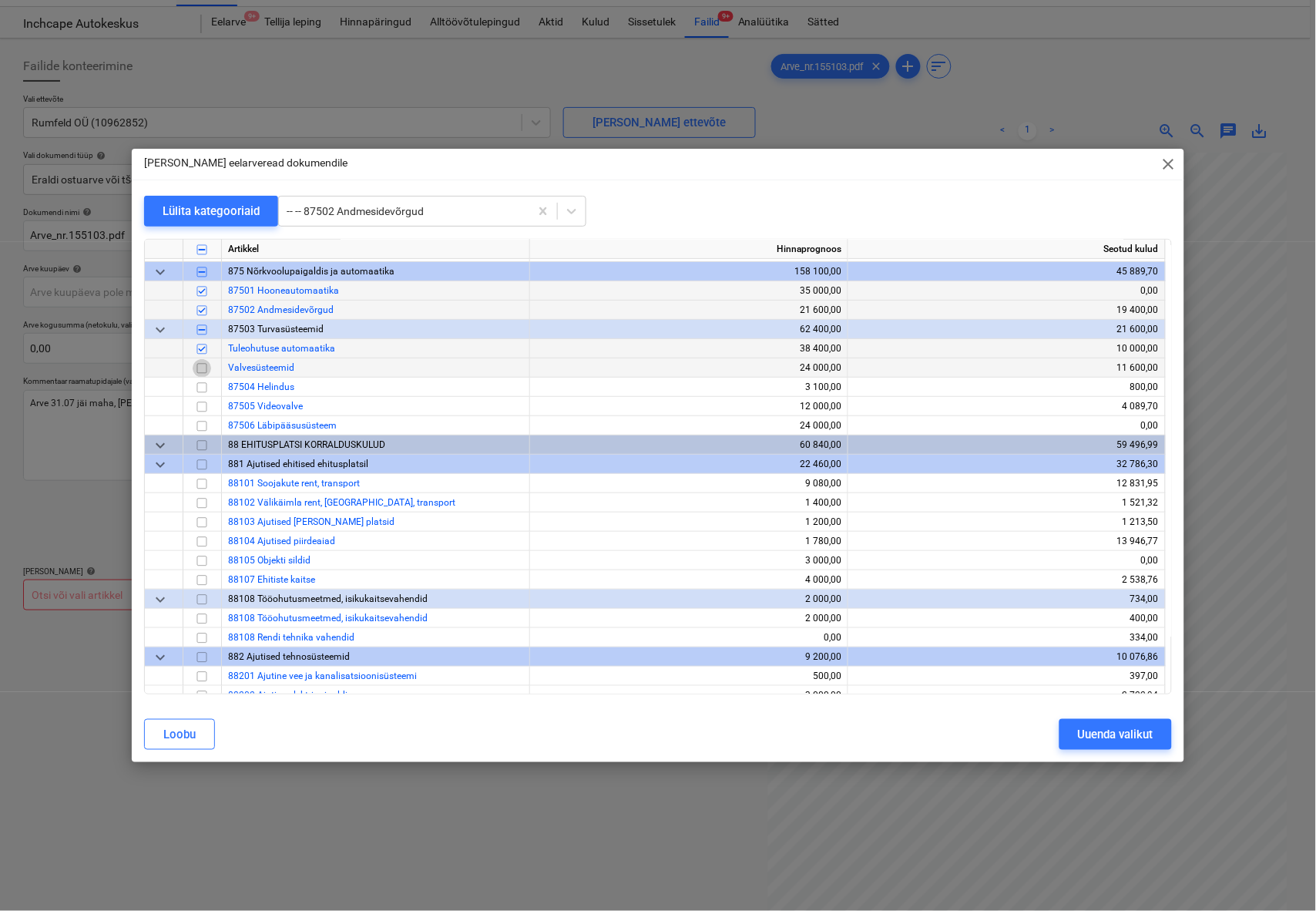
click at [199, 368] on input "checkbox" at bounding box center [202, 368] width 18 height 18
click at [196, 427] on input "checkbox" at bounding box center [202, 425] width 18 height 18
click at [1099, 740] on div "Uuenda valikut" at bounding box center [1115, 733] width 76 height 20
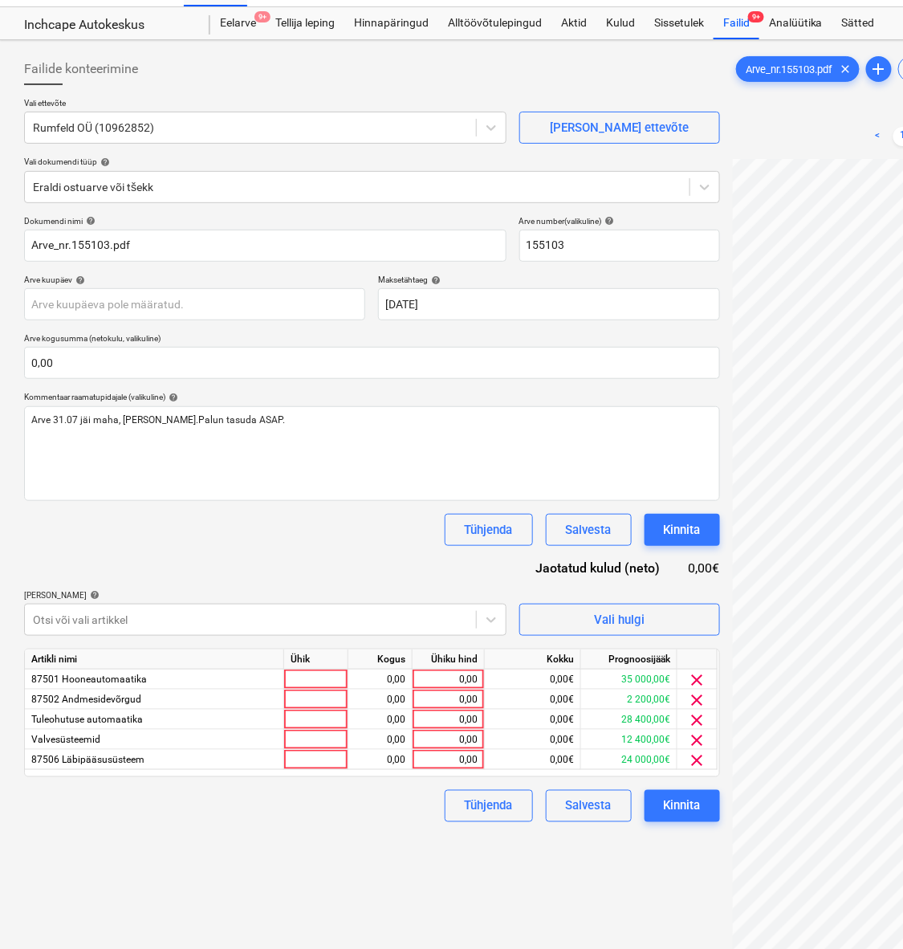
click at [291, 538] on div "Tühjenda Salvesta Kinnita" at bounding box center [372, 530] width 696 height 32
click at [368, 567] on div "Dokumendi nimi help Arve_nr.155103.pdf Arve number (valikuline) help 155103 Arv…" at bounding box center [372, 519] width 696 height 606
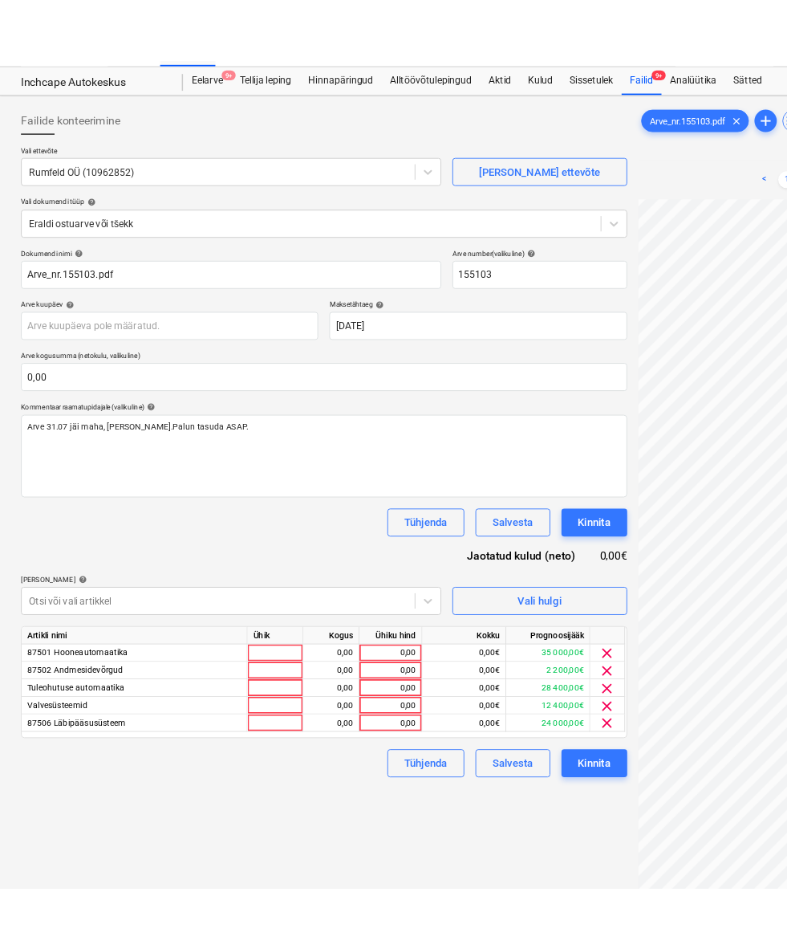
scroll to position [160, 0]
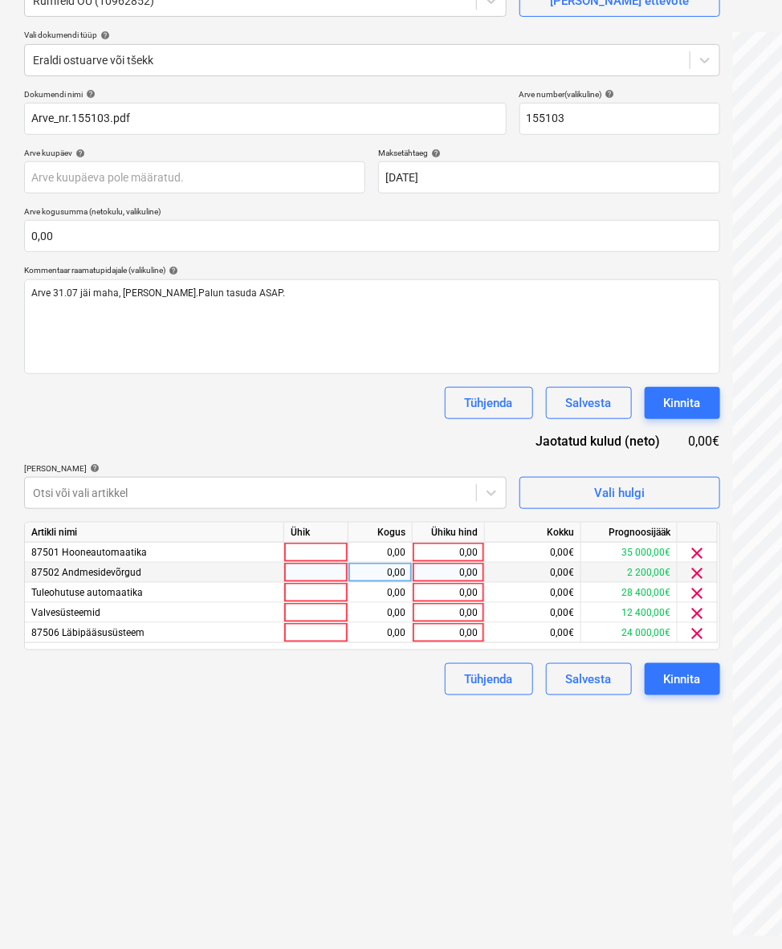
click at [462, 578] on div "0,00" at bounding box center [448, 573] width 59 height 20
type input "4900"
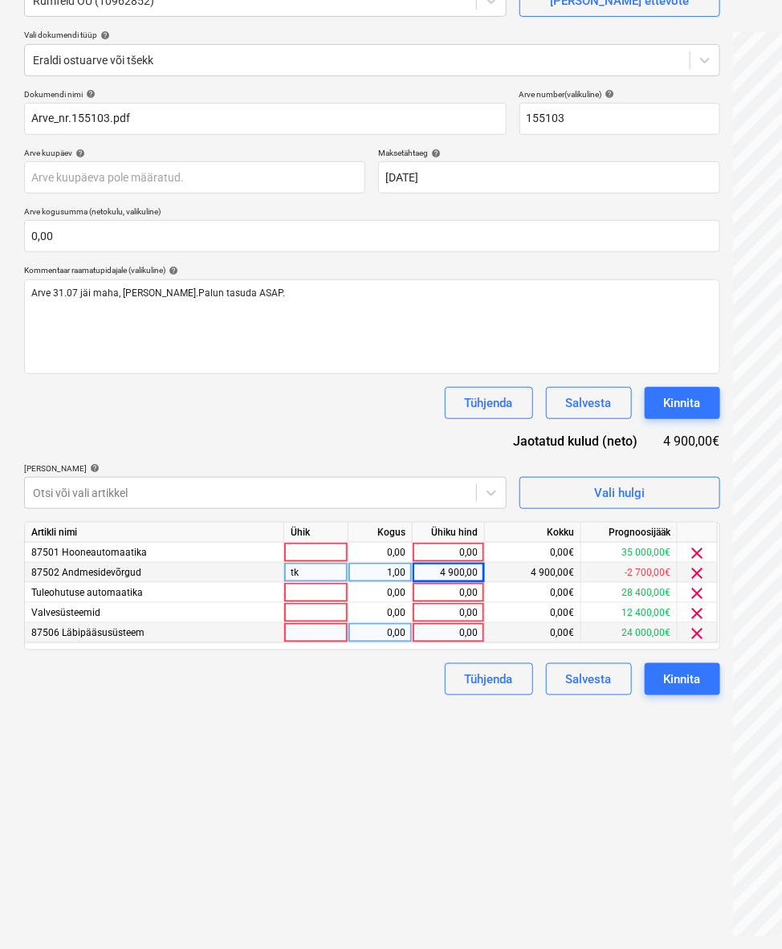
click at [441, 634] on div "0,00" at bounding box center [448, 633] width 59 height 20
click at [441, 589] on div "0,00" at bounding box center [448, 593] width 59 height 20
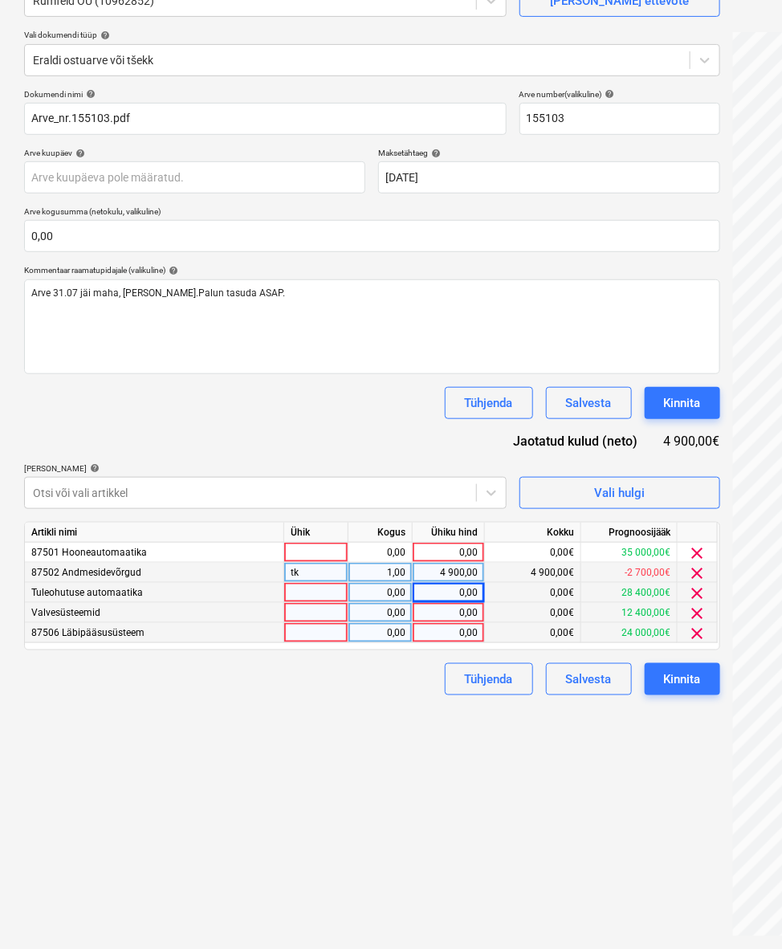
click at [444, 607] on div "0,00" at bounding box center [448, 613] width 59 height 20
type input "13100"
click at [381, 741] on div "Failide konteerimine Vali ettevõte Rumfeld OÜ (10962852) [PERSON_NAME] uus ette…" at bounding box center [372, 431] width 709 height 1022
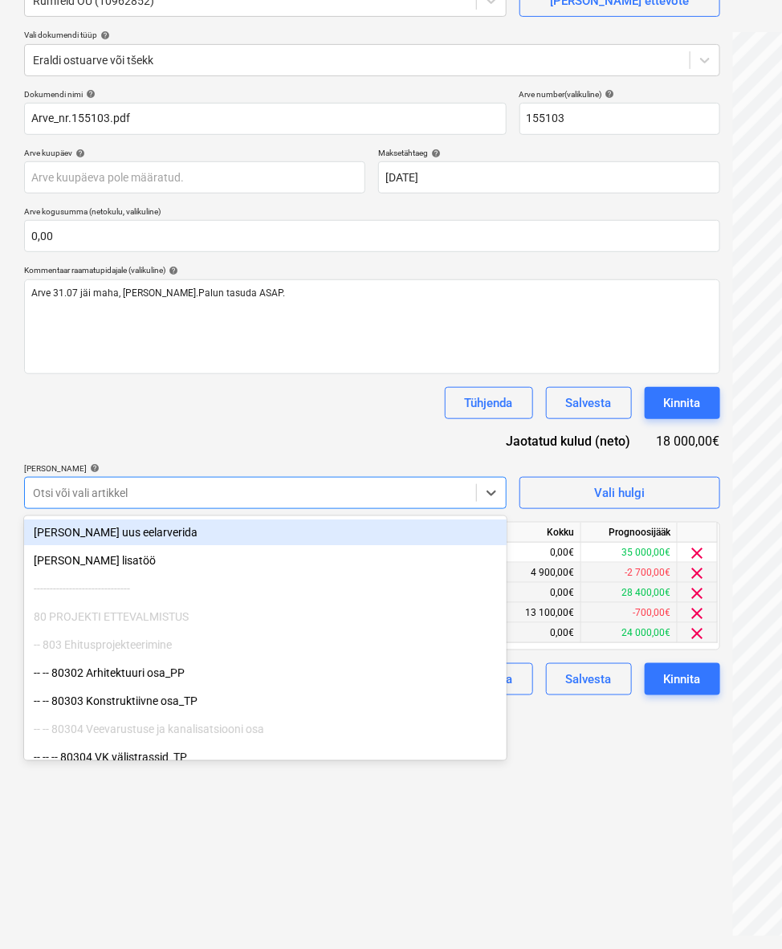
click at [397, 483] on div "Otsi või vali artikkel" at bounding box center [250, 492] width 451 height 22
type input "h"
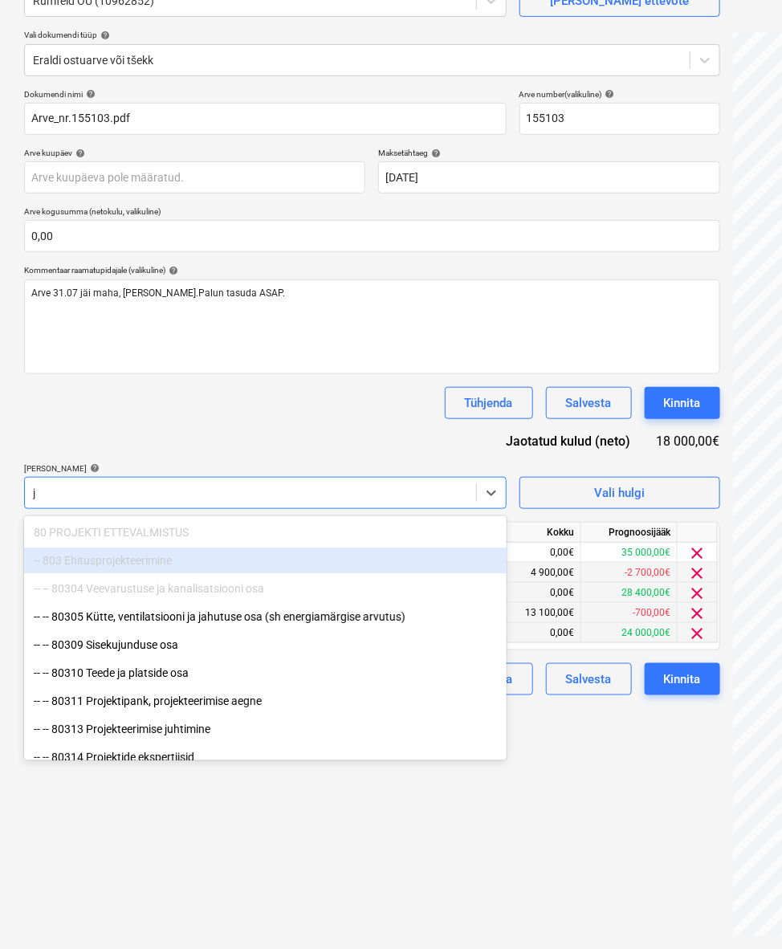
type input "ja"
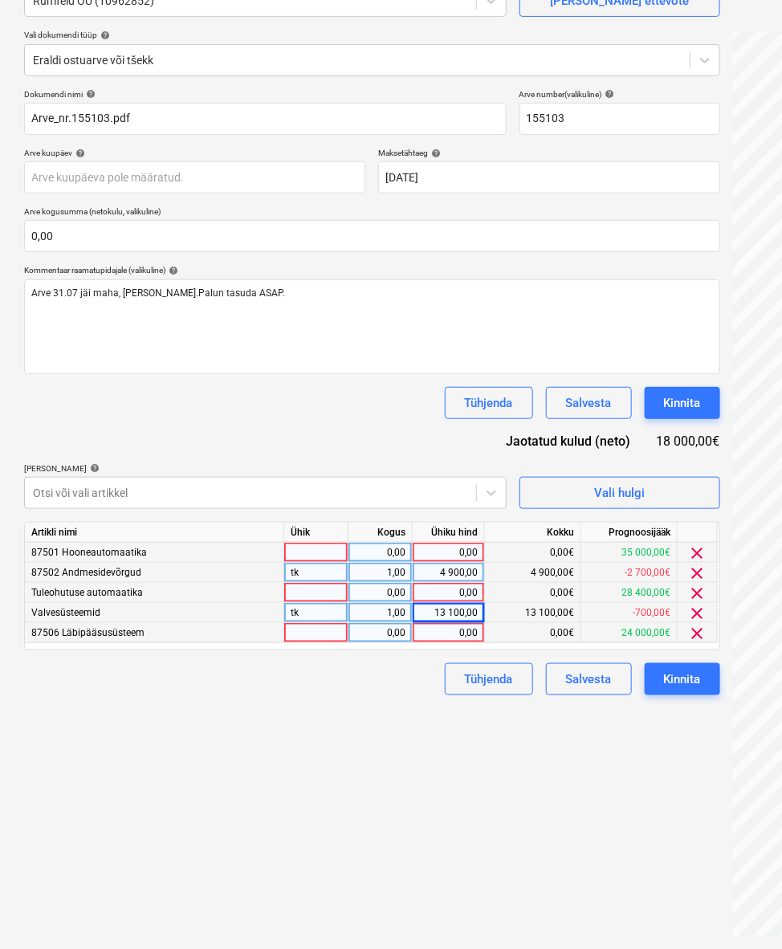
click at [471, 551] on div "0,00" at bounding box center [448, 552] width 59 height 20
type input "9000"
click at [355, 829] on div "Failide konteerimine Vali ettevõte Rumfeld OÜ (10962852) [PERSON_NAME] uus ette…" at bounding box center [372, 431] width 709 height 1022
click at [652, 829] on div "Failide konteerimine Vali ettevõte Rumfeld OÜ (10962852) [PERSON_NAME] uus ette…" at bounding box center [372, 431] width 709 height 1022
click at [331, 491] on div at bounding box center [250, 493] width 435 height 16
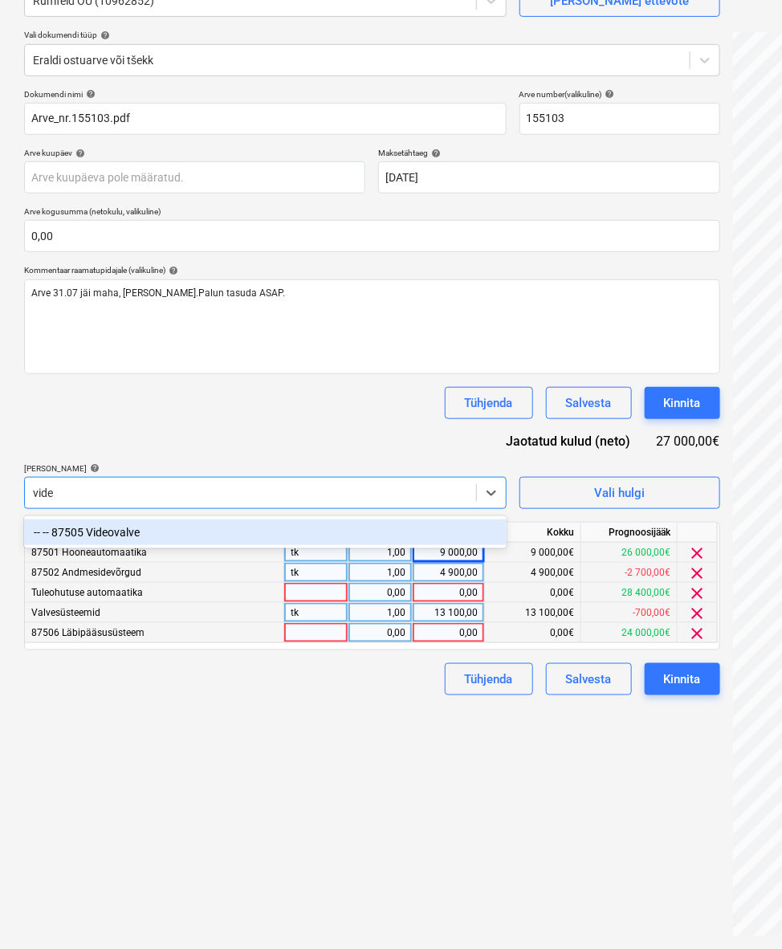
type input "video"
click at [333, 532] on div "-- -- 87505 Videovalve" at bounding box center [265, 532] width 482 height 26
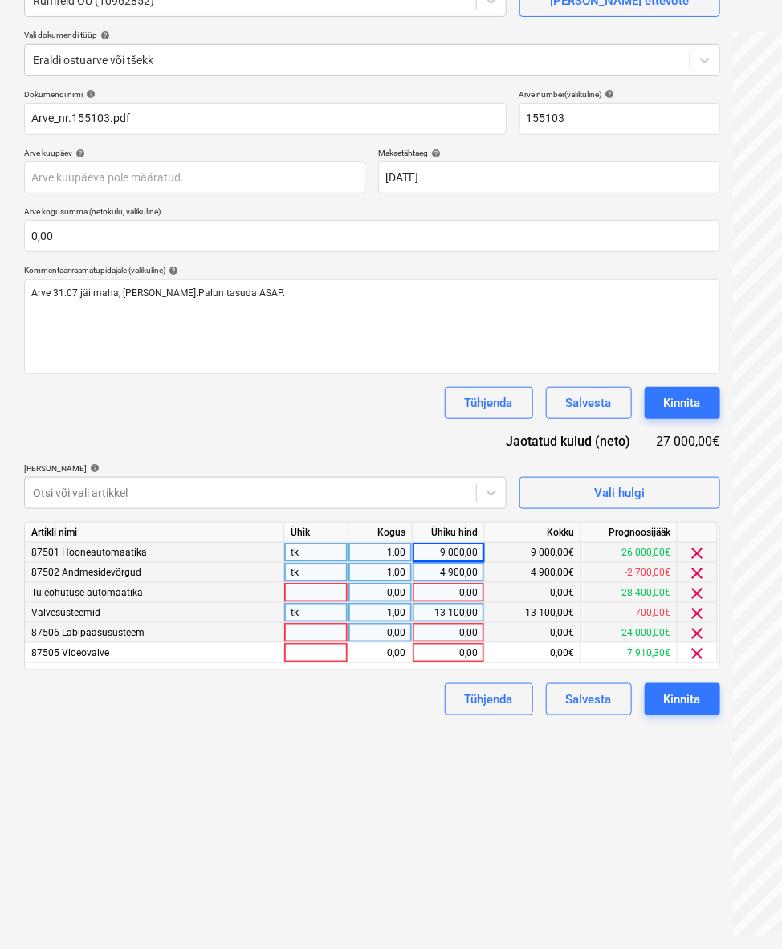
click at [396, 393] on div "Tühjenda Salvesta Kinnita" at bounding box center [372, 403] width 696 height 32
click at [467, 652] on div "0,00" at bounding box center [448, 653] width 59 height 20
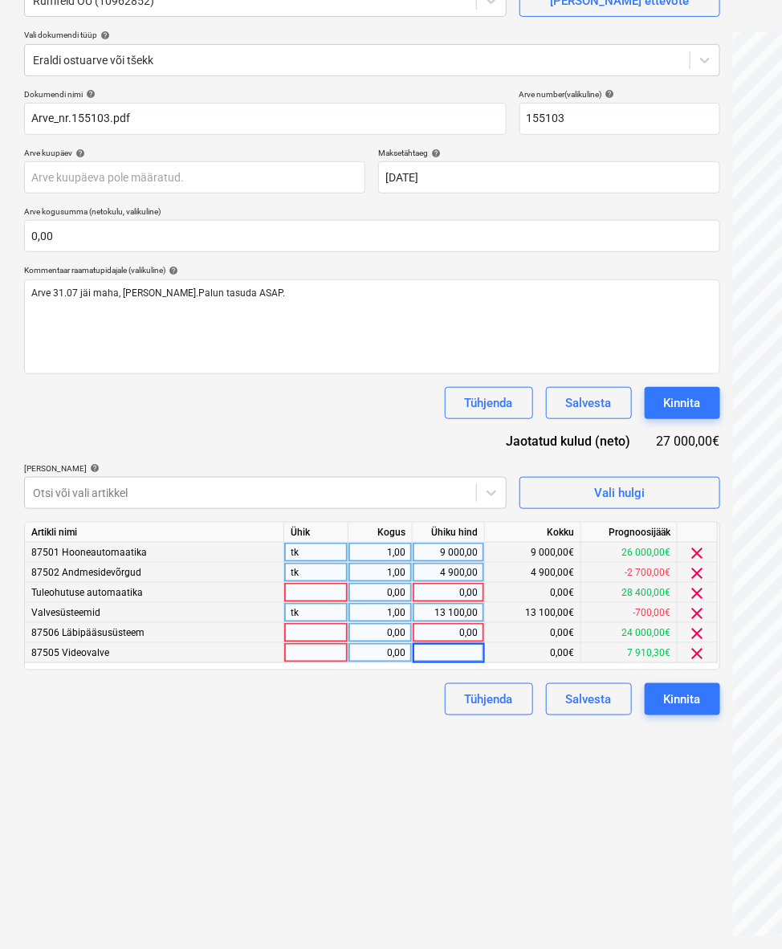
click at [467, 652] on input at bounding box center [447, 652] width 71 height 19
type input "90000"
click at [518, 798] on div "Failide konteerimine Vali ettevõte Rumfeld OÜ (10962852) [PERSON_NAME] uus ette…" at bounding box center [372, 431] width 709 height 1022
click at [469, 650] on div "90 000,00" at bounding box center [448, 653] width 59 height 20
type input "9000"
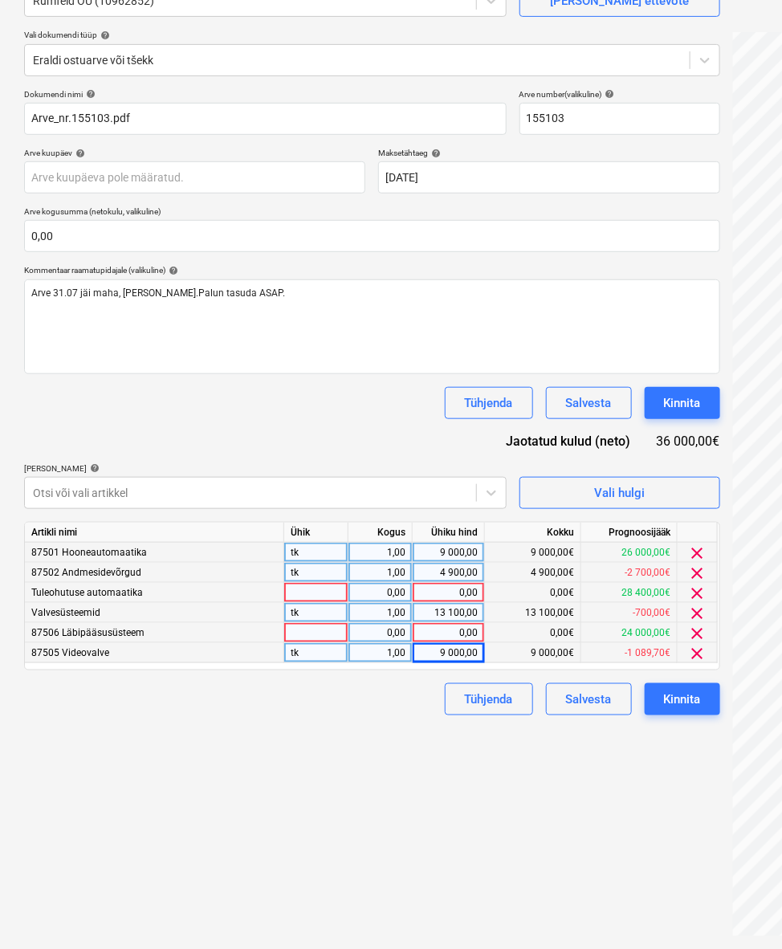
click at [391, 739] on div "Failide konteerimine Vali ettevõte Rumfeld OÜ (10962852) [PERSON_NAME] uus ette…" at bounding box center [372, 431] width 709 height 1022
click at [461, 591] on div "0,00" at bounding box center [448, 593] width 59 height 20
type input "3700"
click at [466, 853] on div "Failide konteerimine Vali ettevõte Rumfeld OÜ (10962852) [PERSON_NAME] uus ette…" at bounding box center [372, 431] width 709 height 1022
click at [469, 635] on div "0,00" at bounding box center [448, 633] width 59 height 20
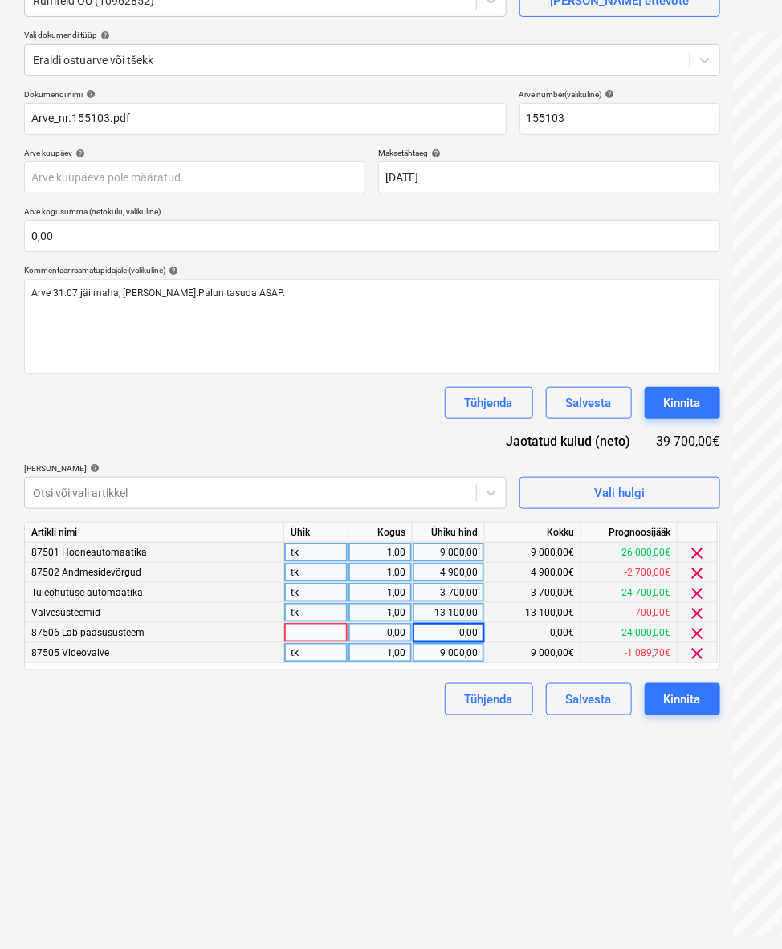
click at [476, 599] on div "3 700,00" at bounding box center [448, 593] width 59 height 20
click at [476, 599] on input "3700" at bounding box center [447, 592] width 71 height 19
type input "13100"
click at [472, 615] on div "13 100,00" at bounding box center [448, 613] width 59 height 20
click at [472, 615] on input "13100" at bounding box center [447, 612] width 71 height 19
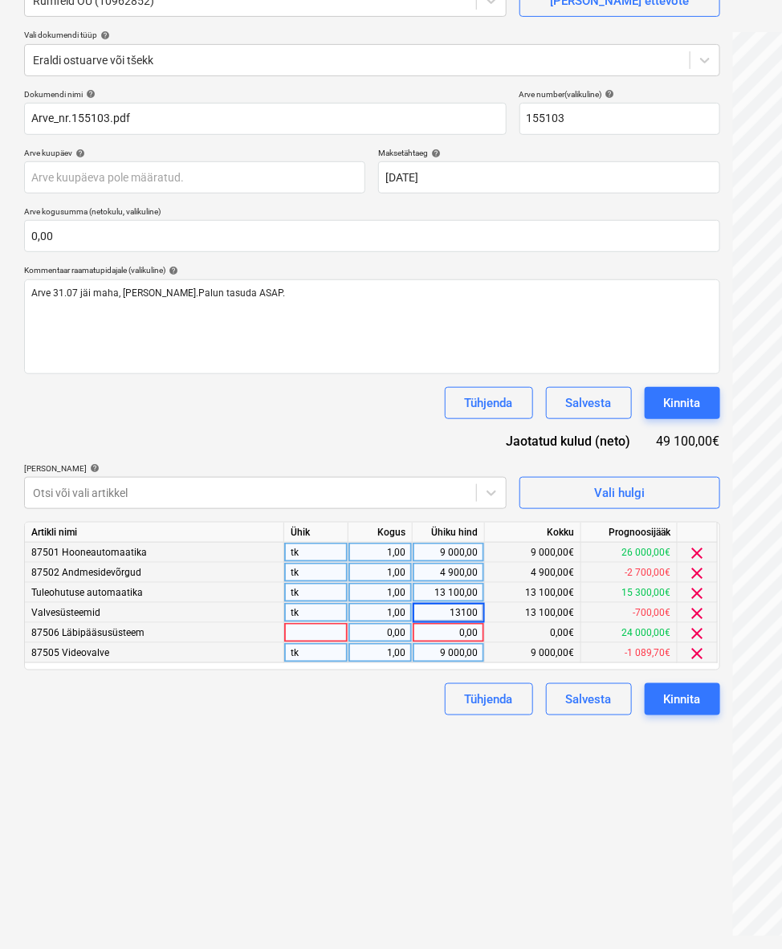
click at [467, 614] on input "13100" at bounding box center [447, 612] width 71 height 19
type input "8000"
click at [349, 911] on div "Failide konteerimine Vali ettevõte Rumfeld OÜ (10962852) [PERSON_NAME] uus ette…" at bounding box center [372, 431] width 709 height 1022
click at [693, 636] on span "clear" at bounding box center [697, 633] width 19 height 19
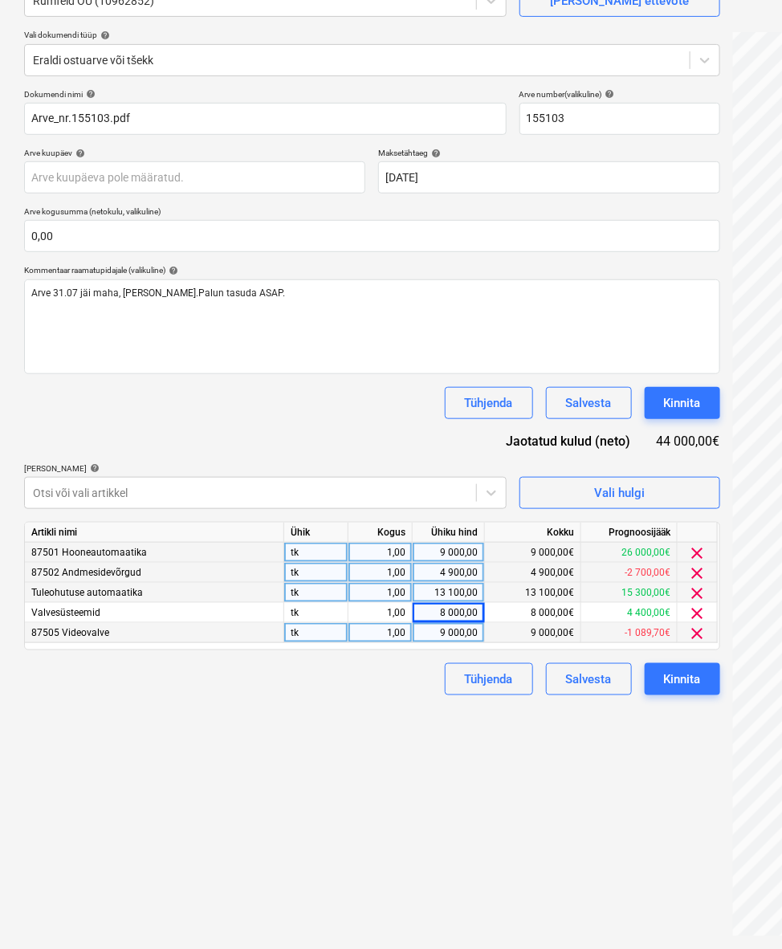
click at [652, 835] on div "Failide konteerimine Vali ettevõte Rumfeld OÜ (10962852) [PERSON_NAME] uus ette…" at bounding box center [372, 431] width 709 height 1022
click at [690, 677] on div "Kinnita" at bounding box center [682, 678] width 37 height 21
